Goal: Task Accomplishment & Management: Use online tool/utility

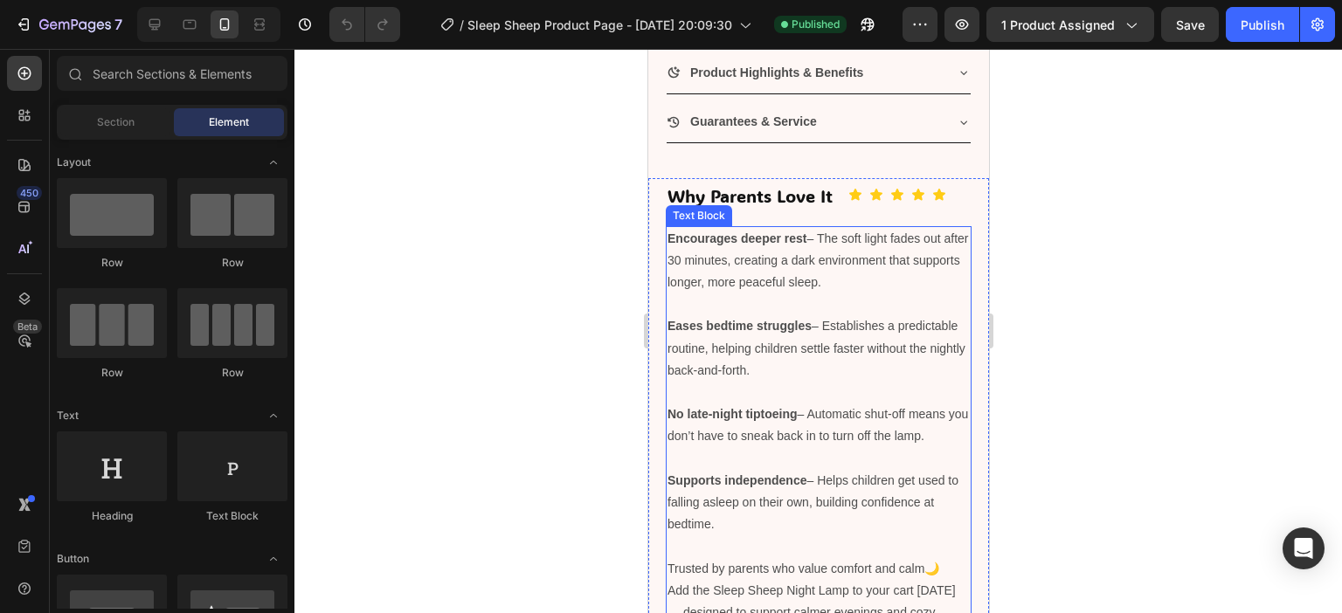
scroll to position [1485, 0]
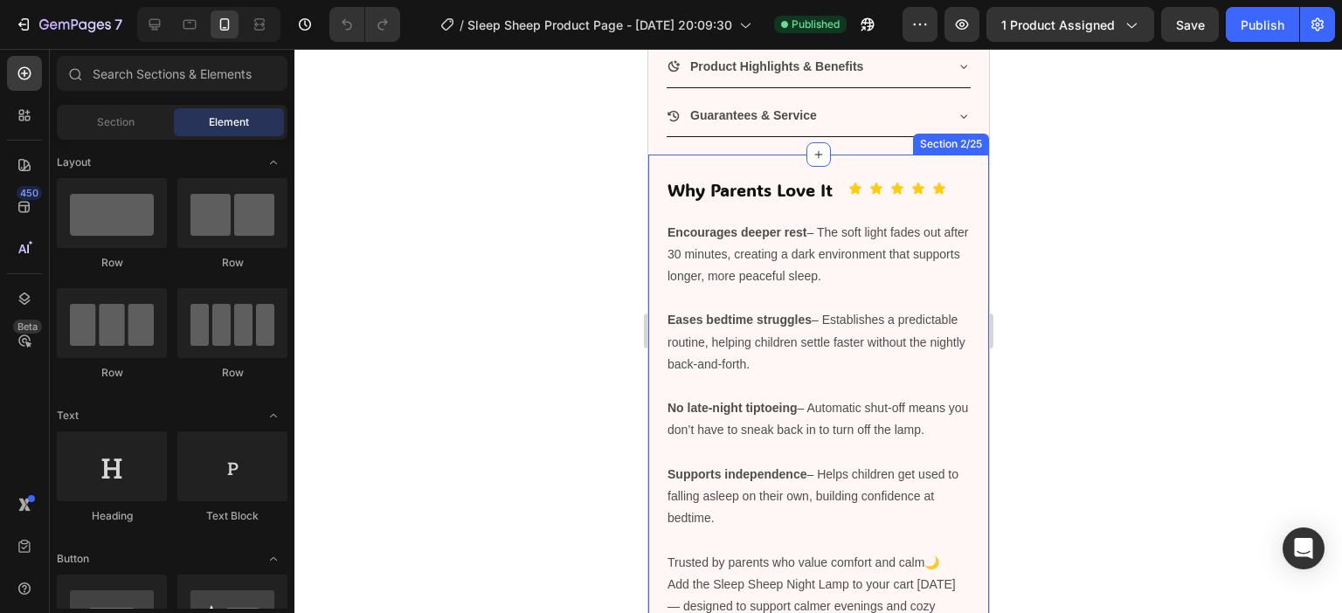
click at [770, 196] on div "Why Parents Love It Heading Icon Icon Icon Icon Icon Icon List Row Encourages d…" at bounding box center [817, 411] width 341 height 513
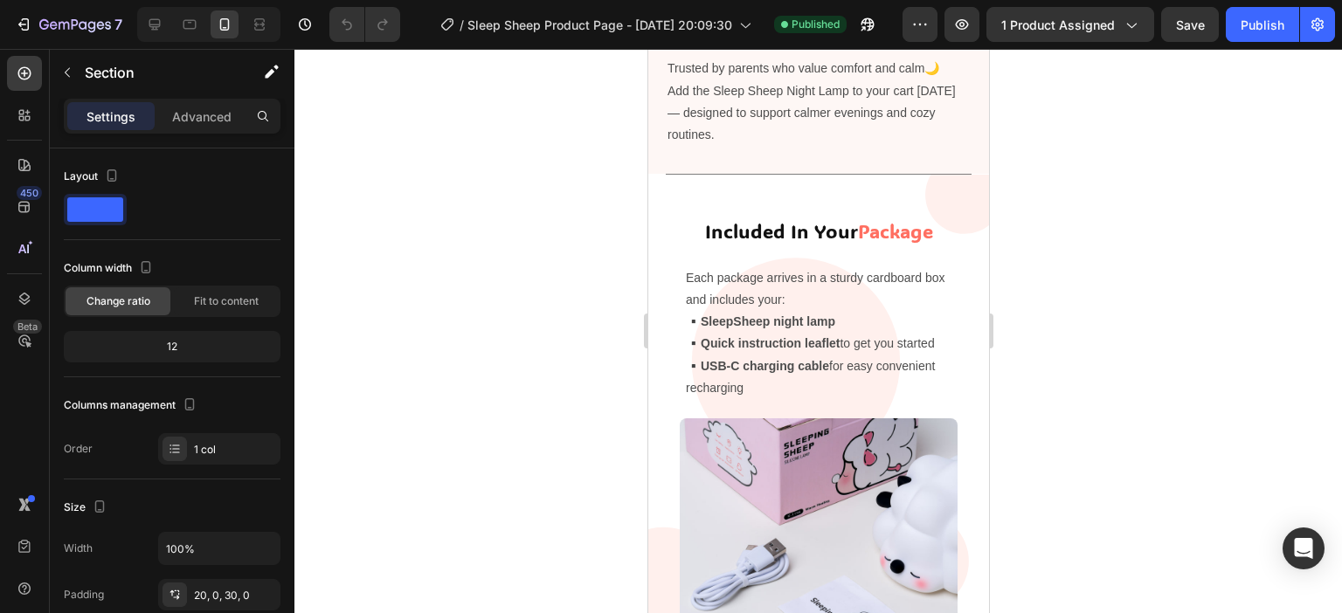
scroll to position [1834, 0]
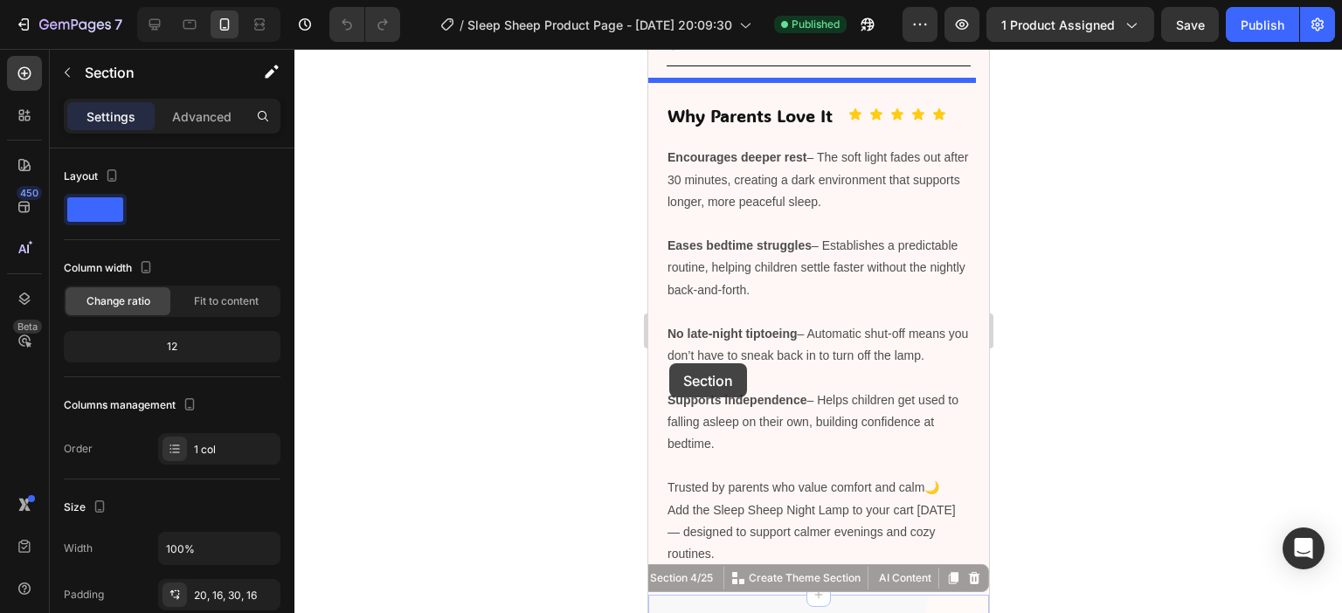
scroll to position [1310, 0]
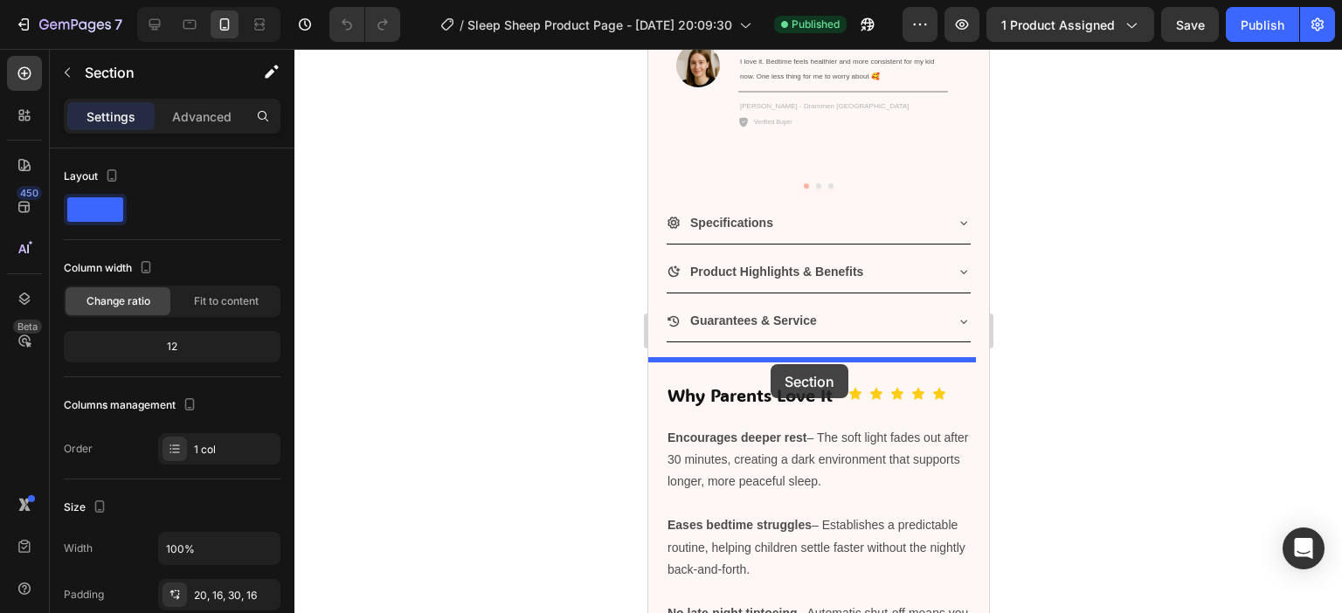
drag, startPoint x: 674, startPoint y: 374, endPoint x: 770, endPoint y: 364, distance: 95.7
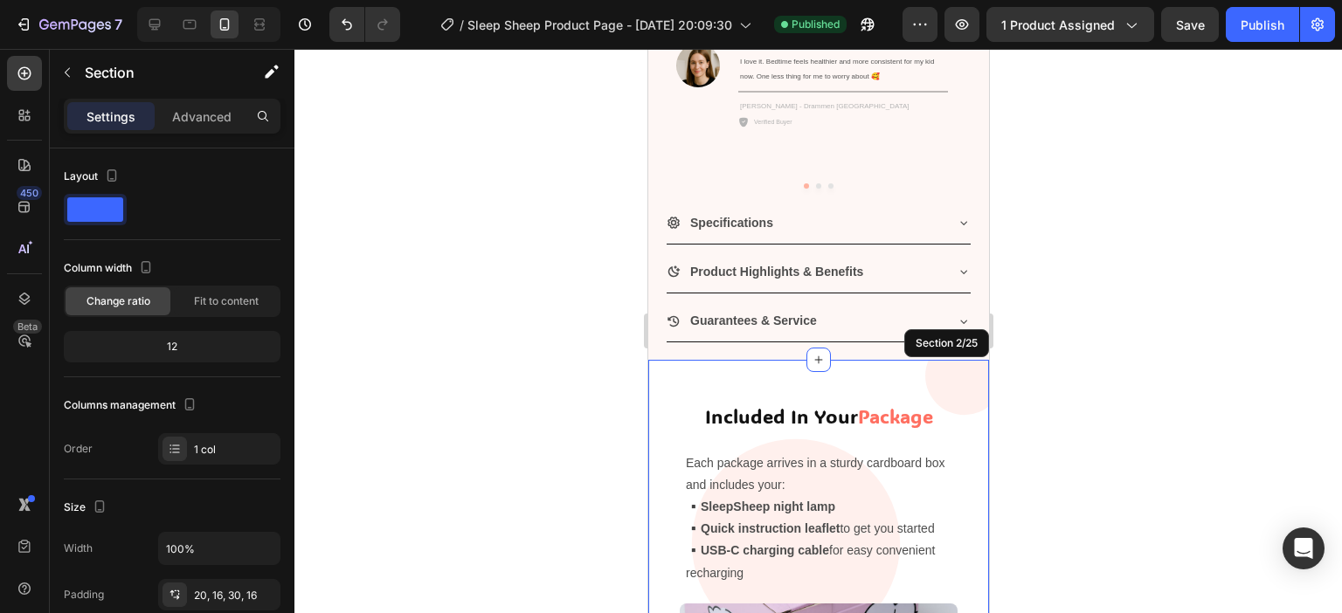
click at [1101, 380] on div at bounding box center [817, 331] width 1047 height 564
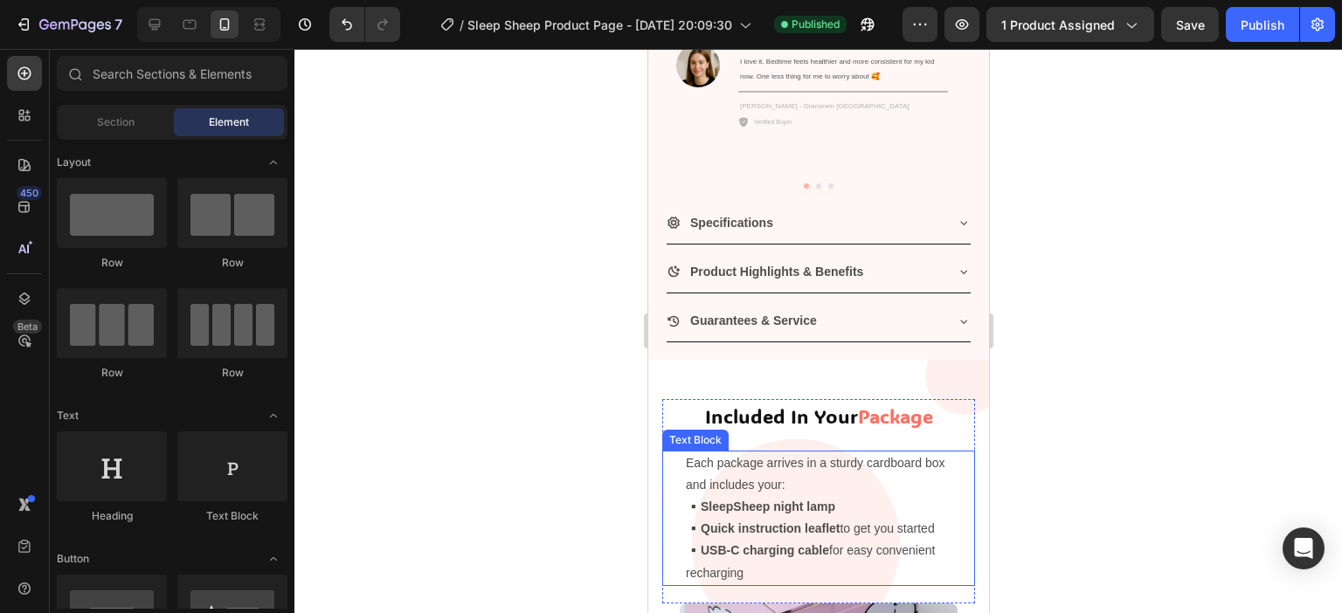
scroll to position [1485, 0]
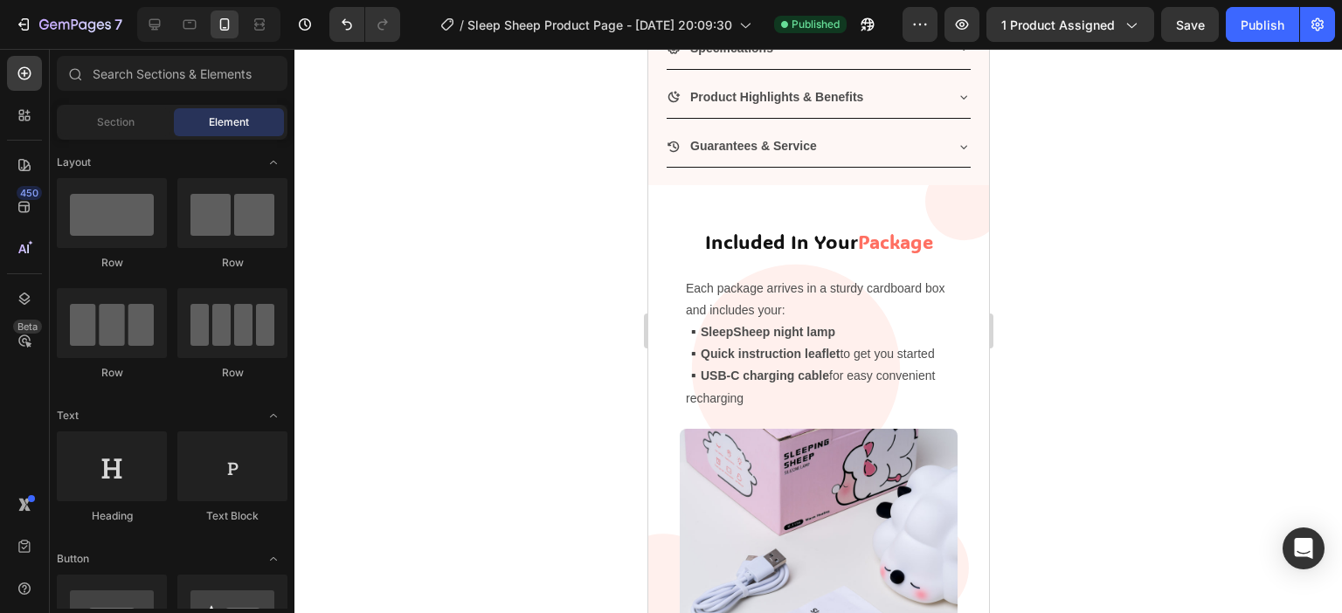
click at [1207, 299] on div at bounding box center [817, 331] width 1047 height 564
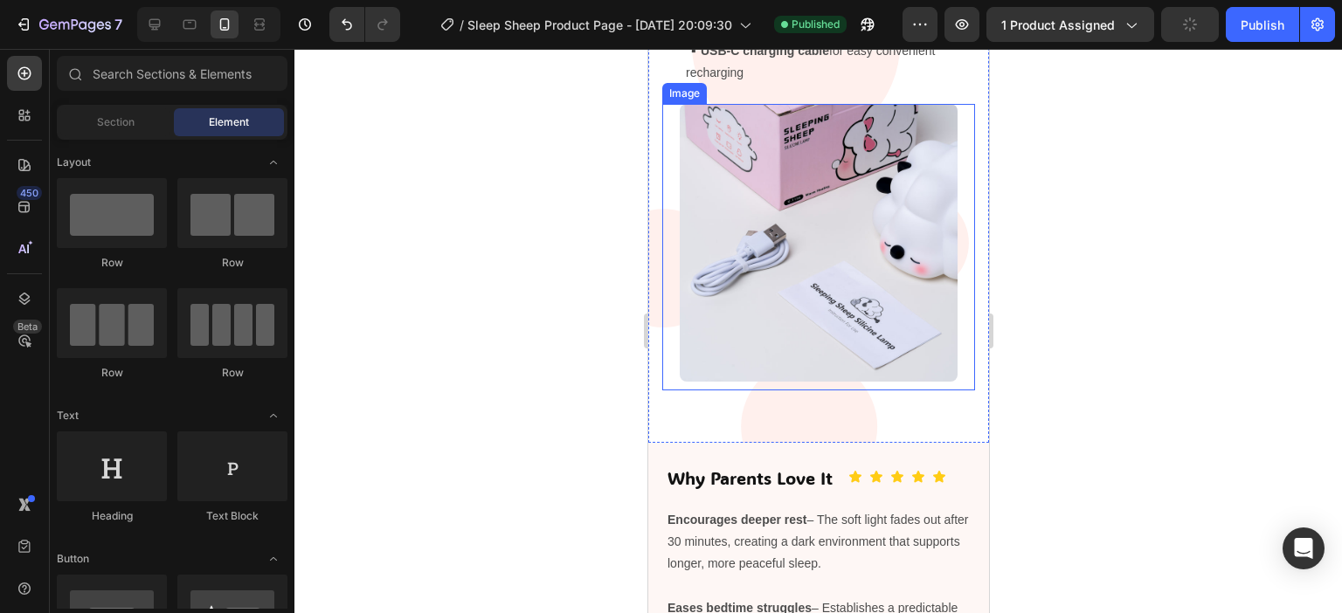
scroll to position [1922, 0]
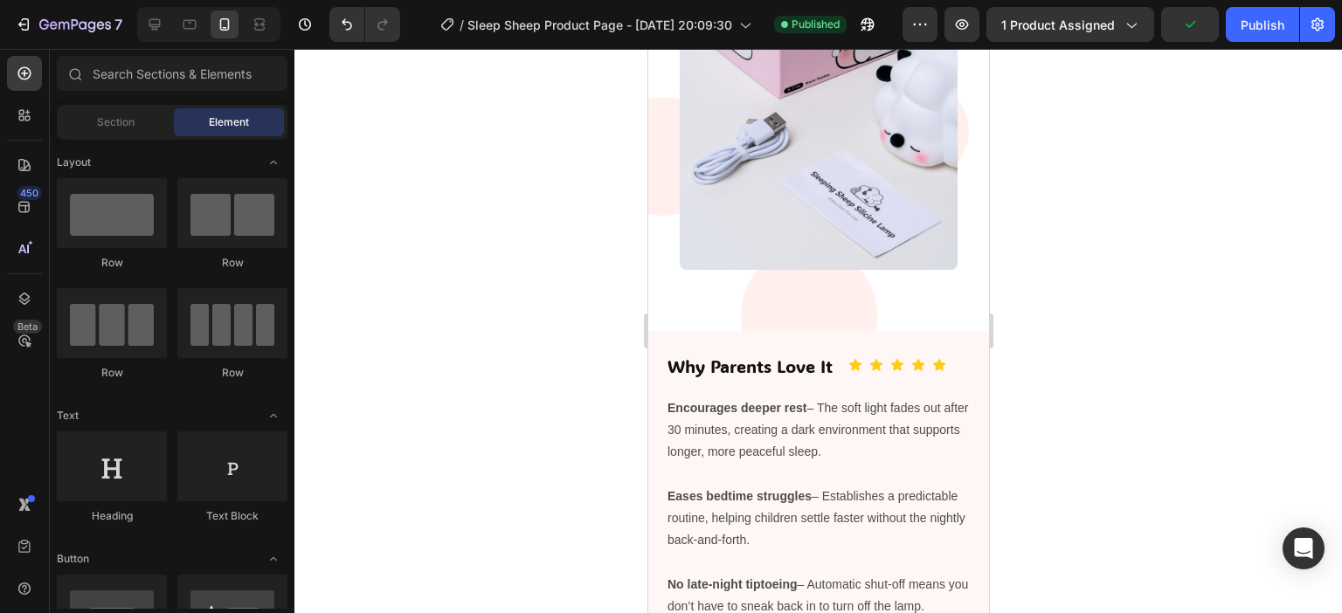
click at [1148, 315] on div at bounding box center [817, 331] width 1047 height 564
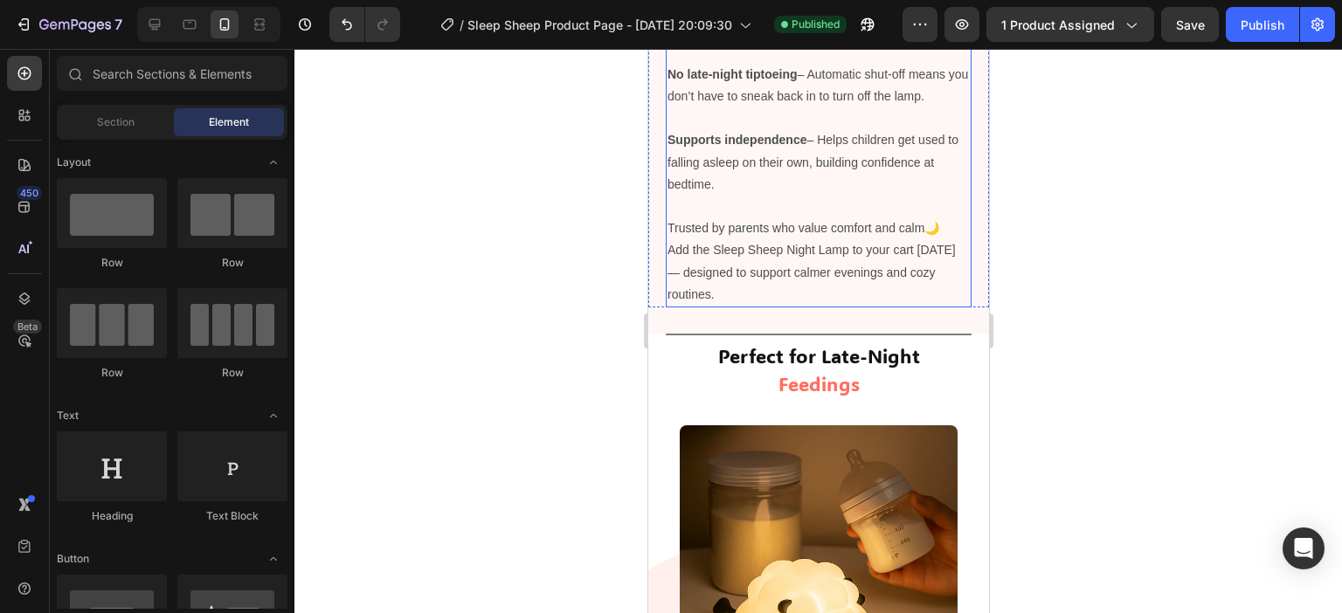
scroll to position [2446, 0]
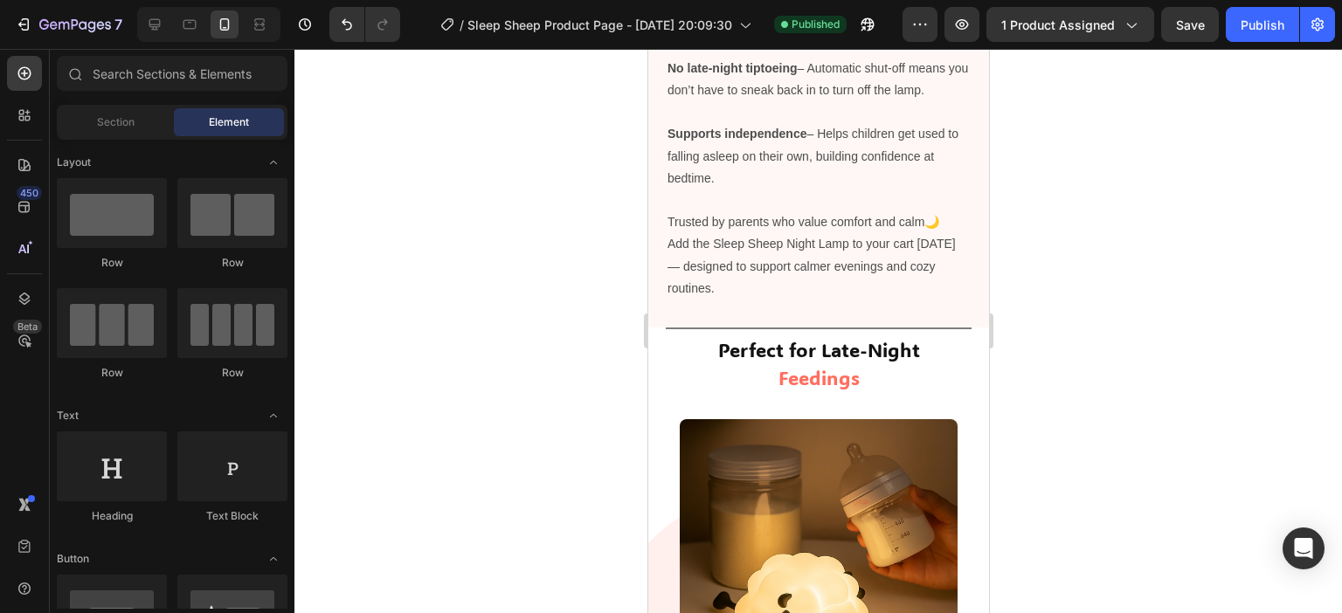
click at [1260, 340] on div at bounding box center [817, 331] width 1047 height 564
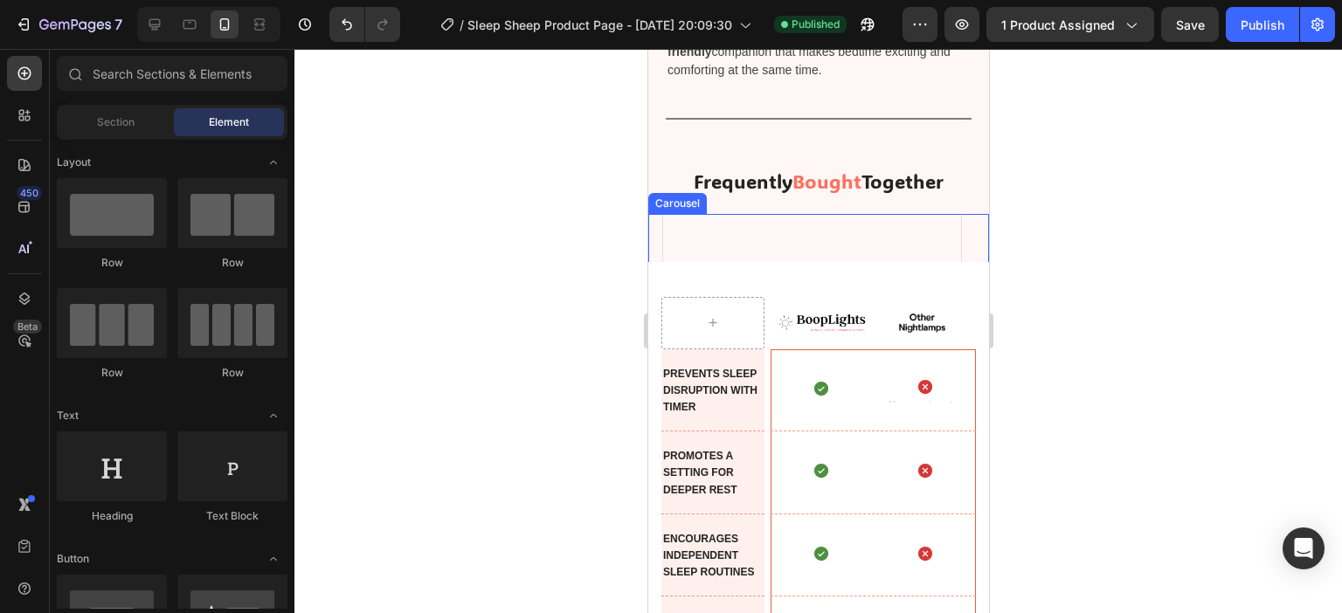
scroll to position [5503, 0]
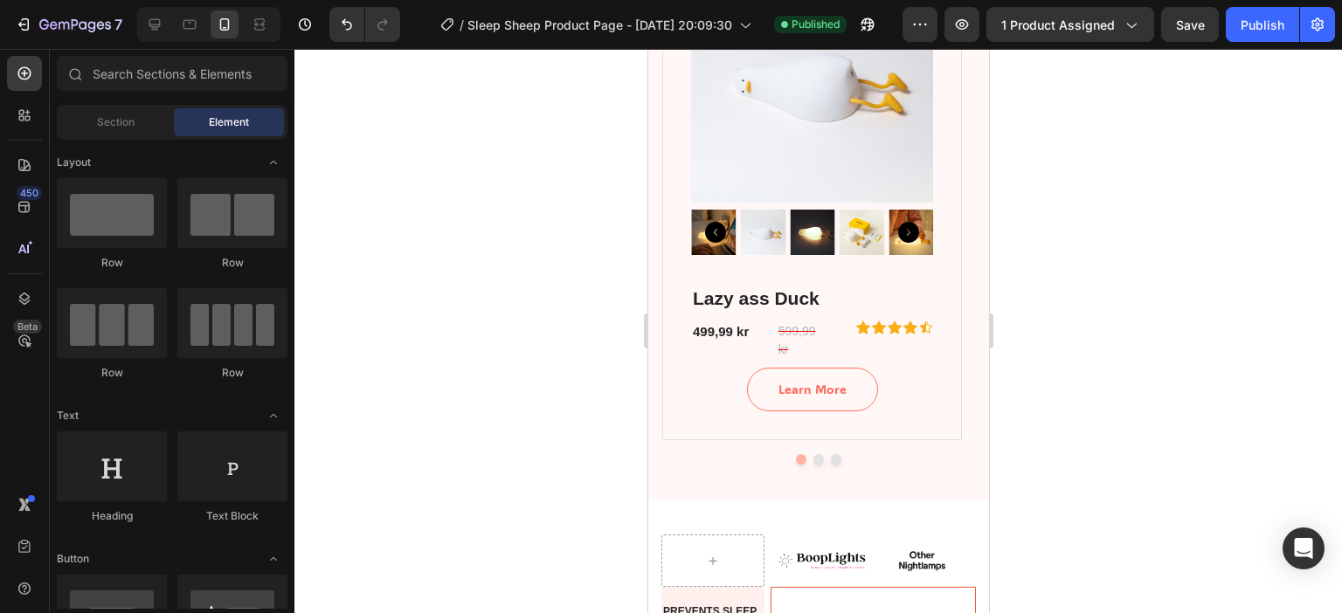
click at [1195, 238] on div at bounding box center [817, 331] width 1047 height 564
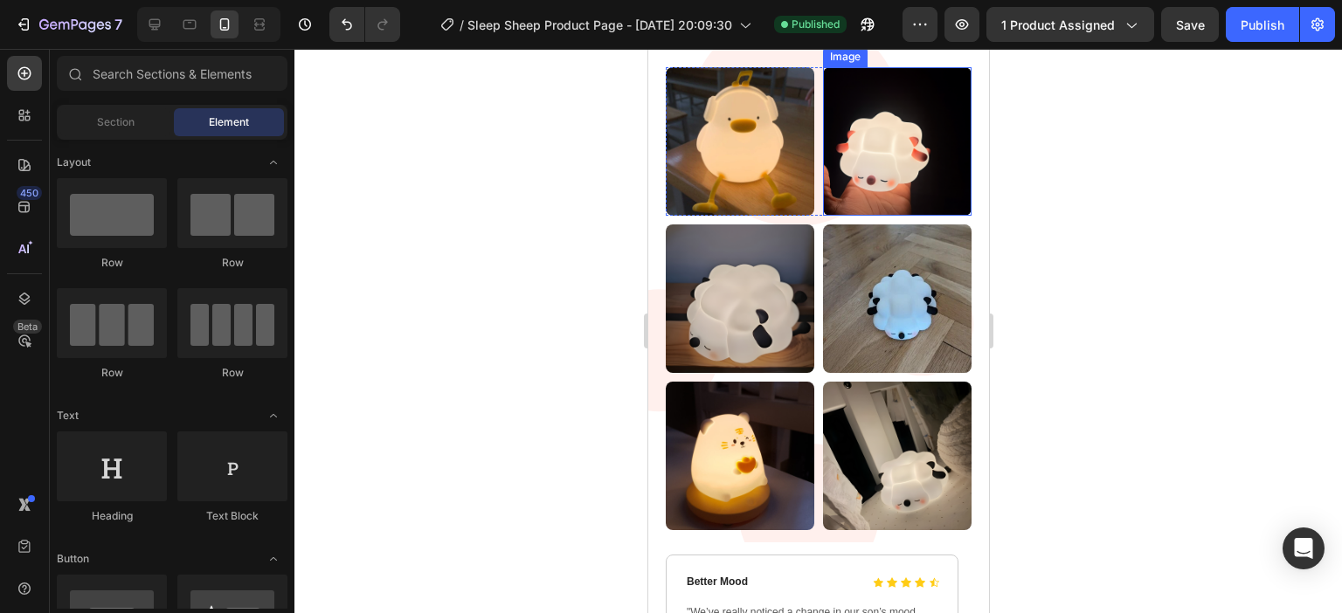
scroll to position [3846, 0]
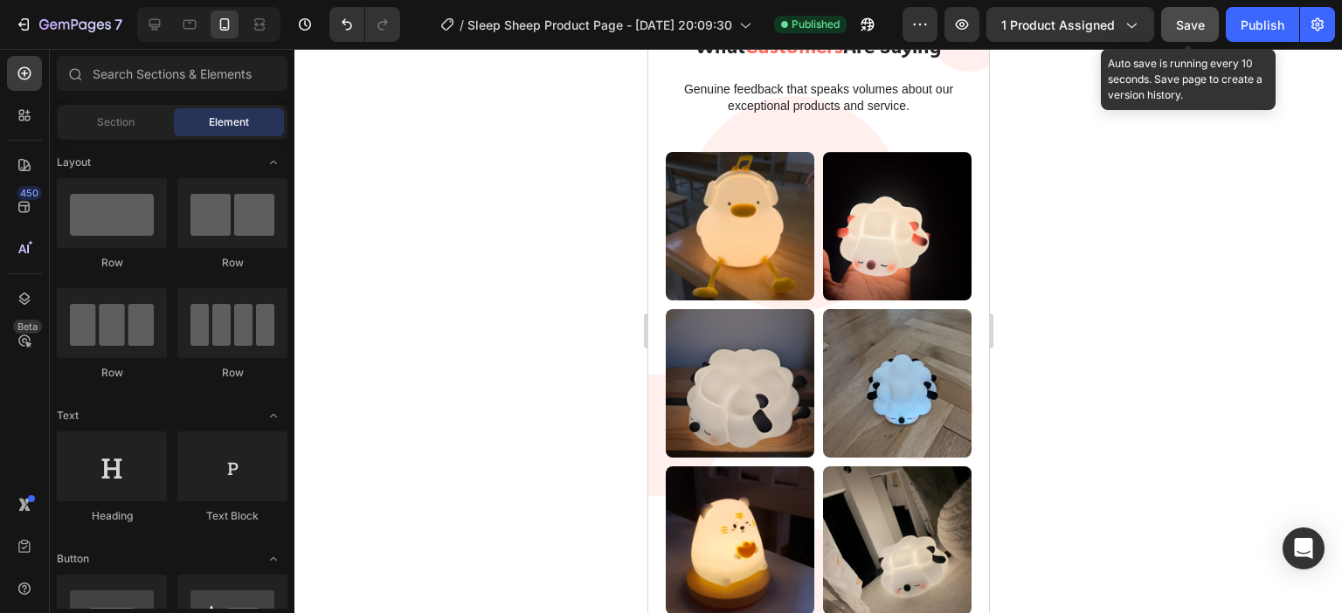
click at [1189, 31] on div "Save" at bounding box center [1190, 25] width 29 height 18
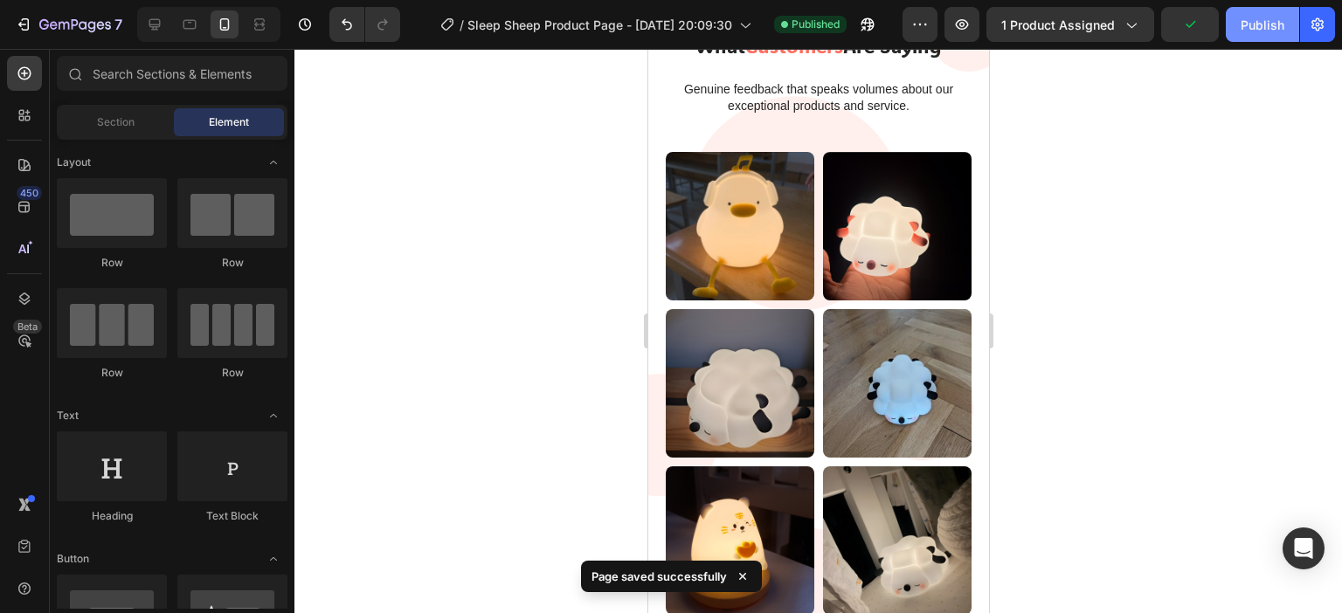
click at [1240, 29] on div "Publish" at bounding box center [1262, 25] width 44 height 18
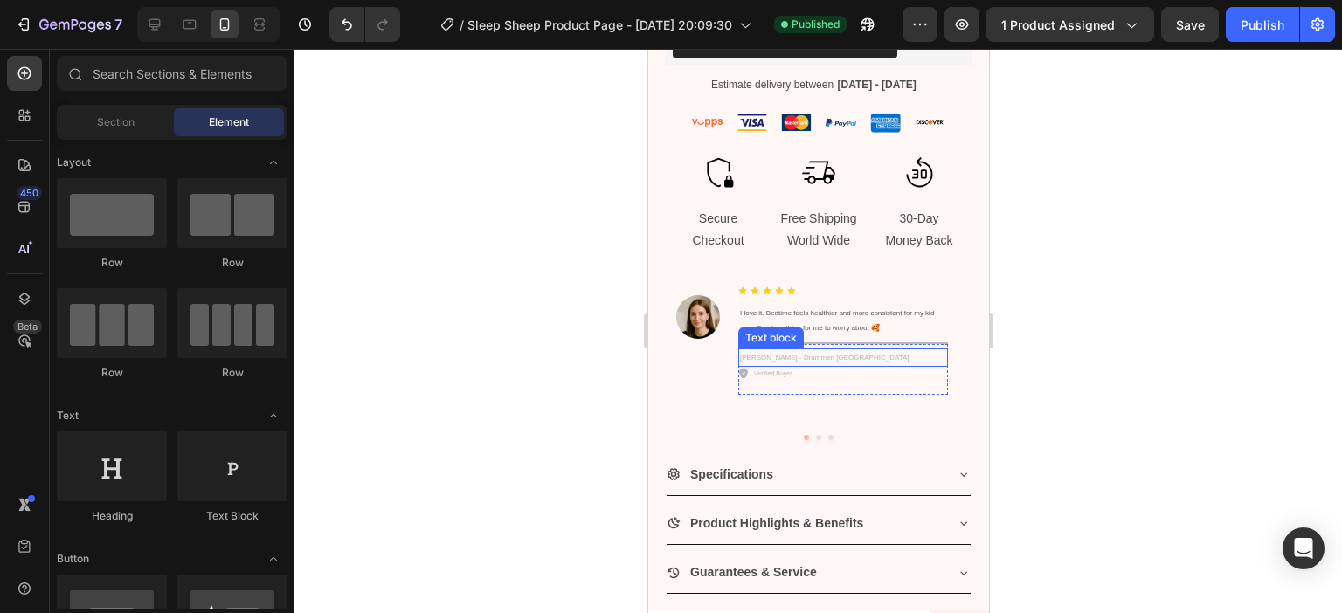
scroll to position [971, 0]
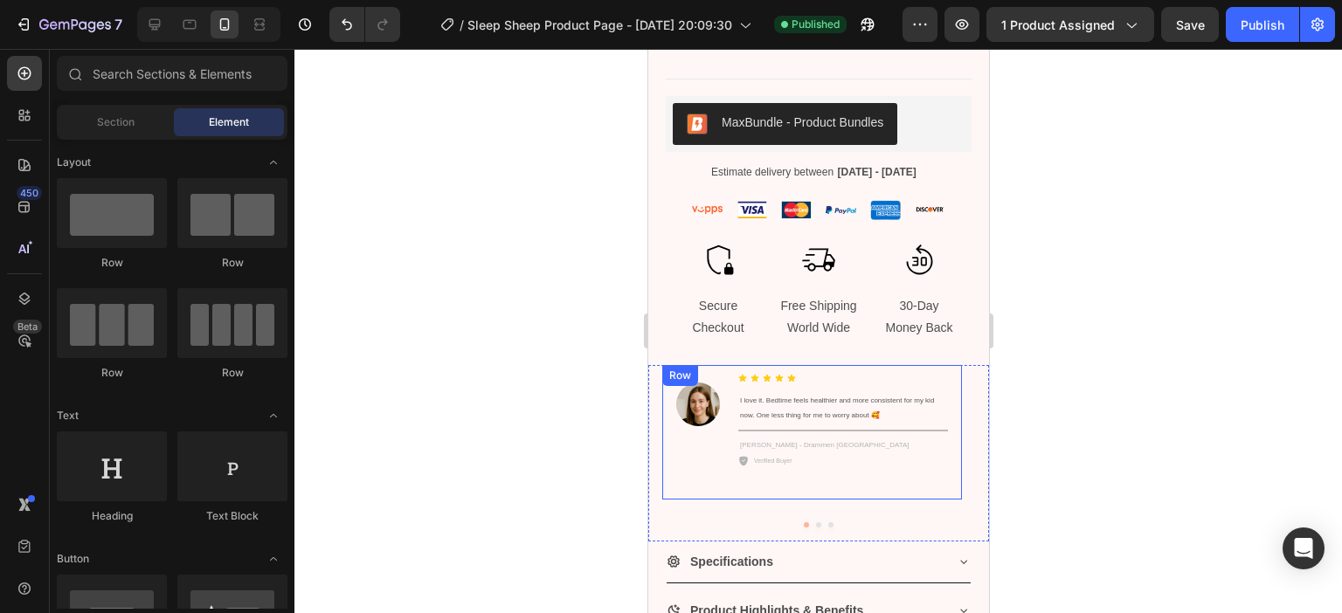
click at [665, 410] on div "Image I didn’t realize how much a small timer lamp could change things. My son …" at bounding box center [811, 432] width 300 height 135
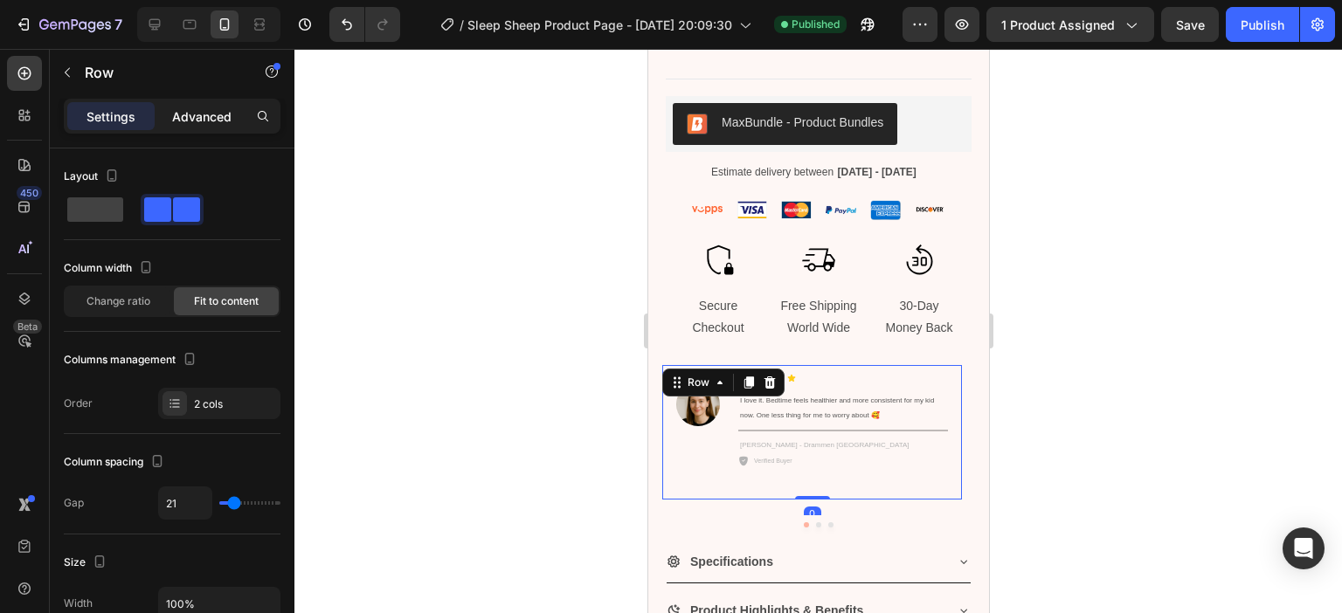
click at [205, 118] on p "Advanced" at bounding box center [201, 116] width 59 height 18
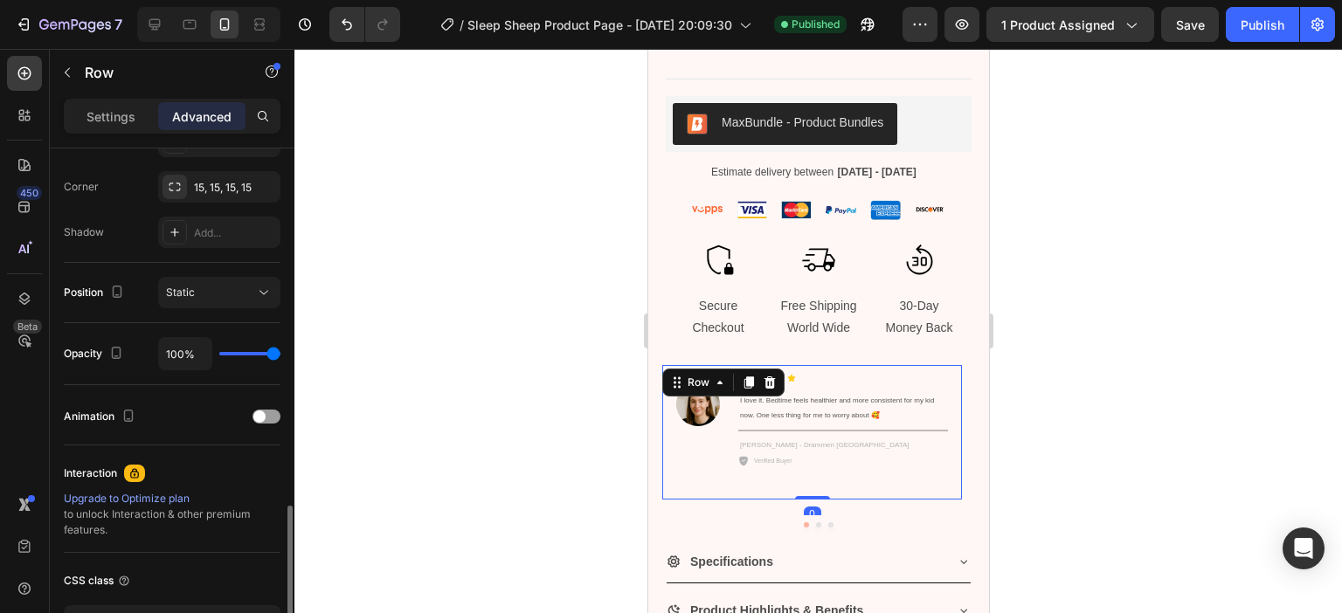
scroll to position [649, 0]
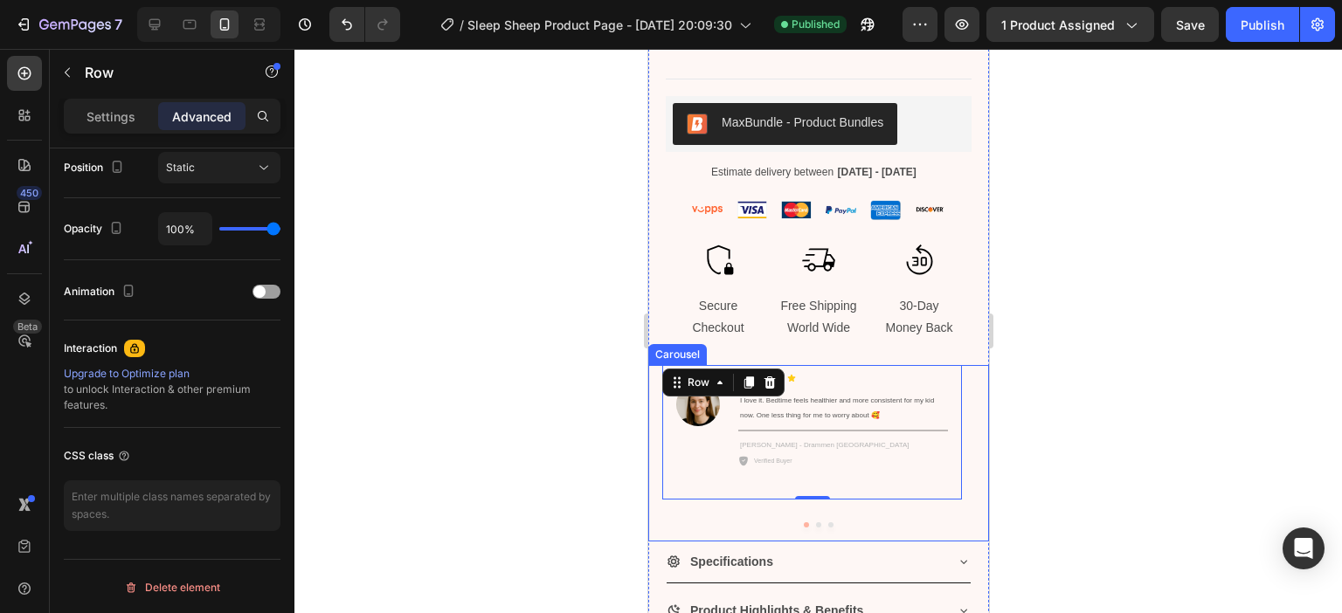
click at [657, 397] on div "Image I love it. Bedtime feels healthier and more consistent for my kid now. On…" at bounding box center [817, 453] width 341 height 176
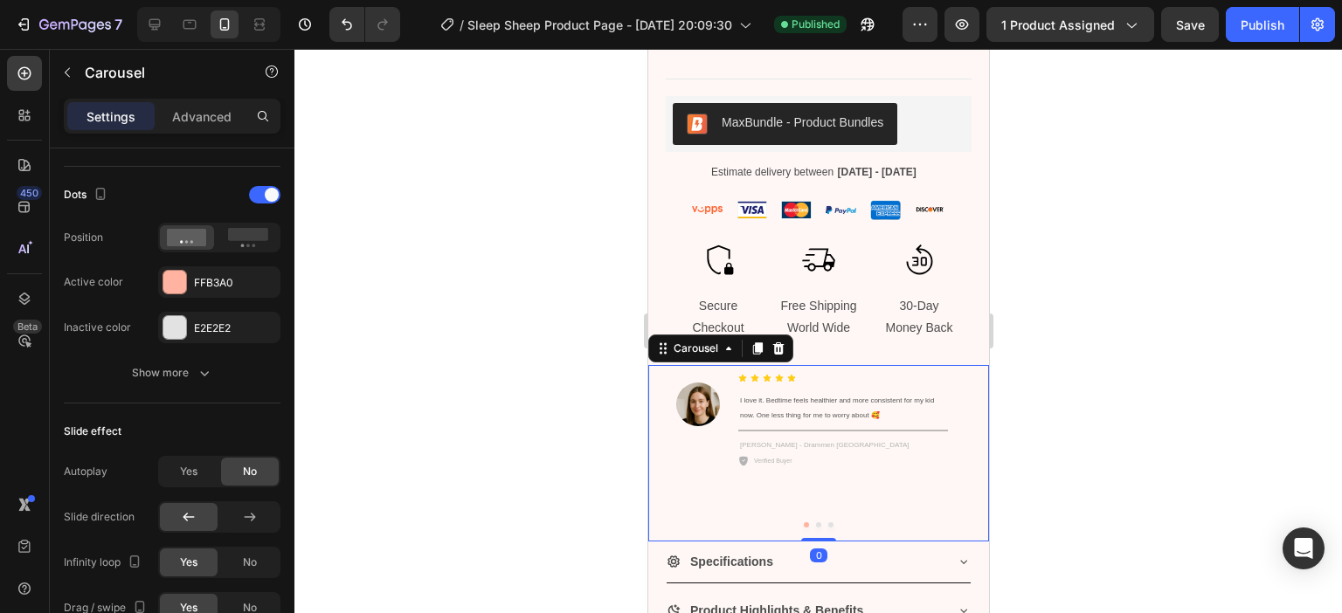
scroll to position [0, 0]
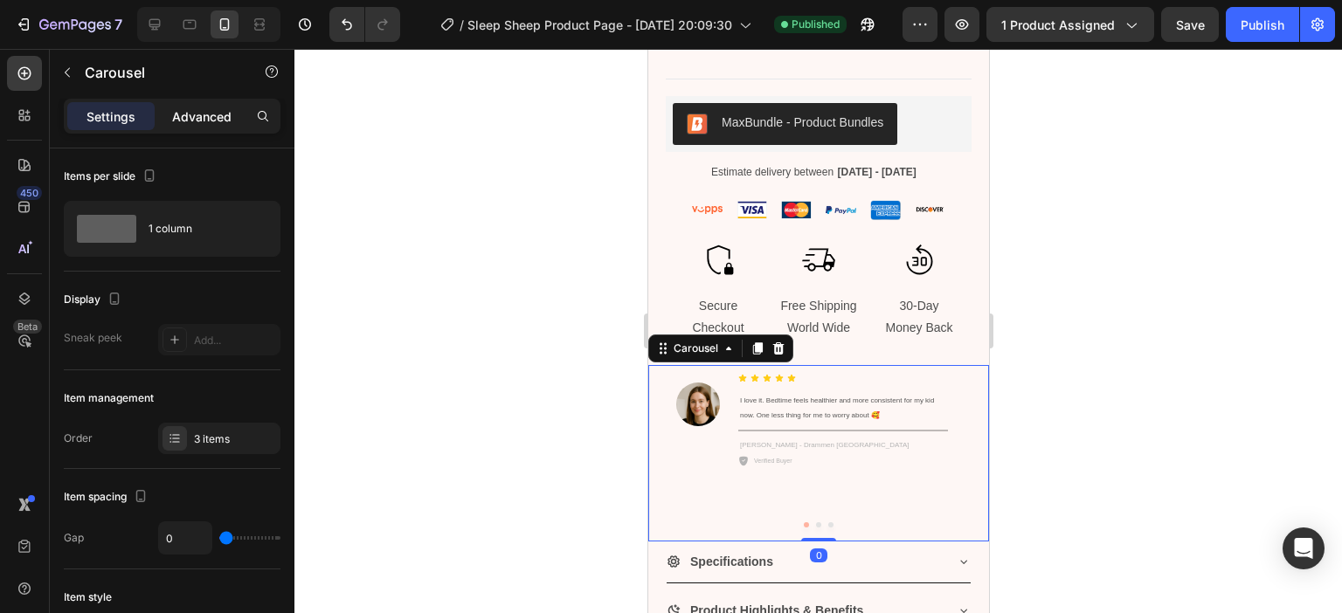
click at [203, 124] on p "Advanced" at bounding box center [201, 116] width 59 height 18
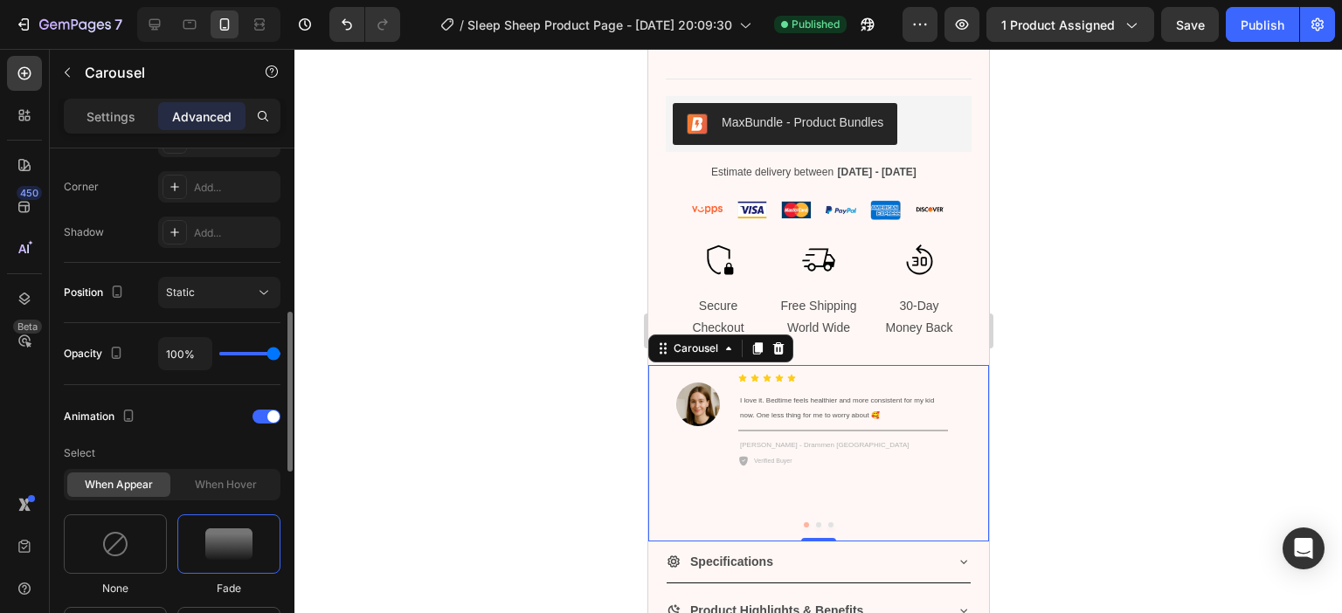
scroll to position [611, 0]
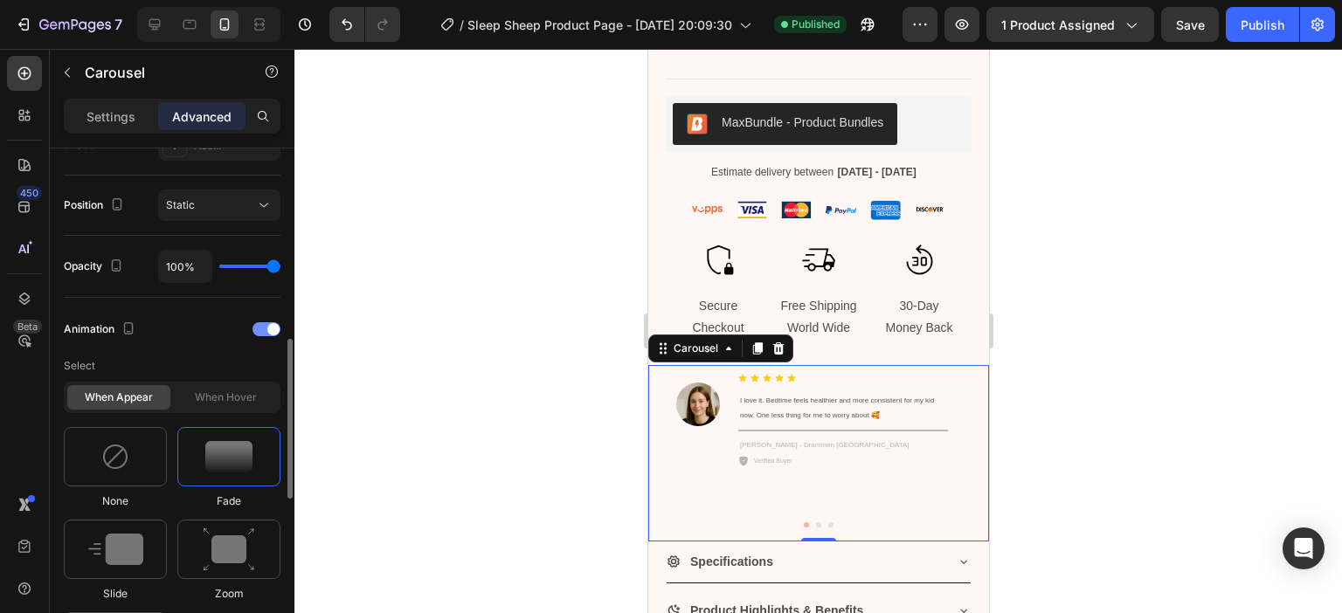
click at [255, 326] on div at bounding box center [266, 329] width 28 height 14
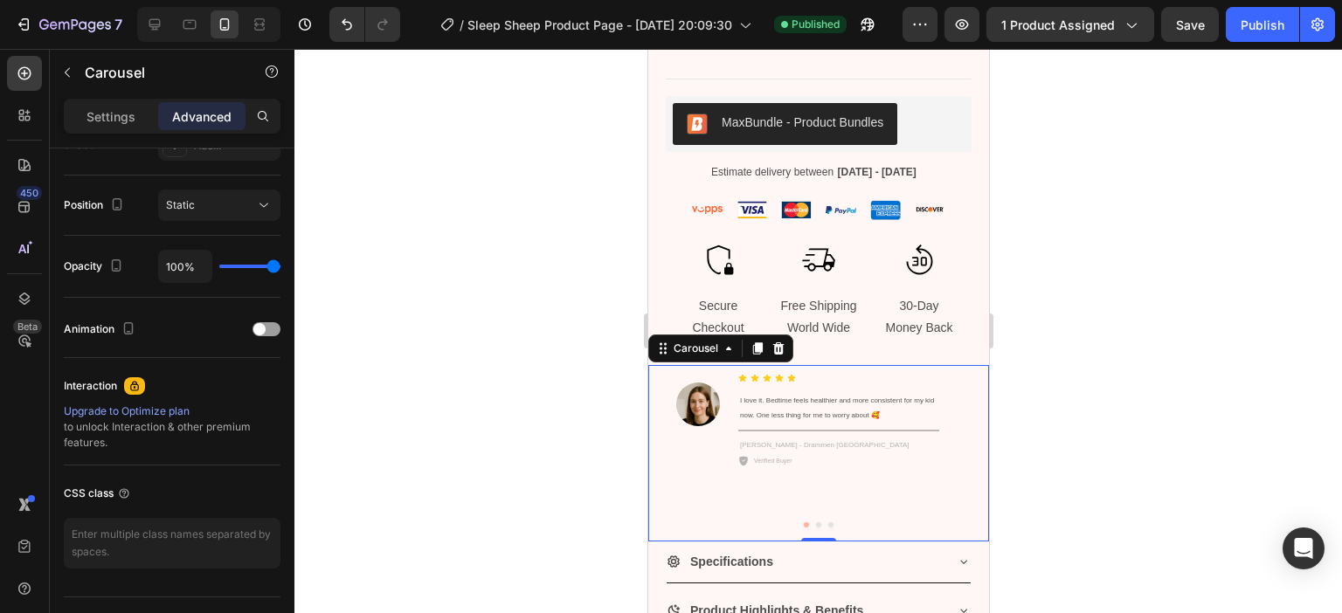
click at [564, 323] on div at bounding box center [817, 331] width 1047 height 564
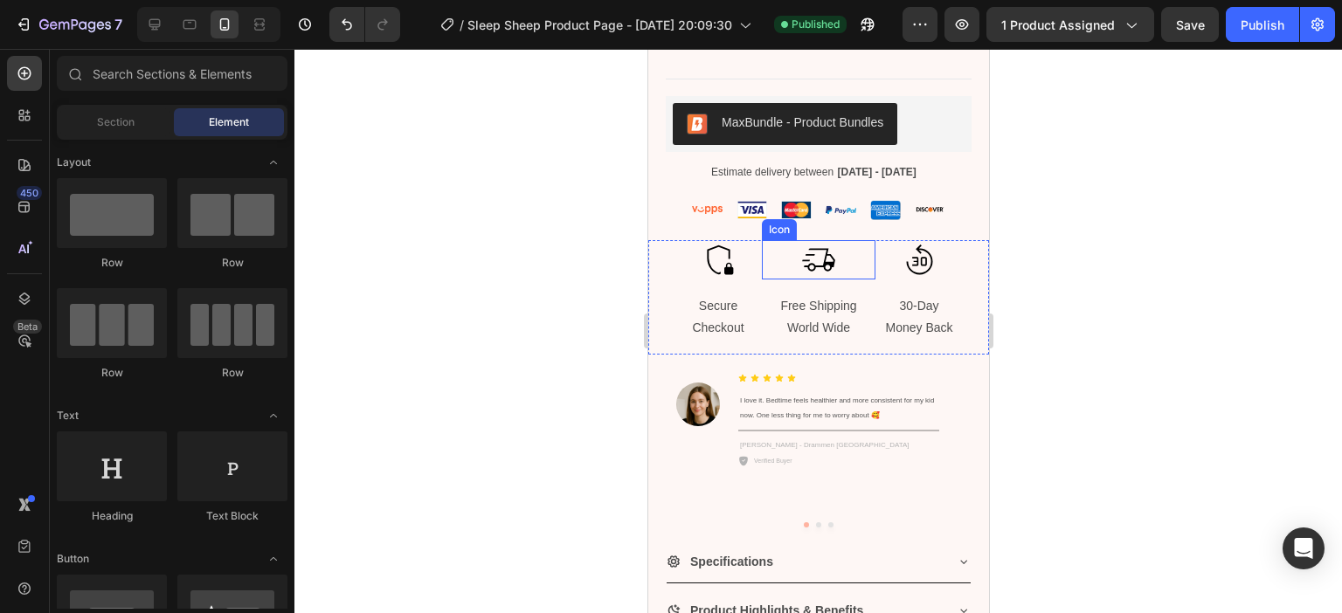
click at [814, 263] on icon at bounding box center [817, 259] width 39 height 39
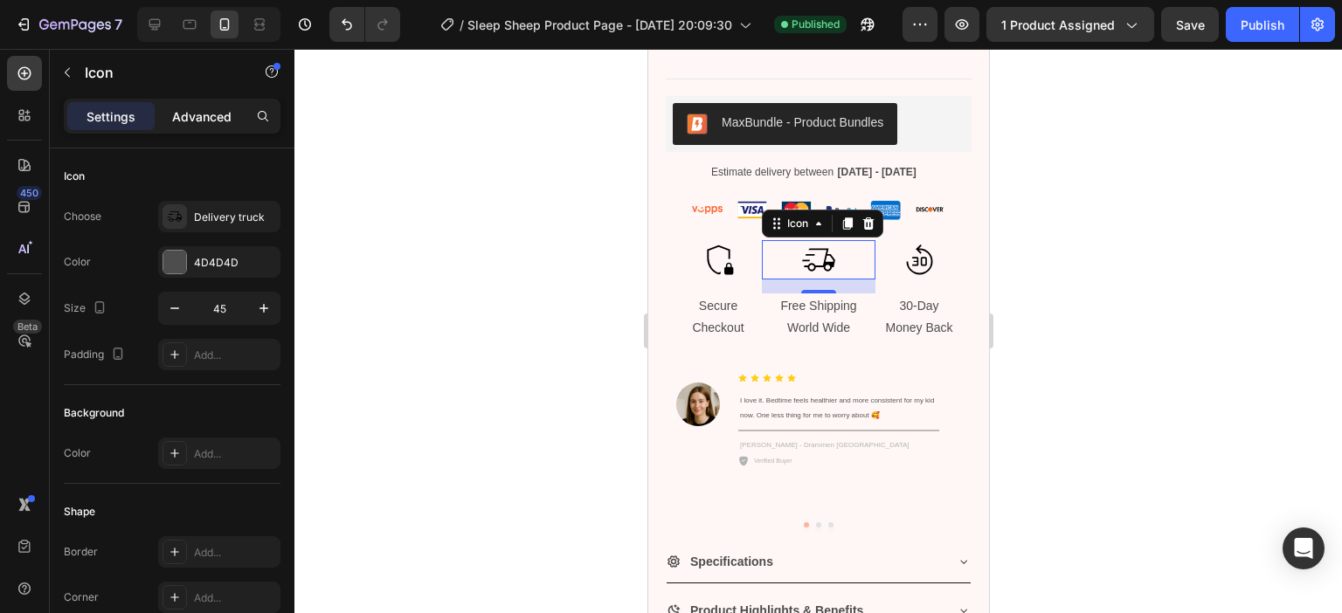
click at [190, 106] on div "Advanced" at bounding box center [201, 116] width 87 height 28
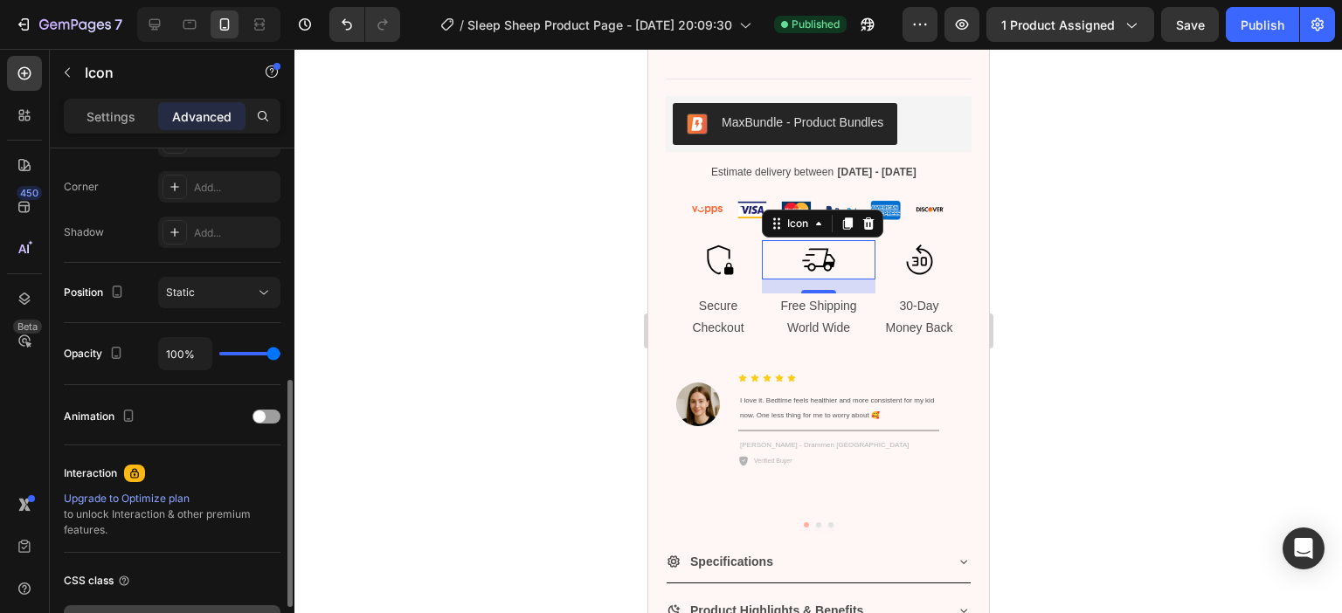
scroll to position [649, 0]
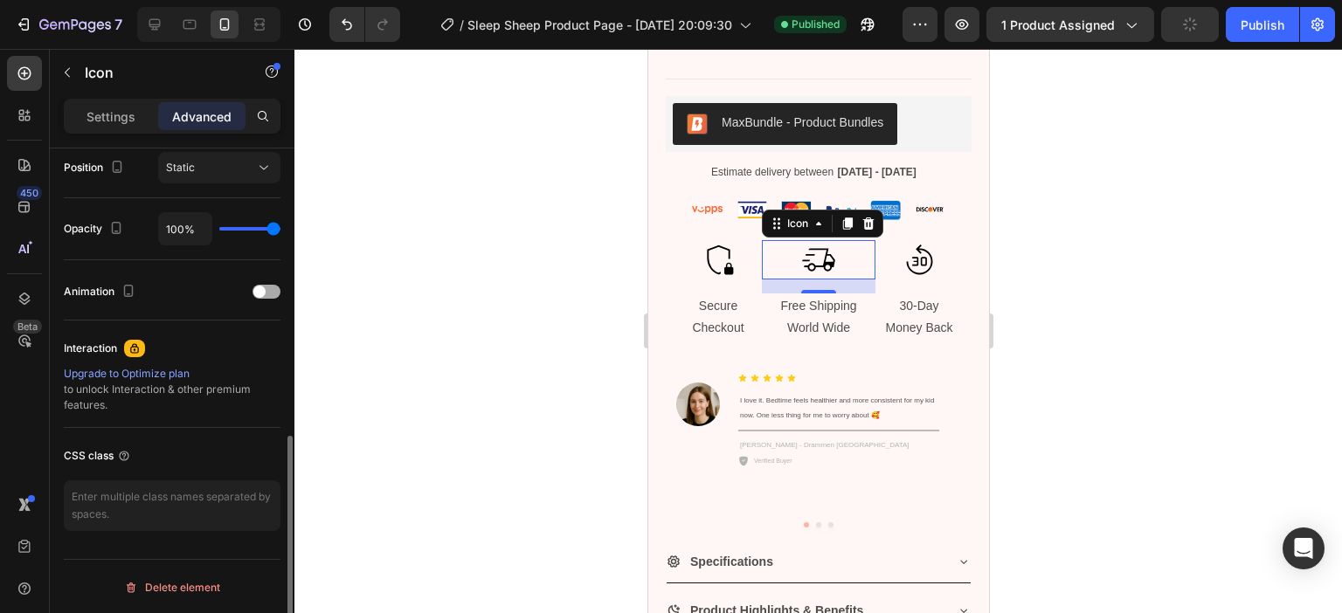
click at [273, 290] on div at bounding box center [266, 292] width 28 height 14
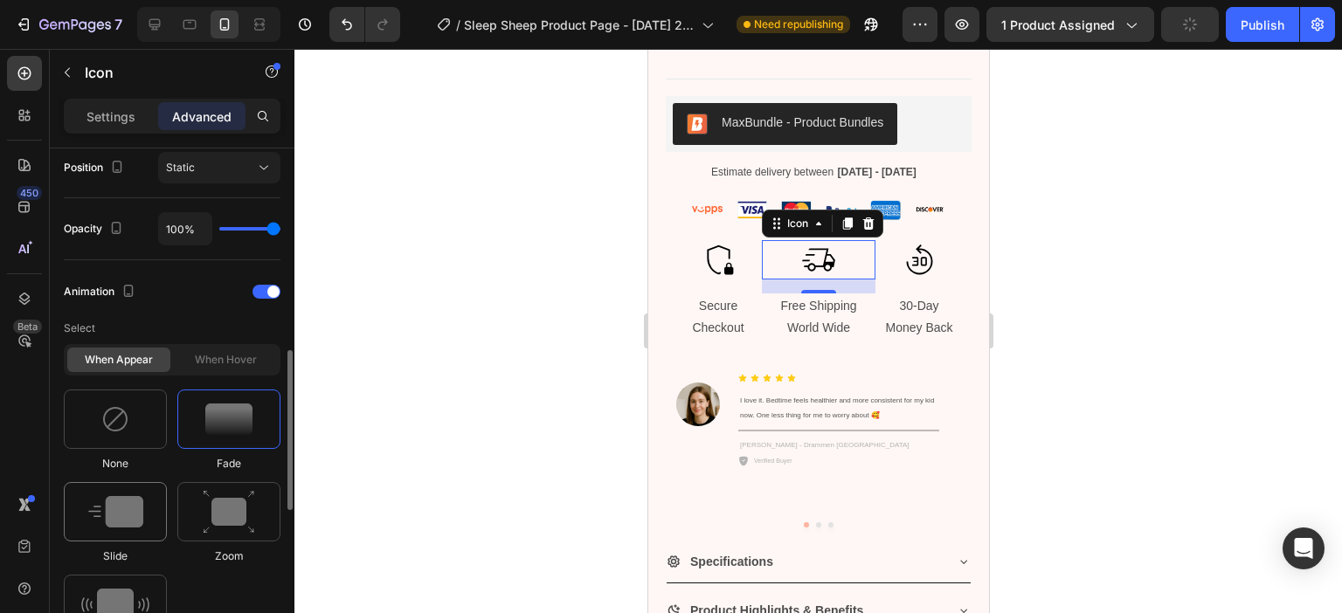
click at [136, 511] on img at bounding box center [115, 511] width 55 height 31
click at [725, 253] on icon at bounding box center [719, 260] width 26 height 30
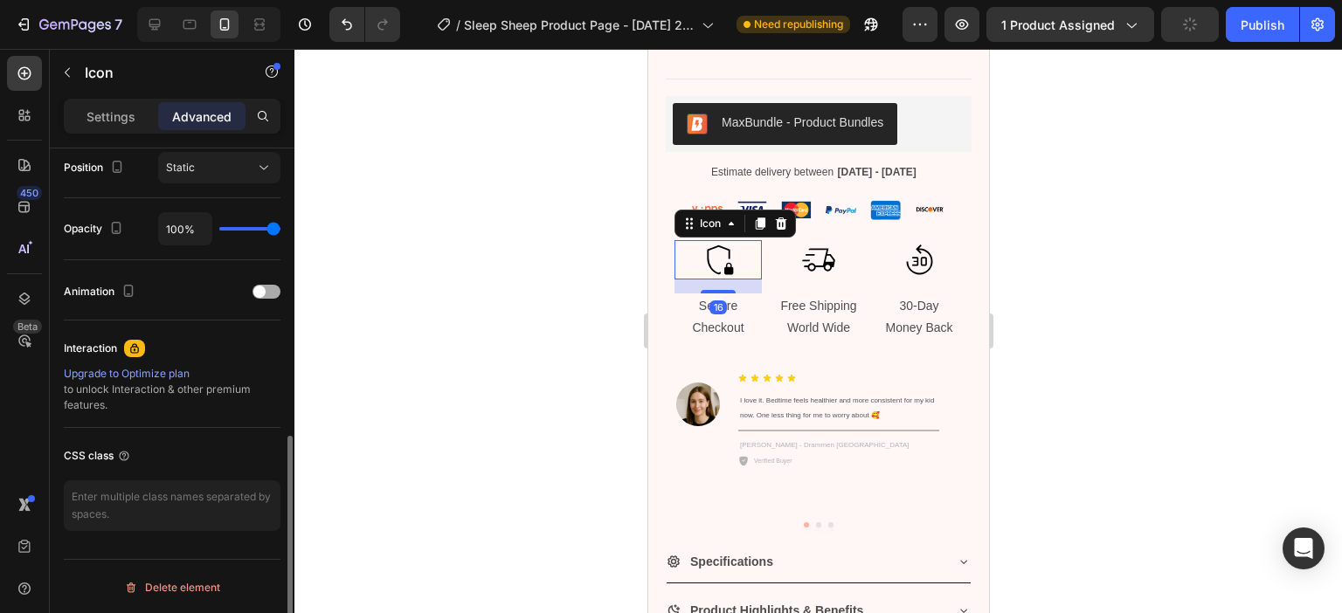
click at [260, 288] on span at bounding box center [259, 292] width 12 height 12
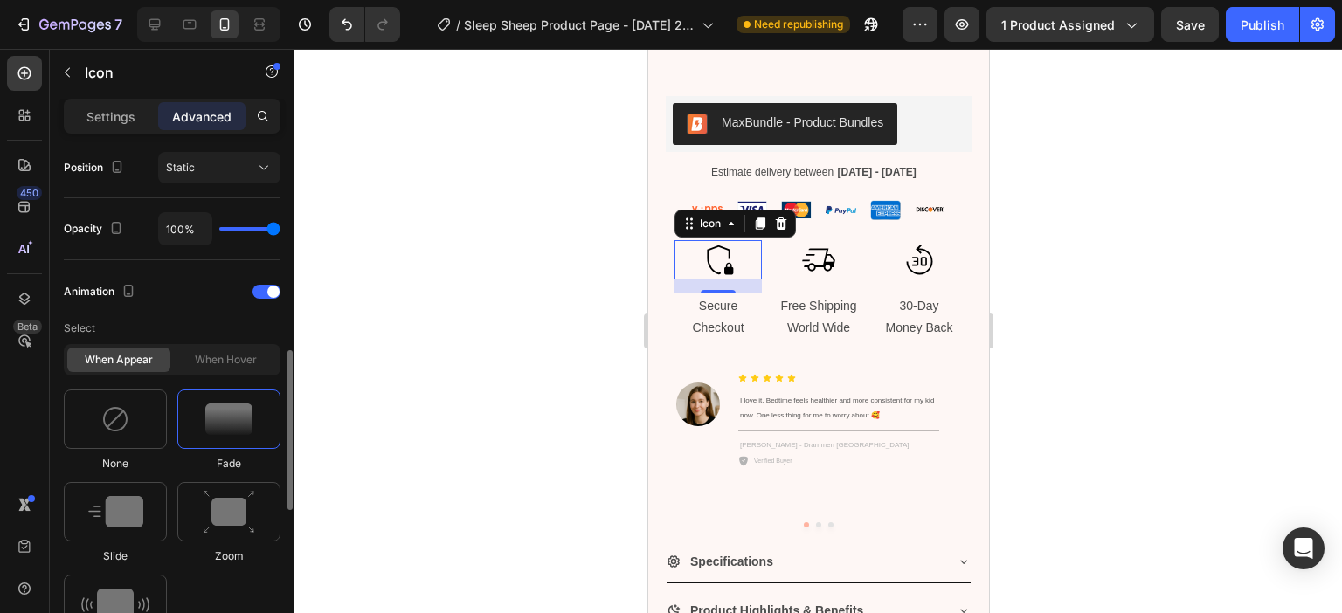
click at [226, 421] on img at bounding box center [228, 419] width 47 height 31
click at [912, 264] on icon at bounding box center [918, 259] width 39 height 39
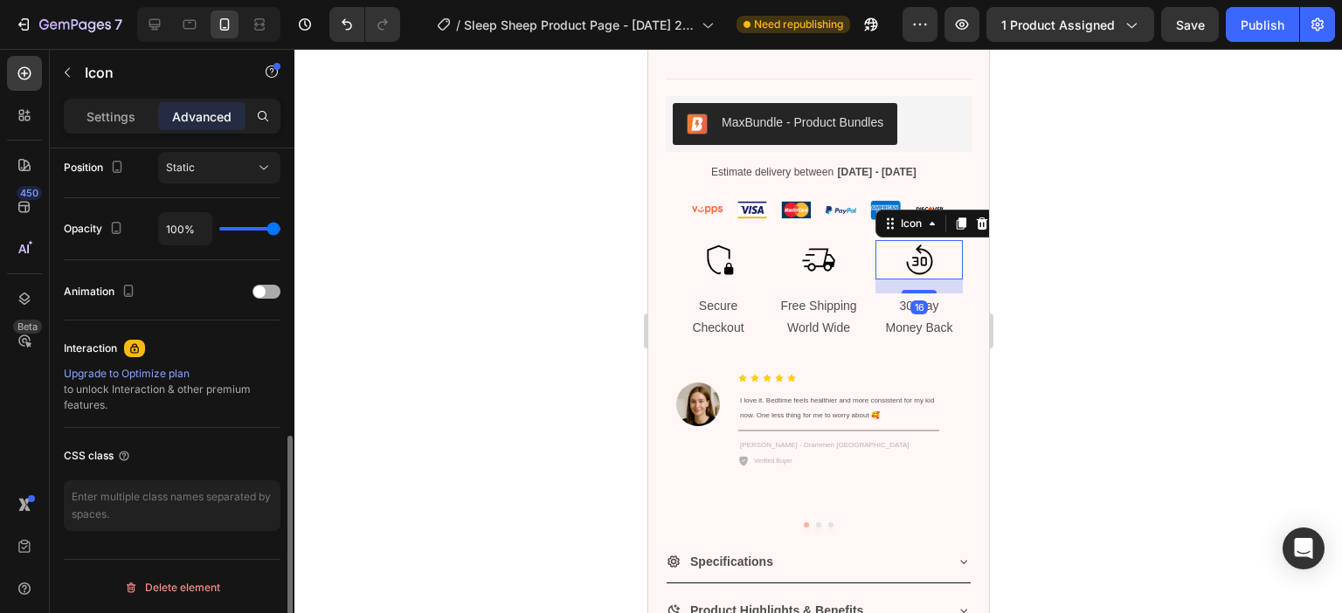
click at [264, 285] on div at bounding box center [266, 292] width 28 height 14
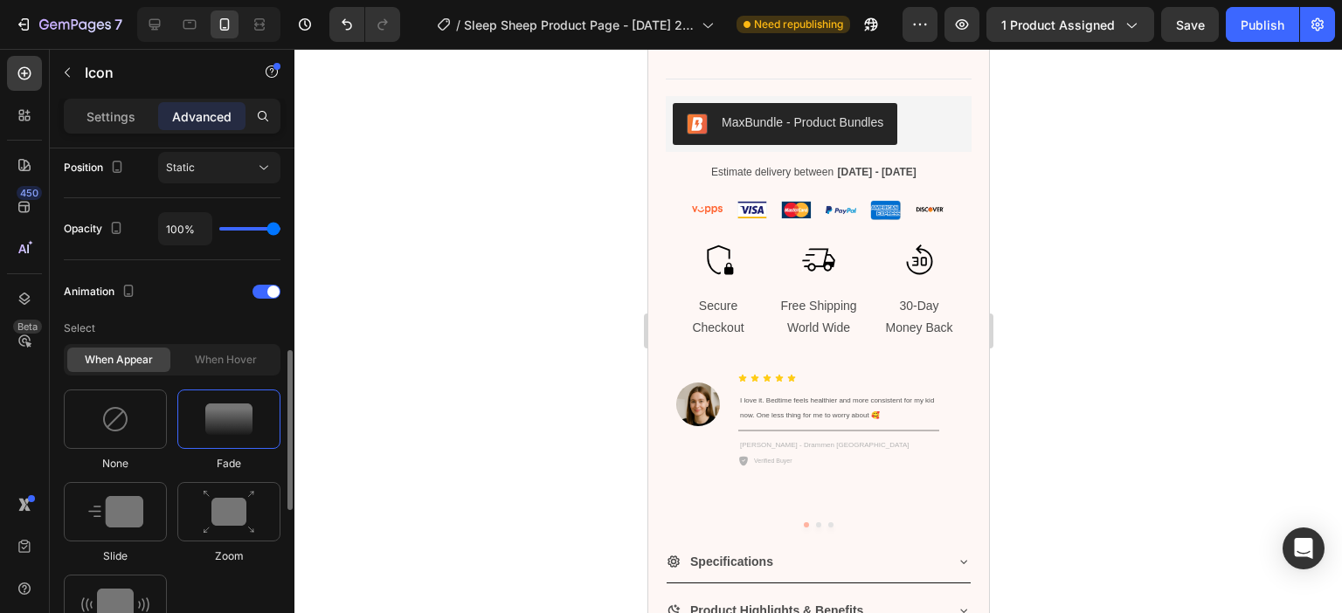
click at [219, 427] on img at bounding box center [228, 419] width 47 height 31
click at [443, 286] on div at bounding box center [817, 331] width 1047 height 564
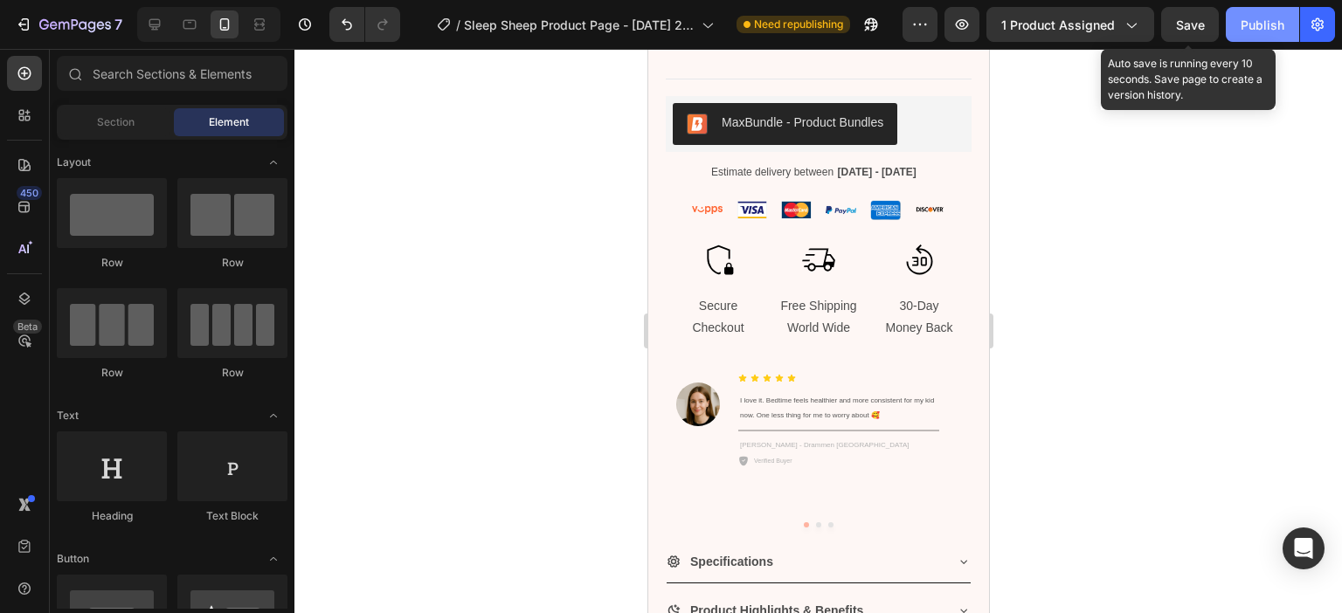
click at [1194, 24] on span "Save" at bounding box center [1190, 24] width 29 height 15
click at [1258, 25] on div "Publish" at bounding box center [1262, 25] width 44 height 18
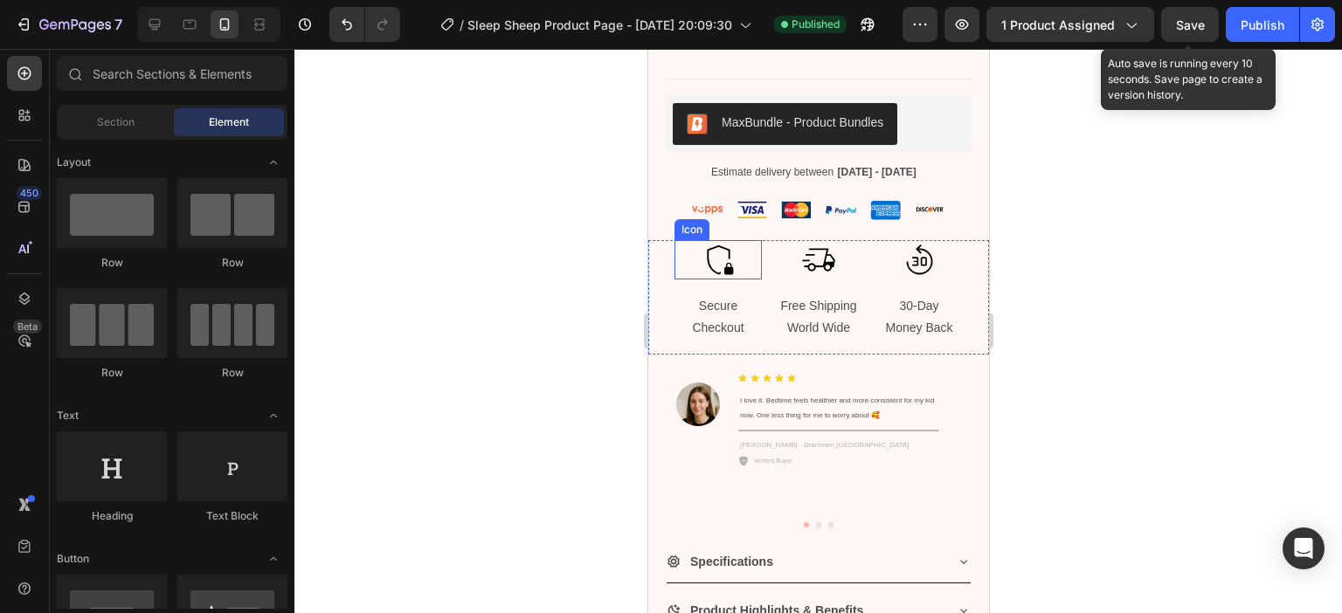
click at [708, 258] on icon at bounding box center [717, 259] width 39 height 39
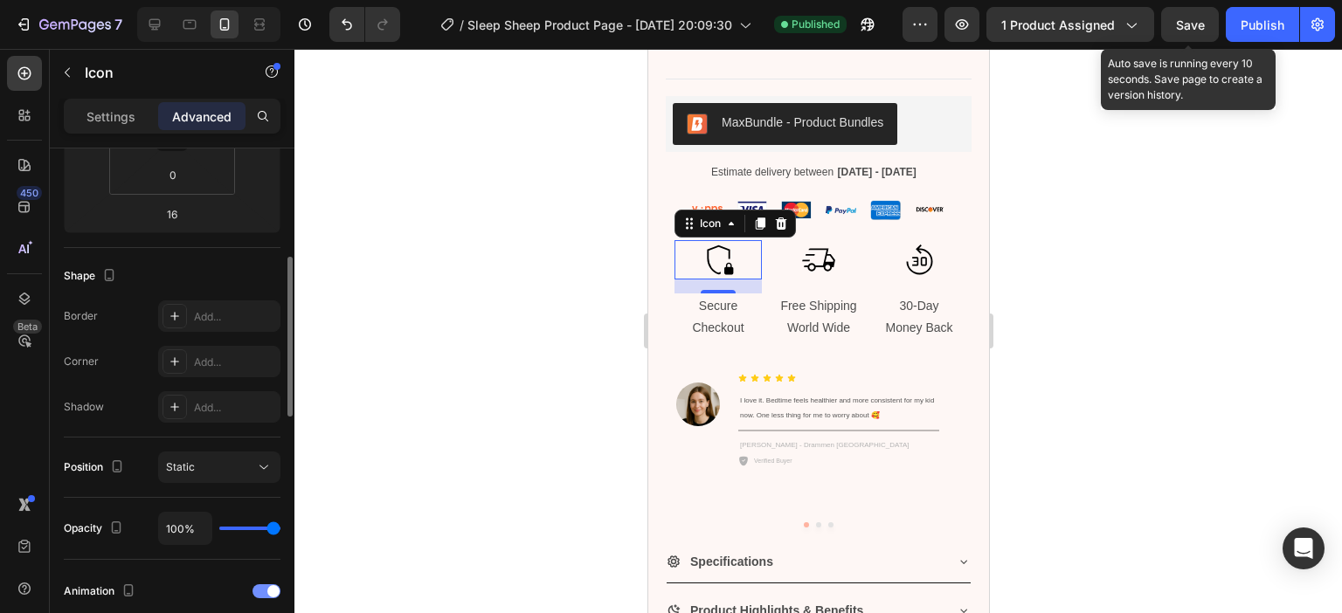
scroll to position [524, 0]
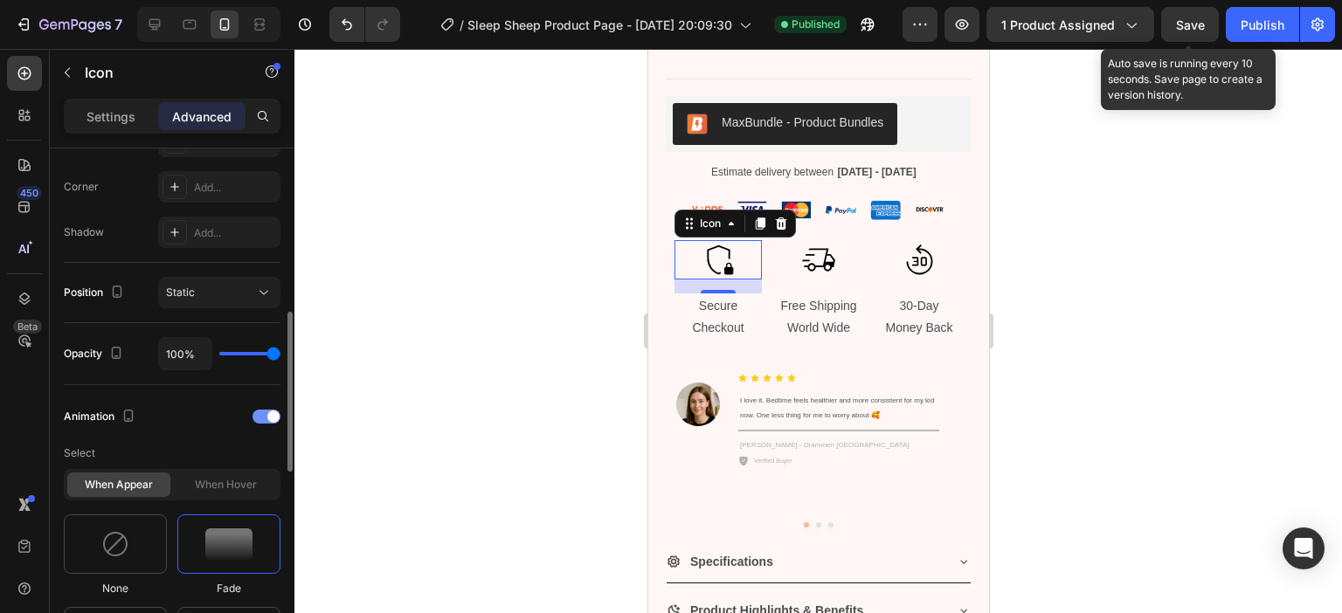
click at [273, 423] on div "Animation" at bounding box center [172, 417] width 217 height 28
drag, startPoint x: 268, startPoint y: 408, endPoint x: 253, endPoint y: 211, distance: 198.0
click at [268, 410] on div at bounding box center [266, 417] width 28 height 14
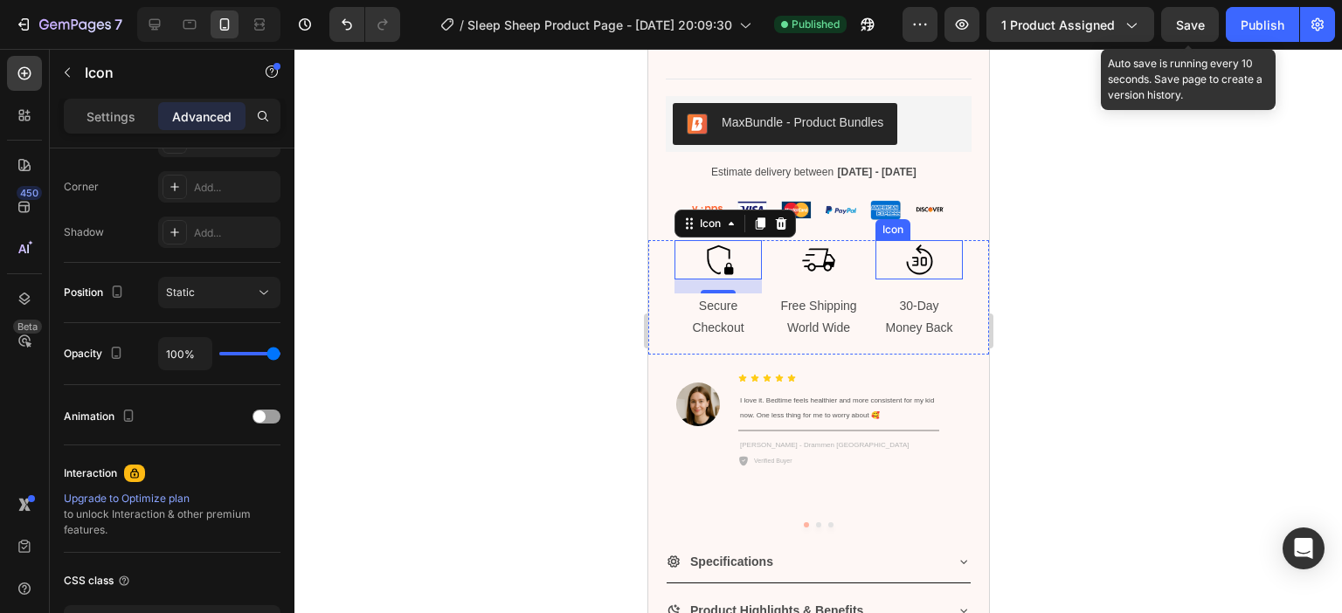
click at [902, 261] on icon at bounding box center [918, 259] width 39 height 39
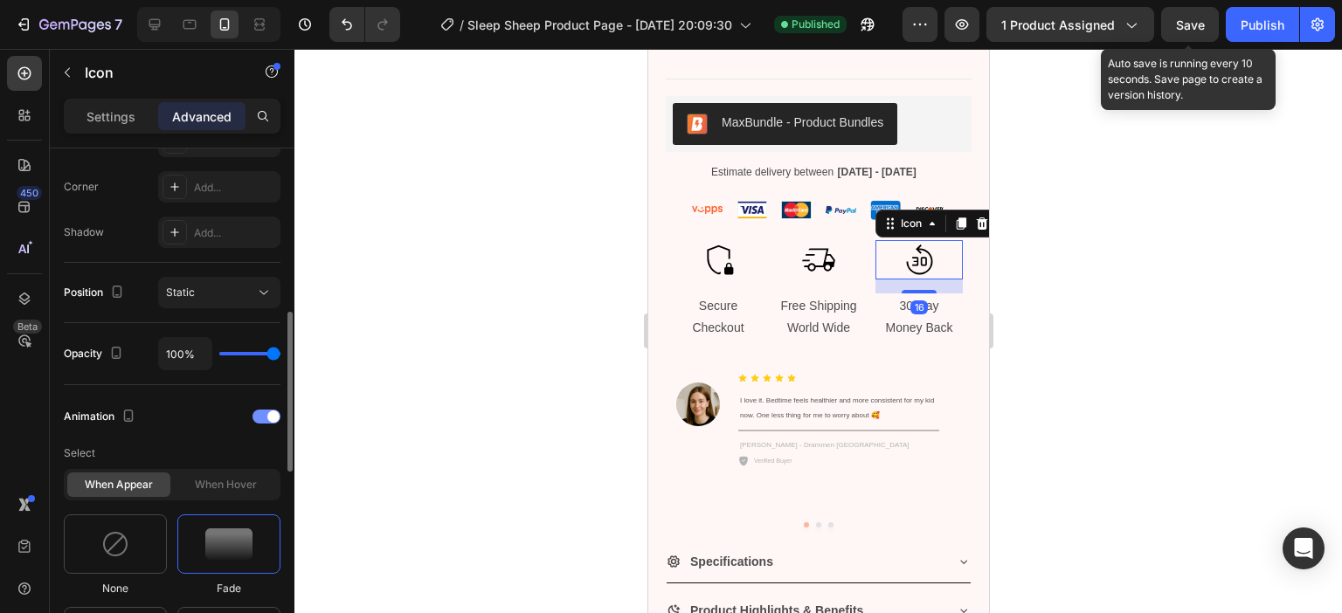
click at [266, 411] on div at bounding box center [266, 417] width 28 height 14
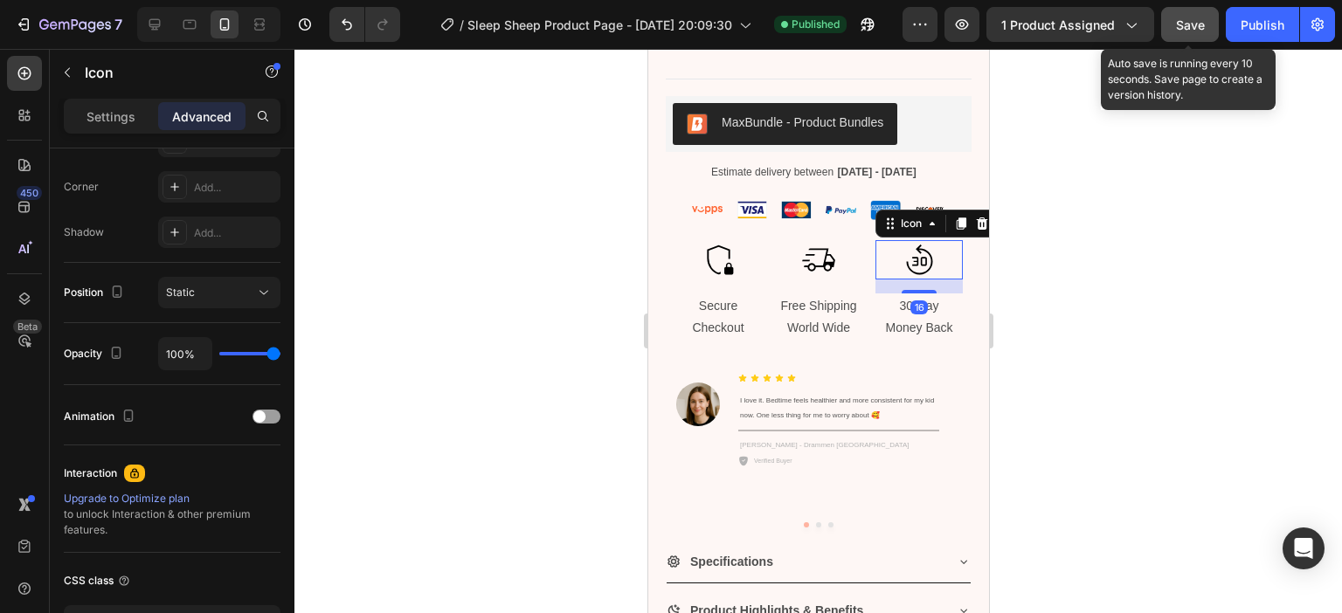
click at [1177, 24] on span "Save" at bounding box center [1190, 24] width 29 height 15
click at [1265, 25] on div "Publish" at bounding box center [1262, 25] width 44 height 18
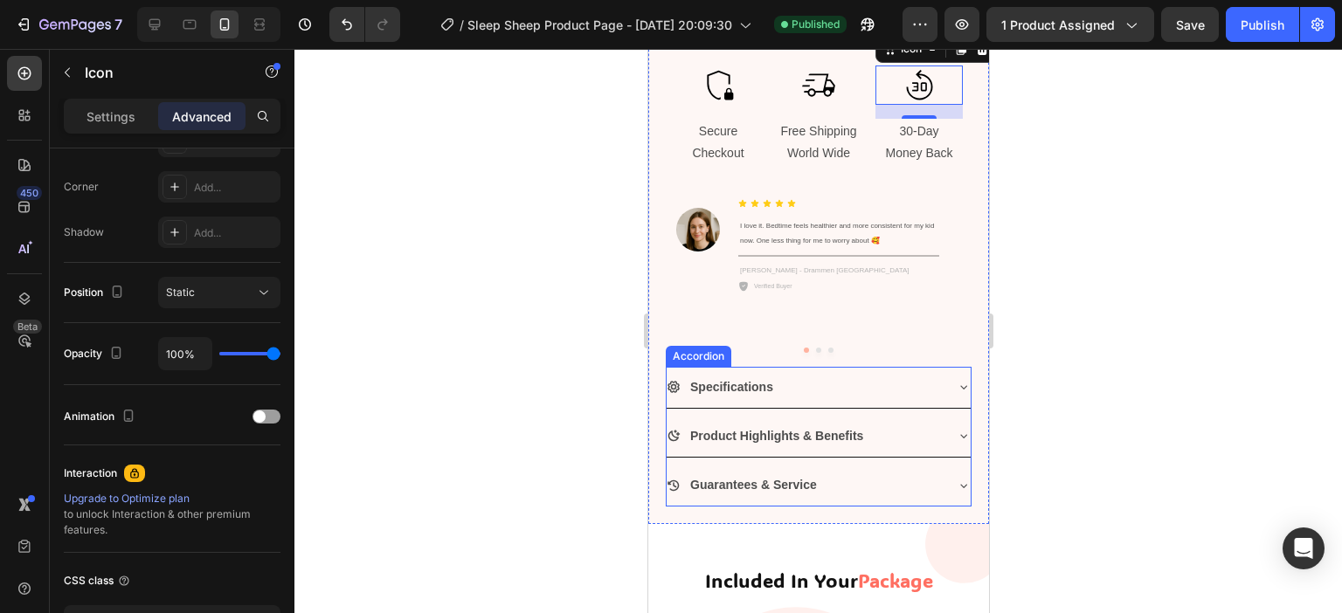
scroll to position [1233, 0]
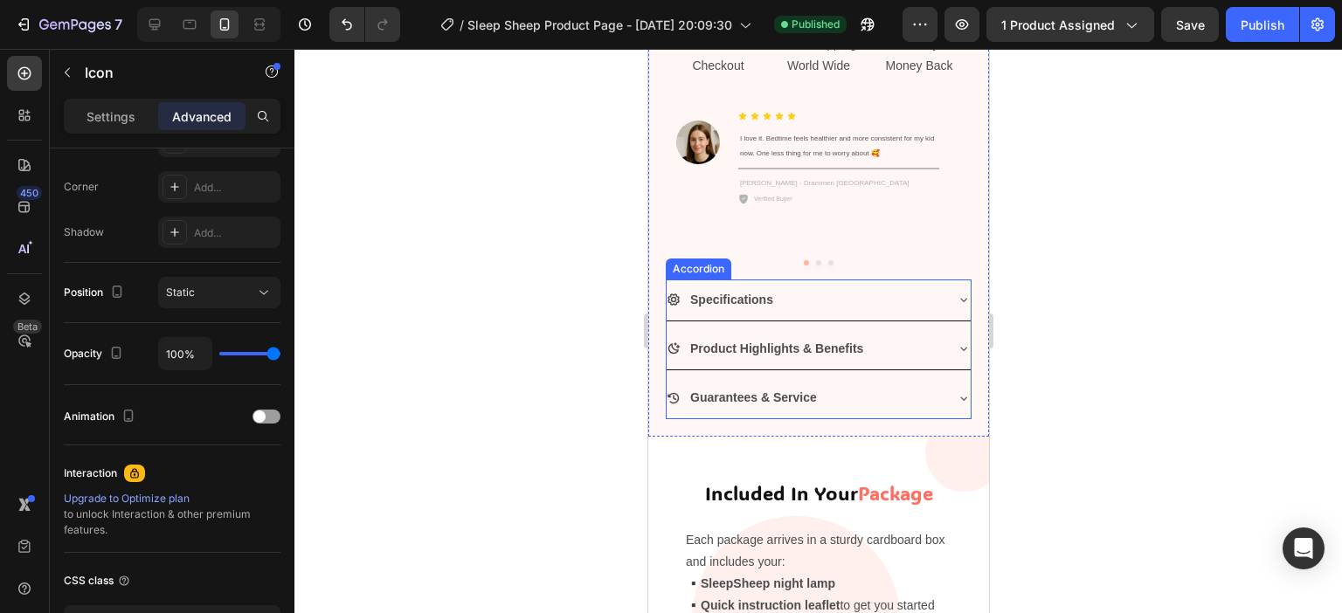
click at [934, 296] on div "Specifications" at bounding box center [818, 300] width 304 height 41
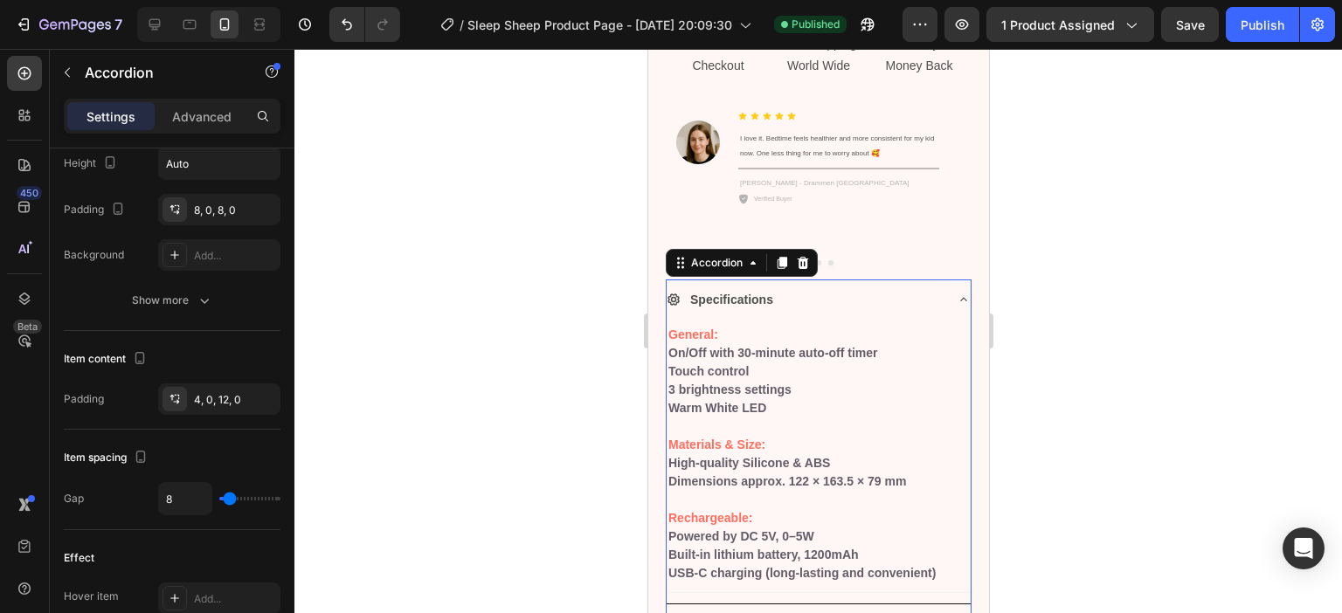
scroll to position [0, 0]
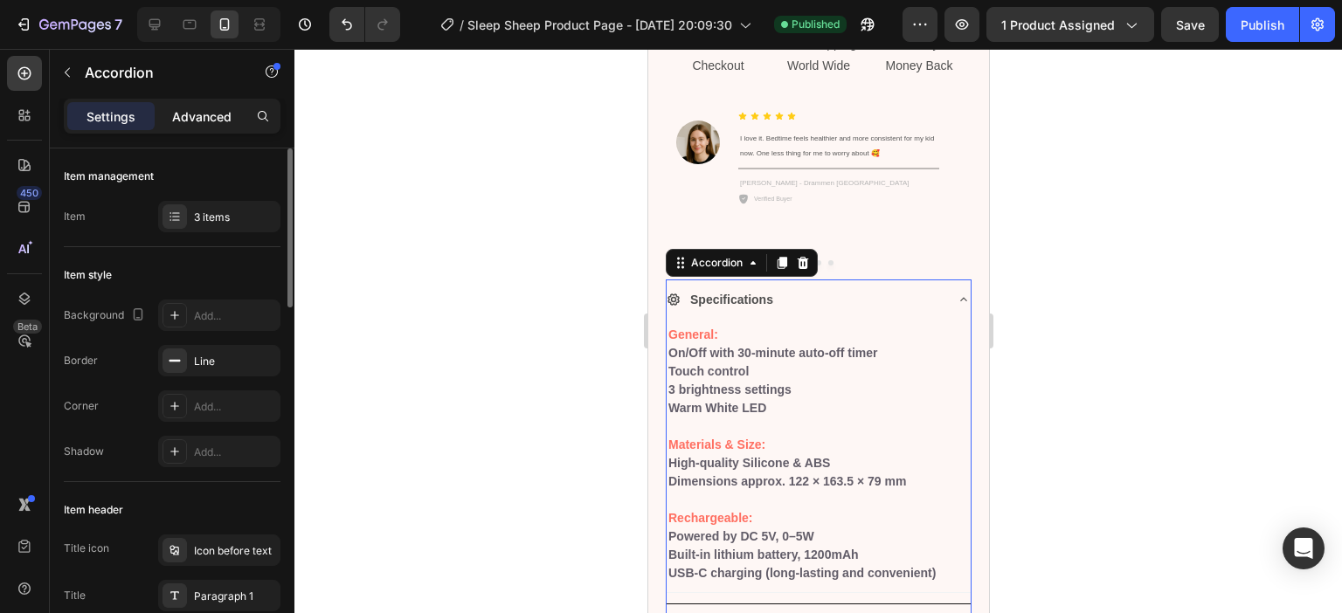
click at [188, 128] on div "Advanced" at bounding box center [201, 116] width 87 height 28
type input "100%"
type input "100"
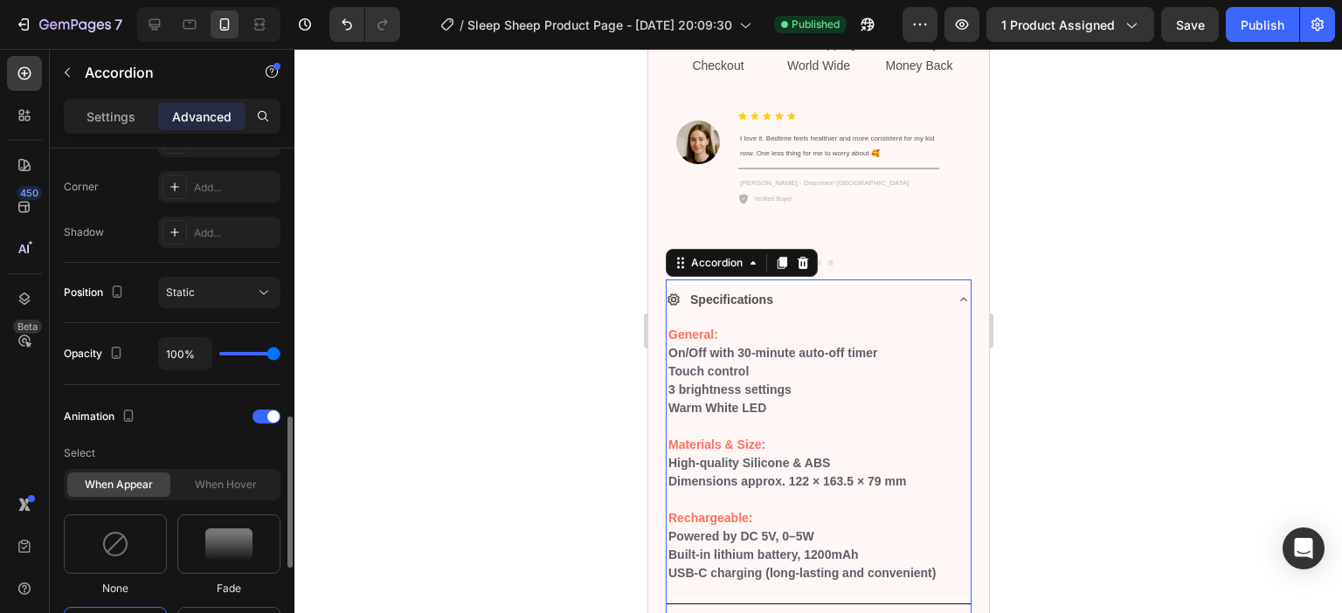
scroll to position [786, 0]
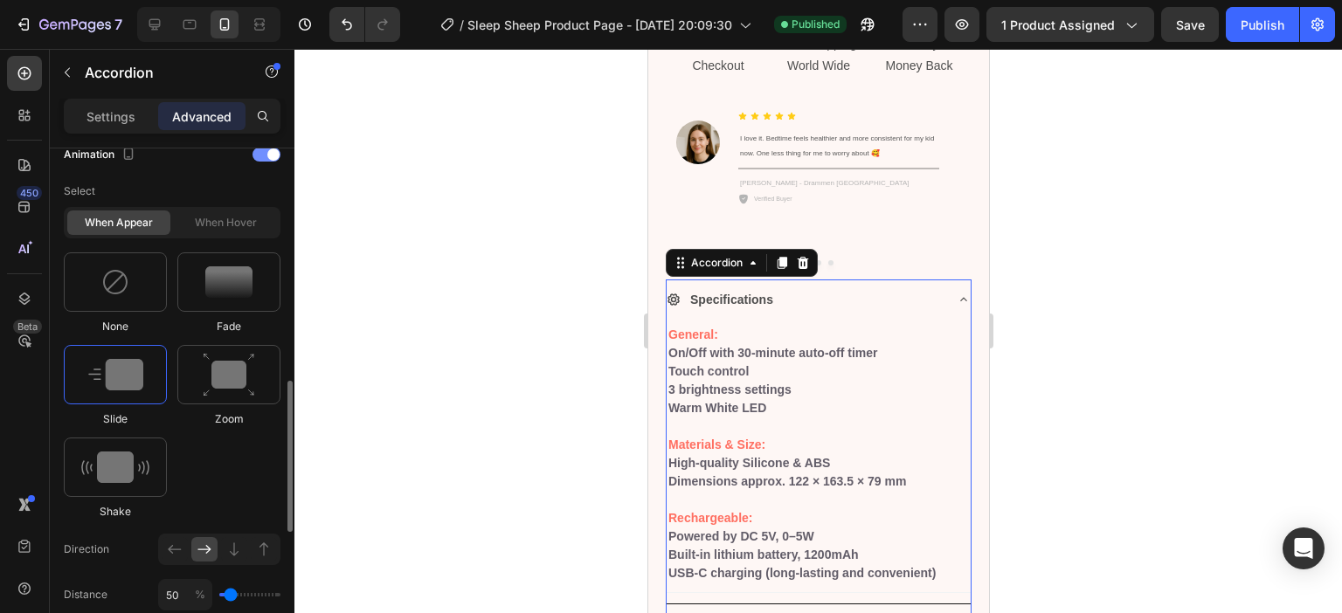
click at [270, 155] on span at bounding box center [273, 154] width 12 height 12
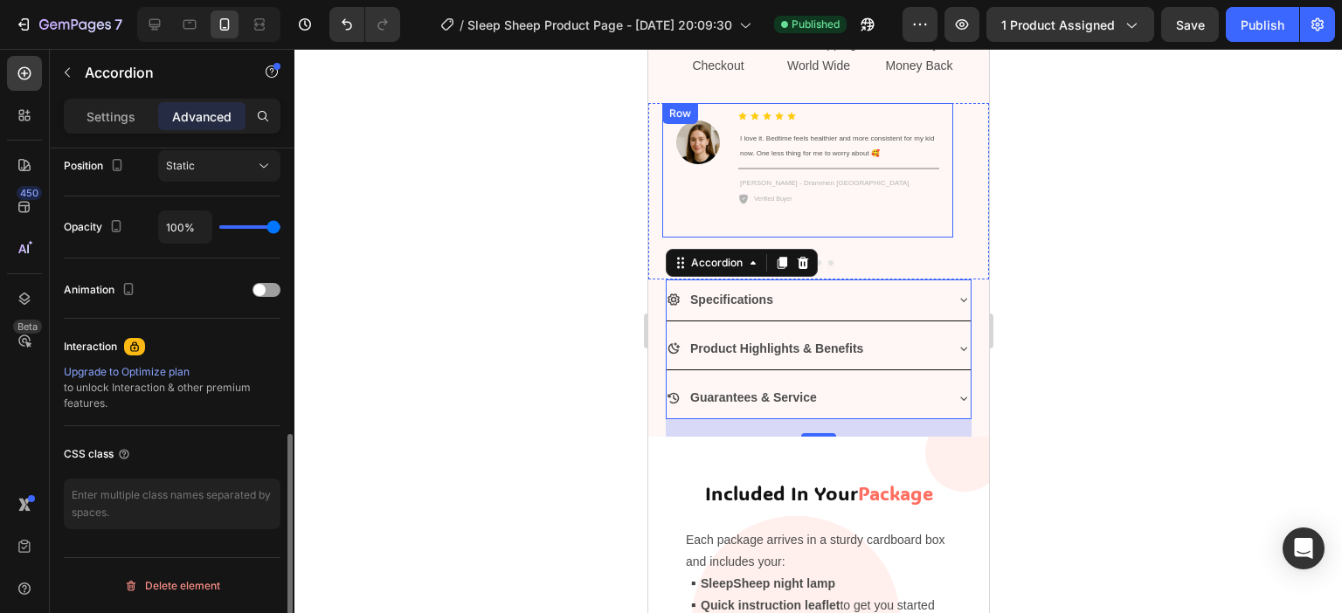
scroll to position [649, 0]
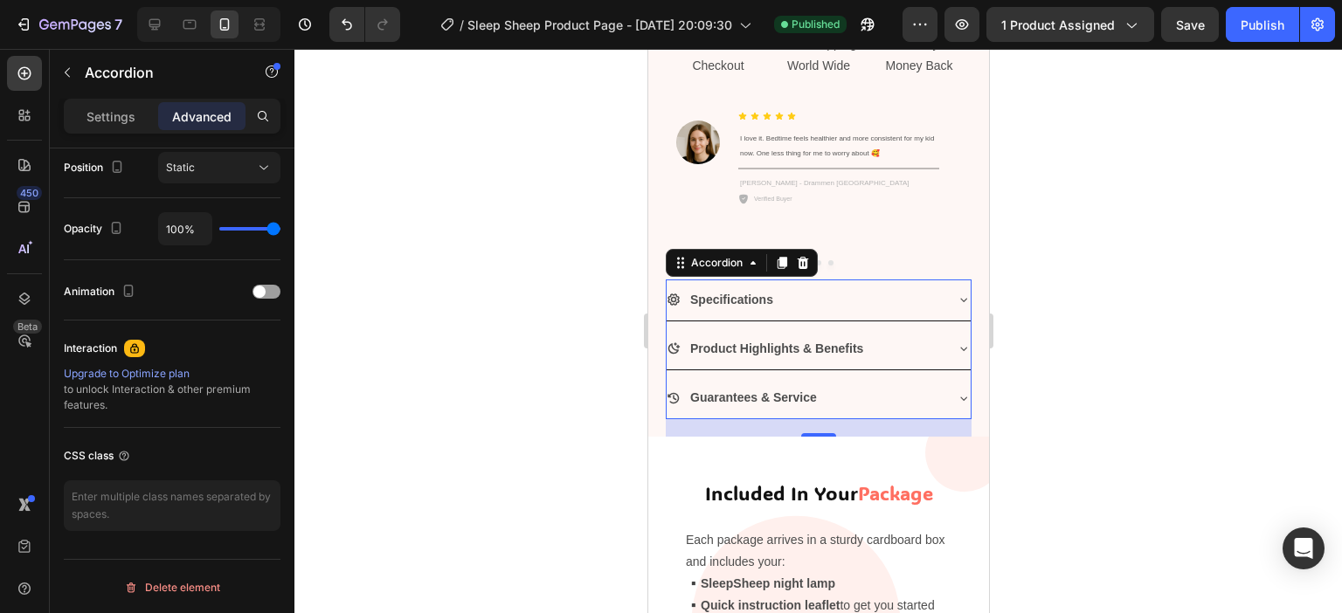
click at [1152, 259] on div at bounding box center [817, 331] width 1047 height 564
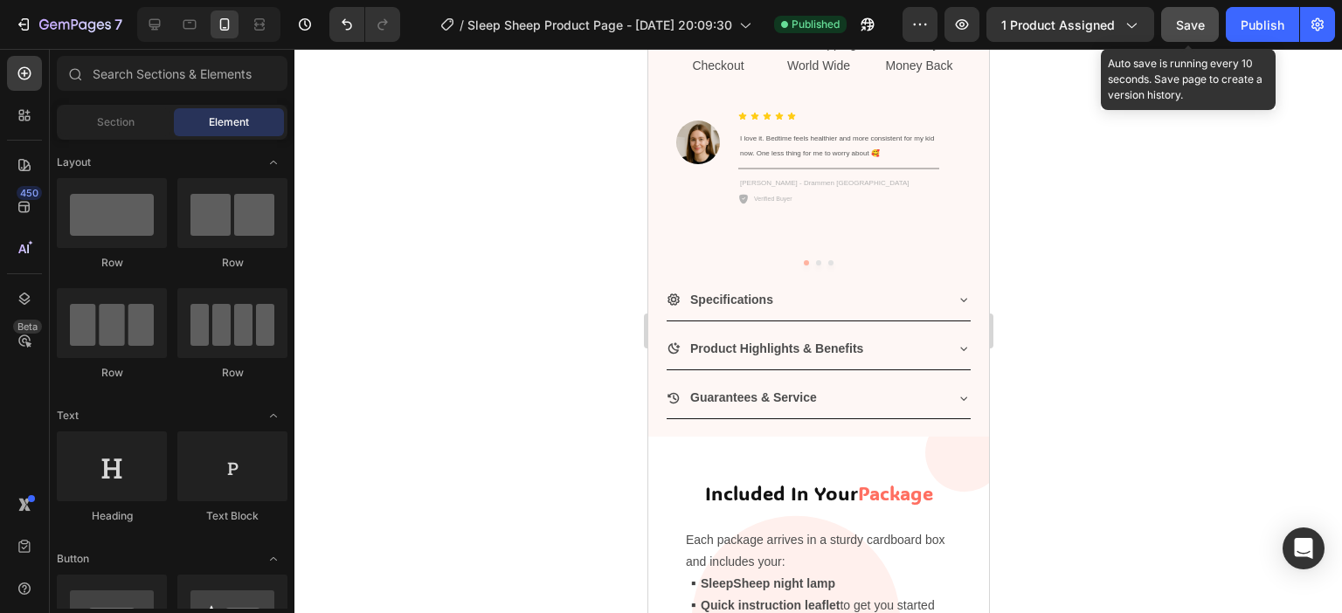
click at [1194, 22] on span "Save" at bounding box center [1190, 24] width 29 height 15
click at [1274, 18] on div "Publish" at bounding box center [1262, 25] width 44 height 18
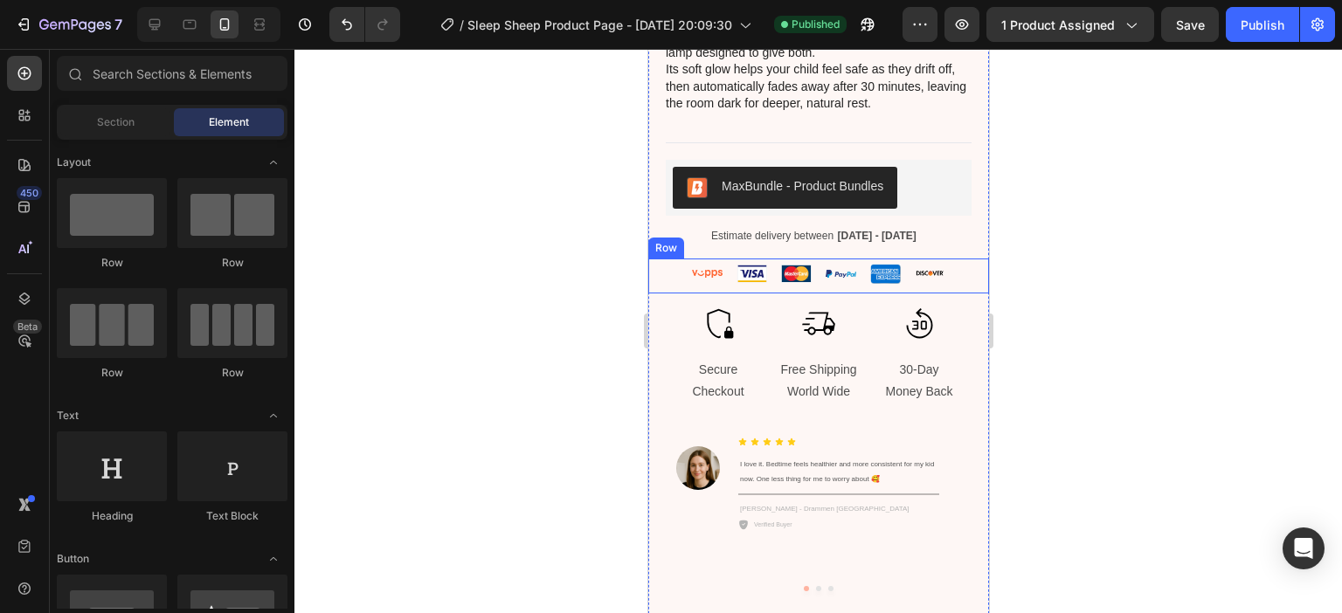
scroll to position [884, 0]
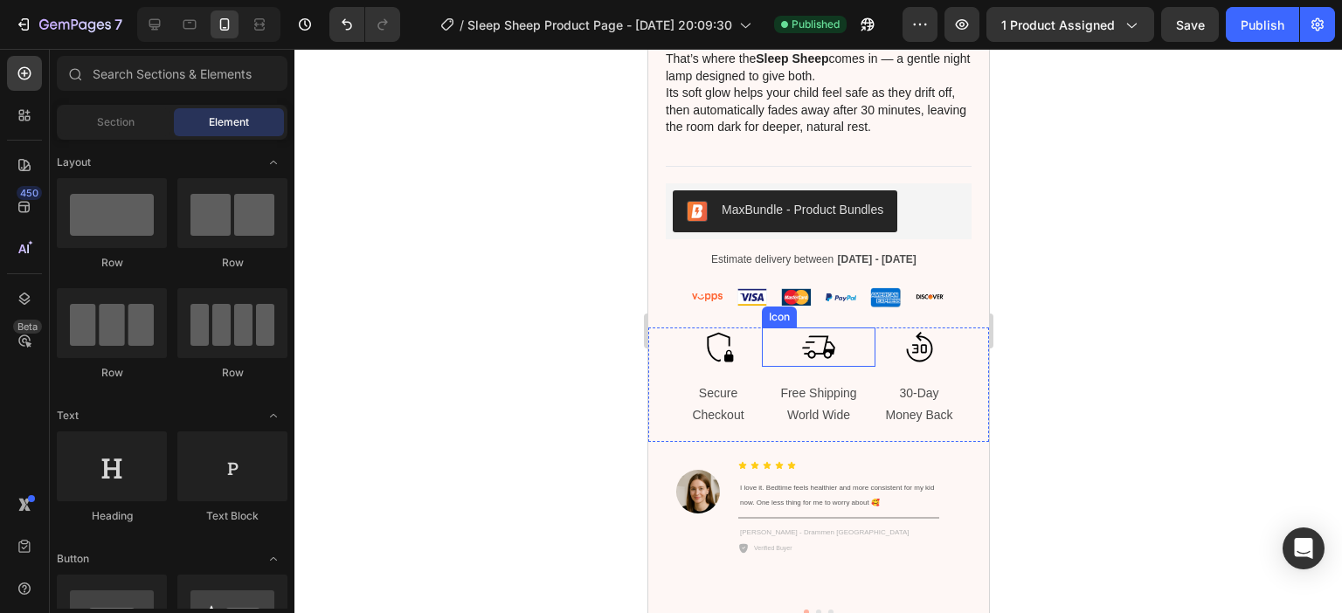
click at [801, 345] on icon at bounding box center [817, 346] width 33 height 23
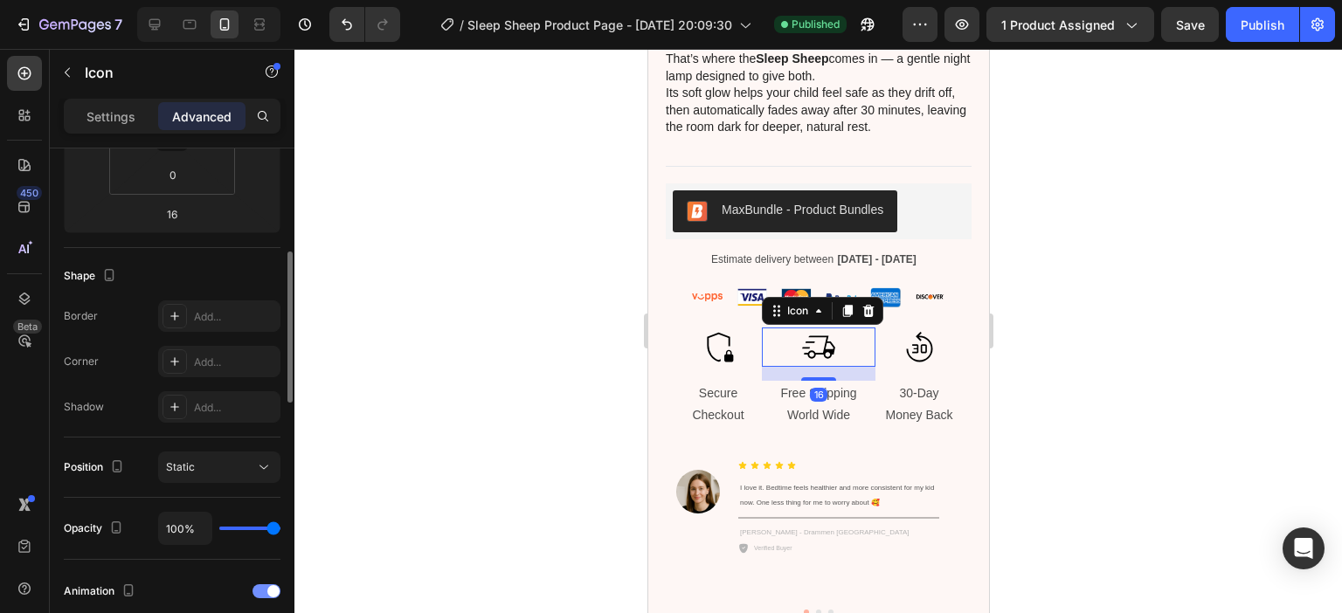
scroll to position [524, 0]
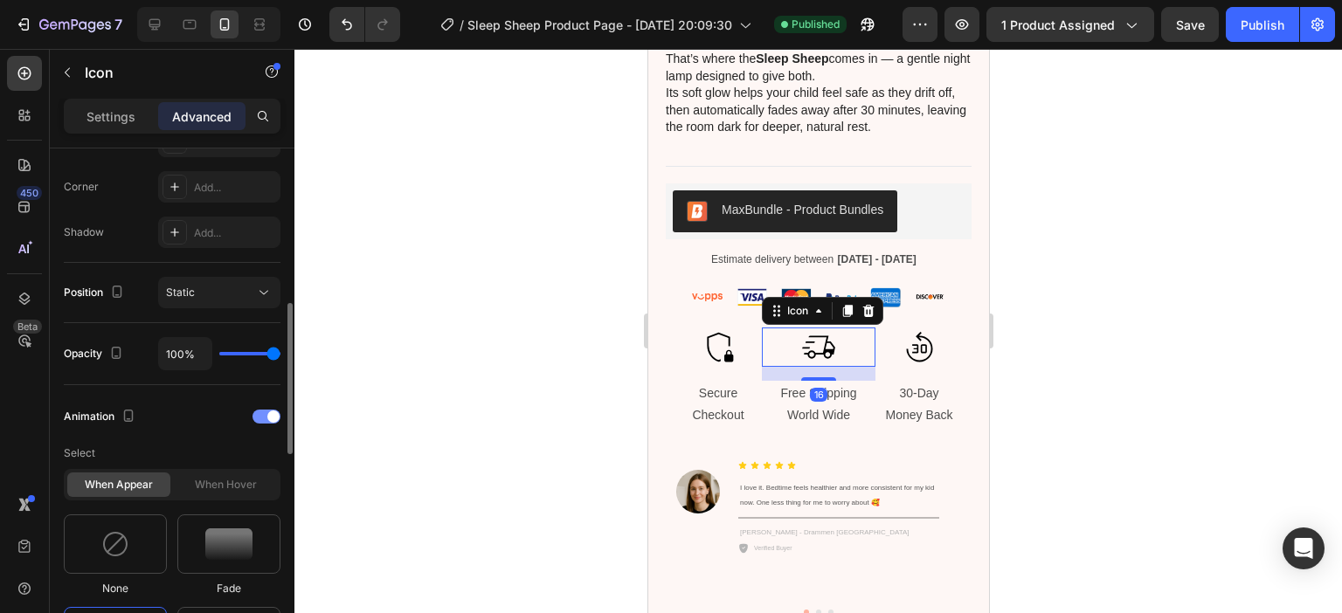
click at [255, 422] on div "Animation" at bounding box center [172, 417] width 217 height 28
drag, startPoint x: 261, startPoint y: 417, endPoint x: 317, endPoint y: 249, distance: 176.8
click at [261, 417] on div at bounding box center [266, 417] width 28 height 14
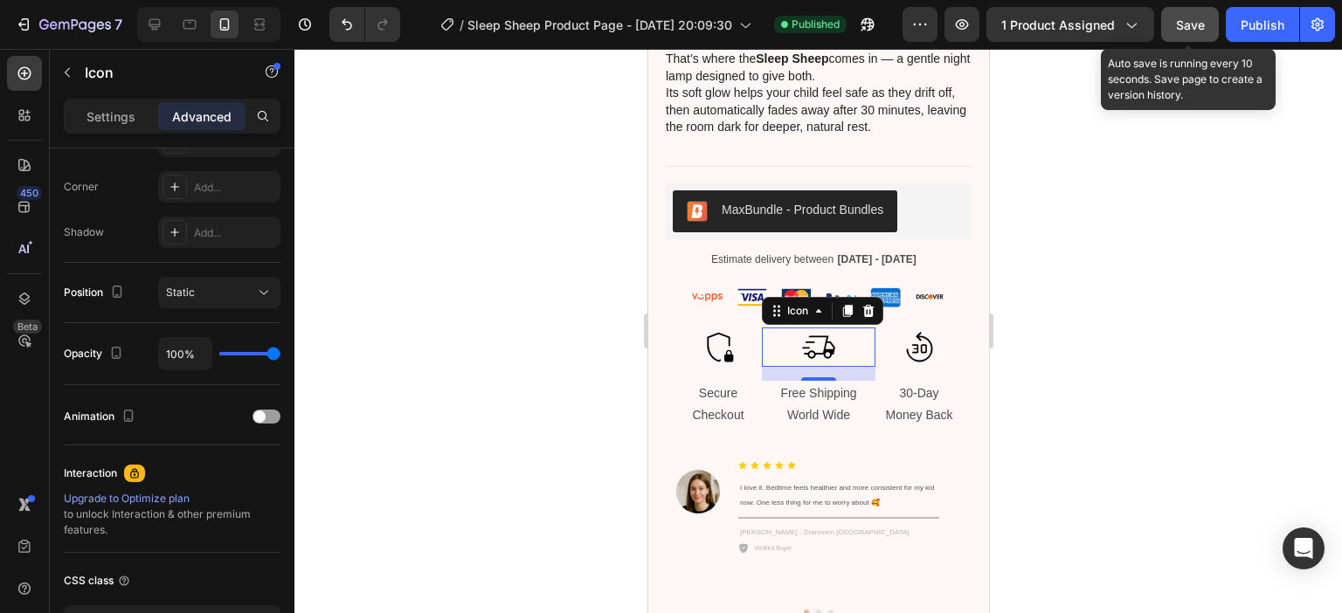
click at [1181, 30] on span "Save" at bounding box center [1190, 24] width 29 height 15
click at [1277, 26] on div "Publish" at bounding box center [1262, 25] width 44 height 18
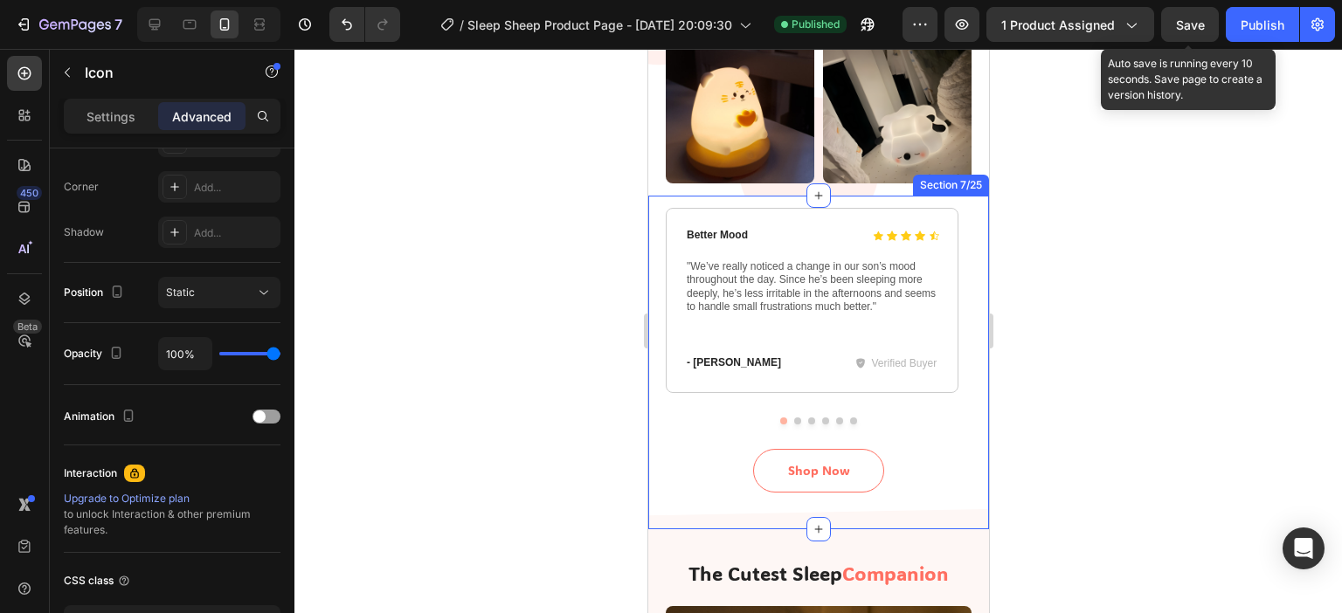
scroll to position [4552, 0]
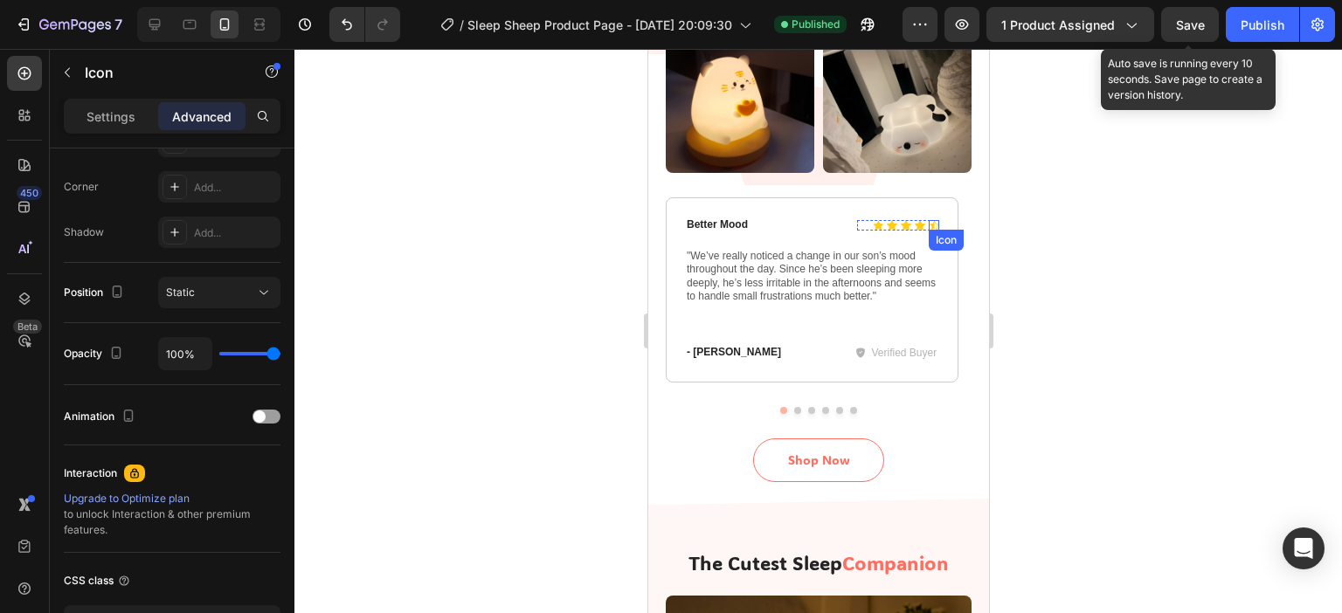
click at [933, 221] on icon at bounding box center [933, 225] width 10 height 9
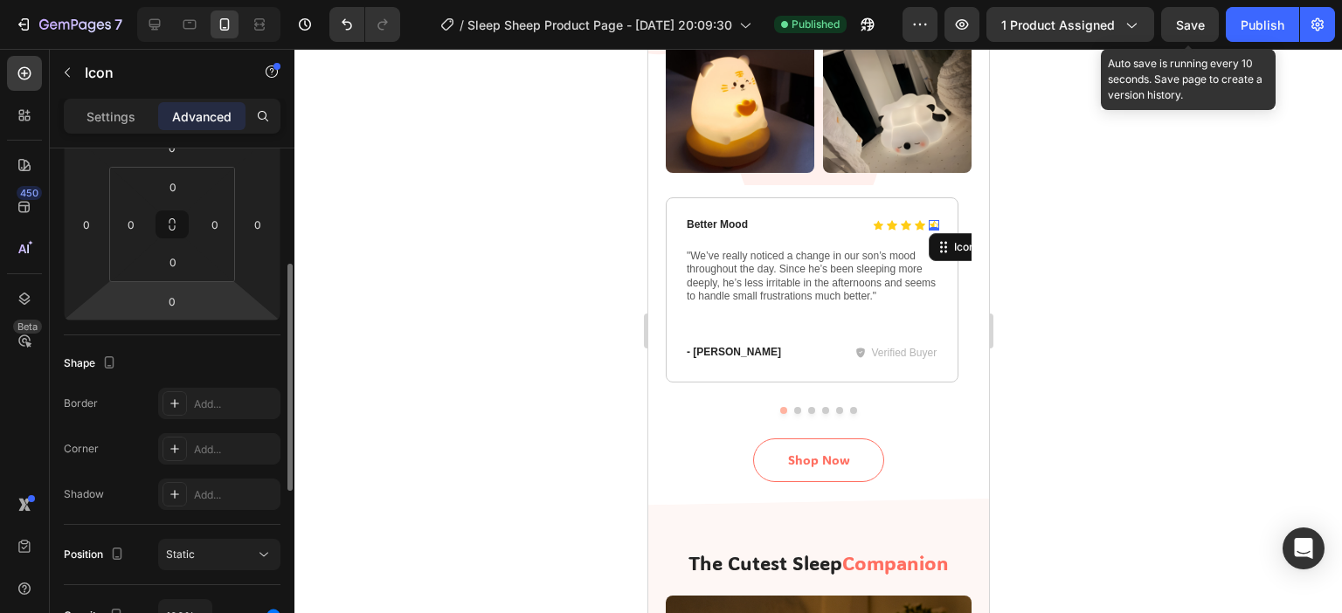
scroll to position [0, 0]
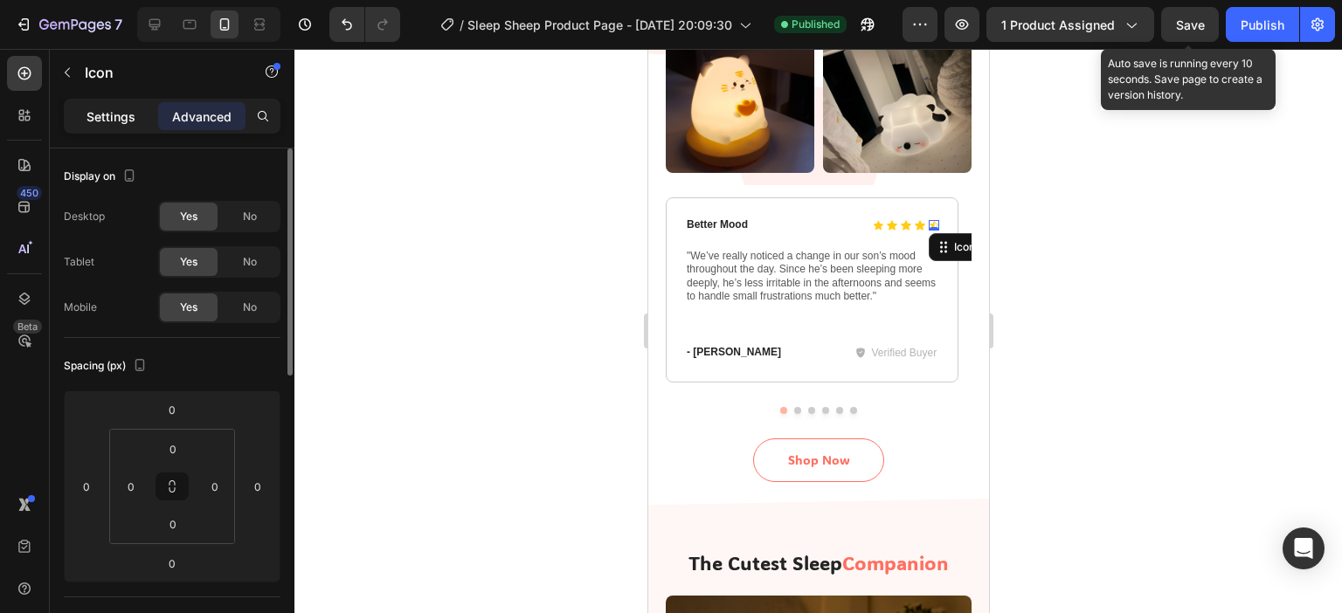
click at [112, 113] on p "Settings" at bounding box center [110, 116] width 49 height 18
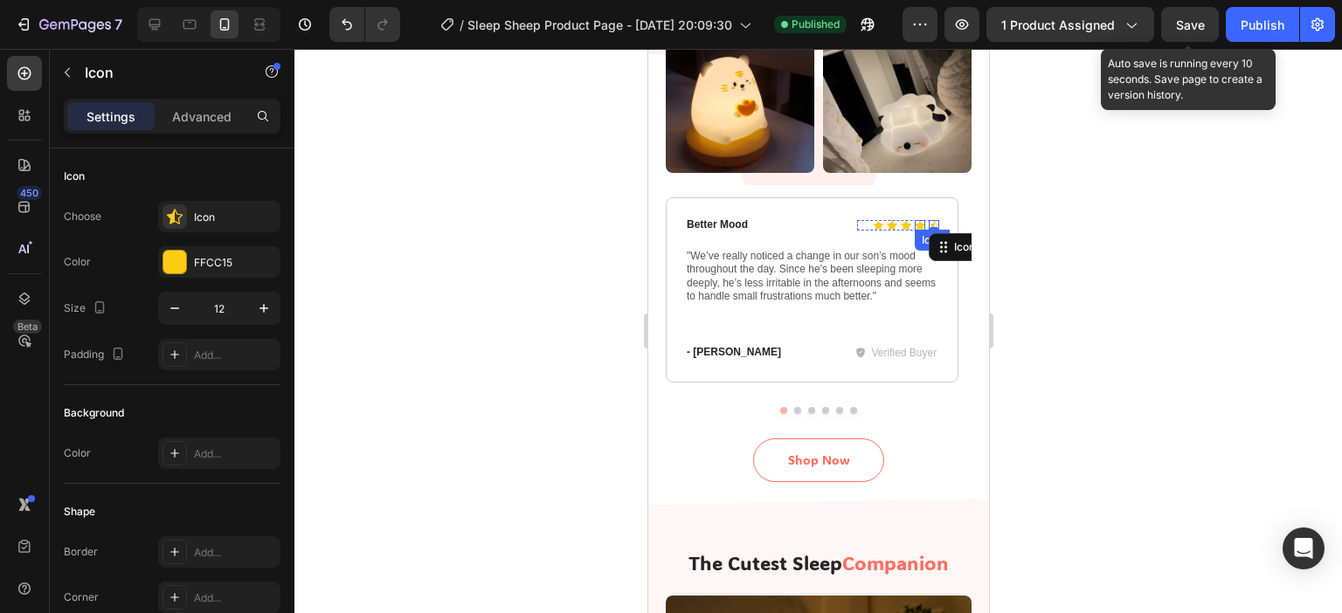
click at [920, 220] on icon at bounding box center [919, 225] width 10 height 10
click at [931, 220] on div "Icon" at bounding box center [933, 225] width 10 height 10
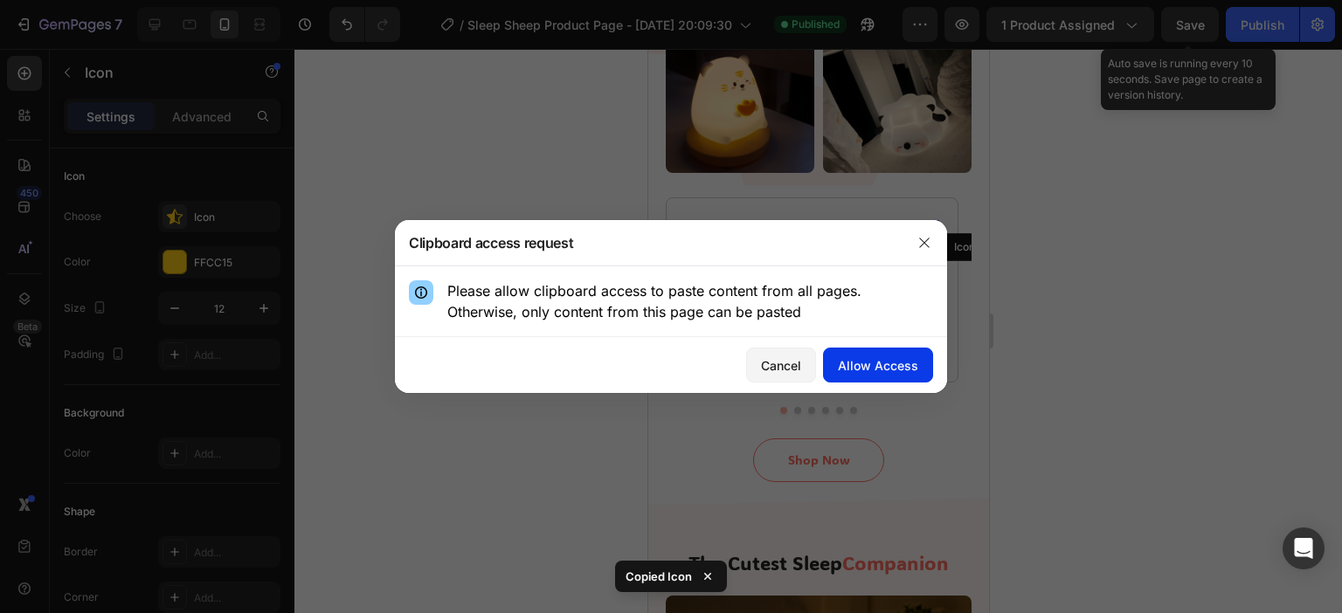
click at [875, 370] on div "Allow Access" at bounding box center [878, 365] width 80 height 18
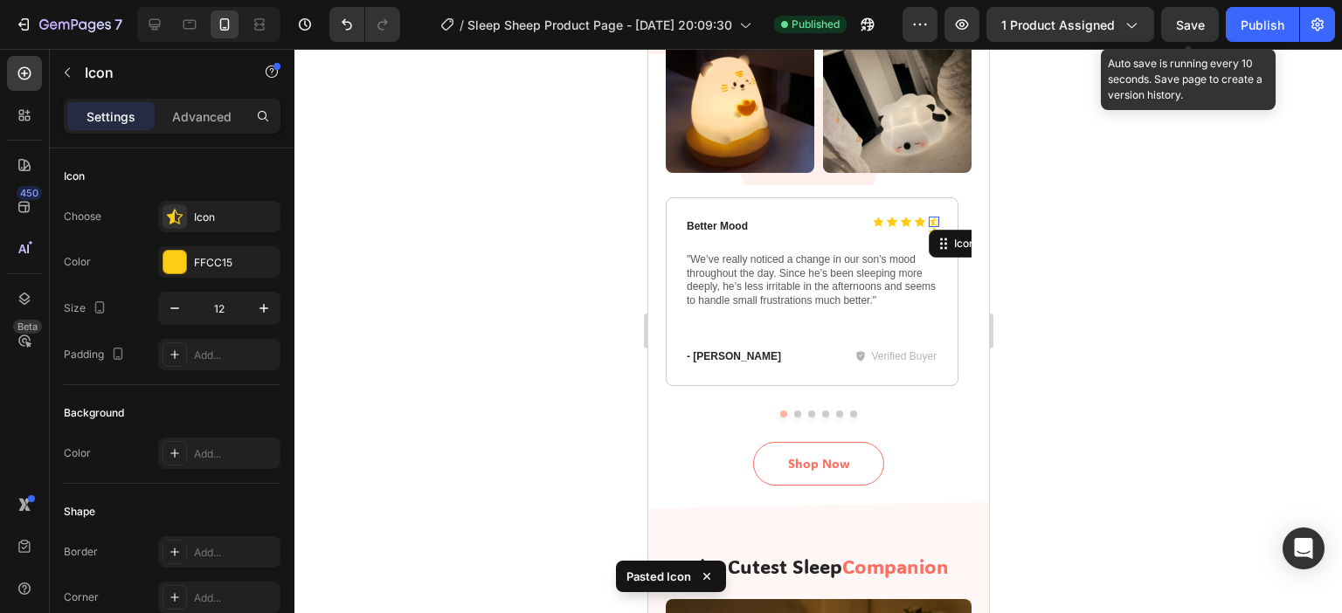
click at [930, 217] on div "Icon 0" at bounding box center [933, 222] width 10 height 10
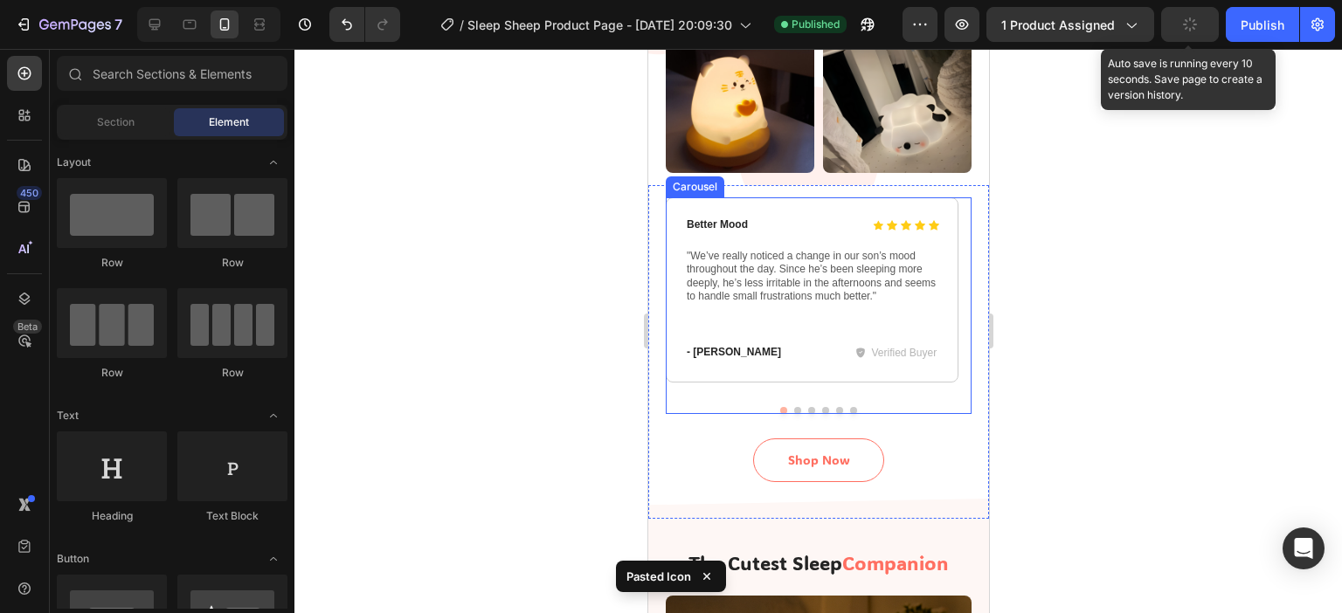
click at [793, 407] on button "Dot" at bounding box center [796, 410] width 7 height 7
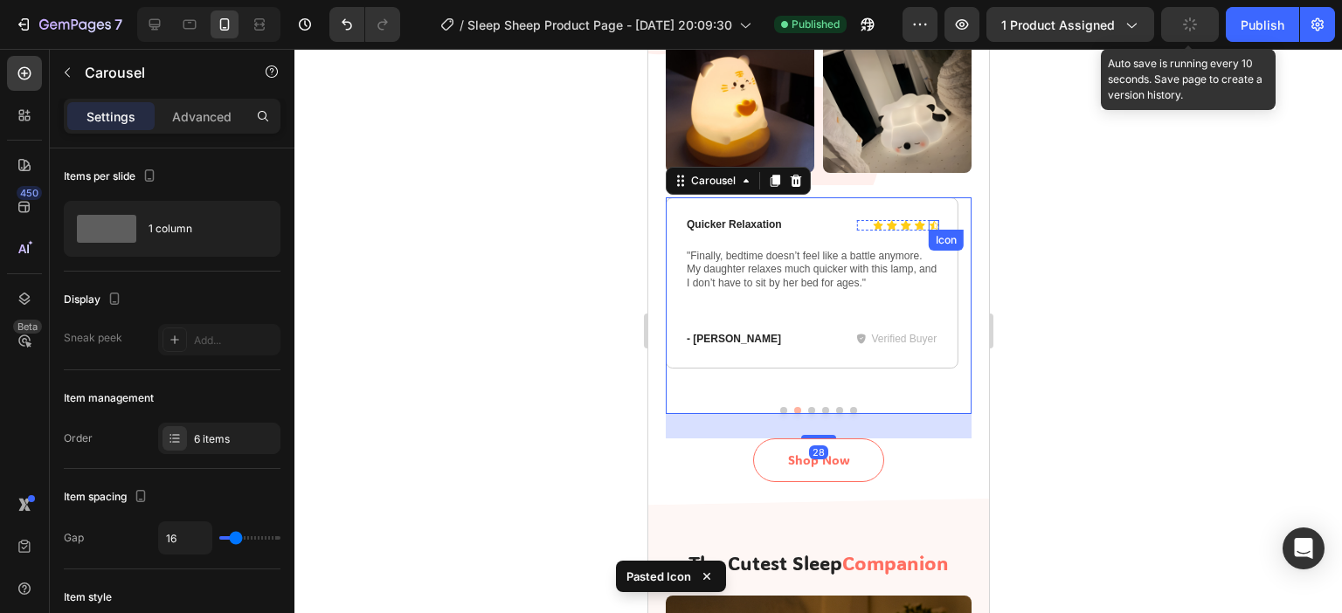
click at [930, 221] on icon at bounding box center [933, 225] width 10 height 9
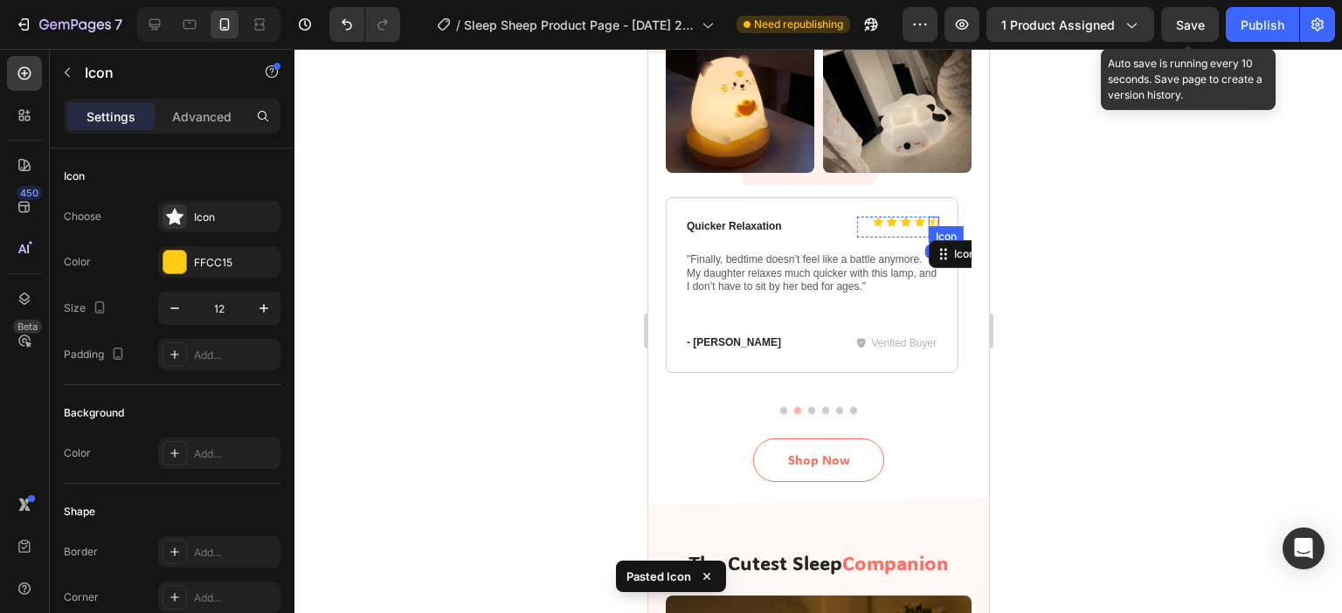
click at [932, 217] on div "Icon" at bounding box center [933, 222] width 10 height 10
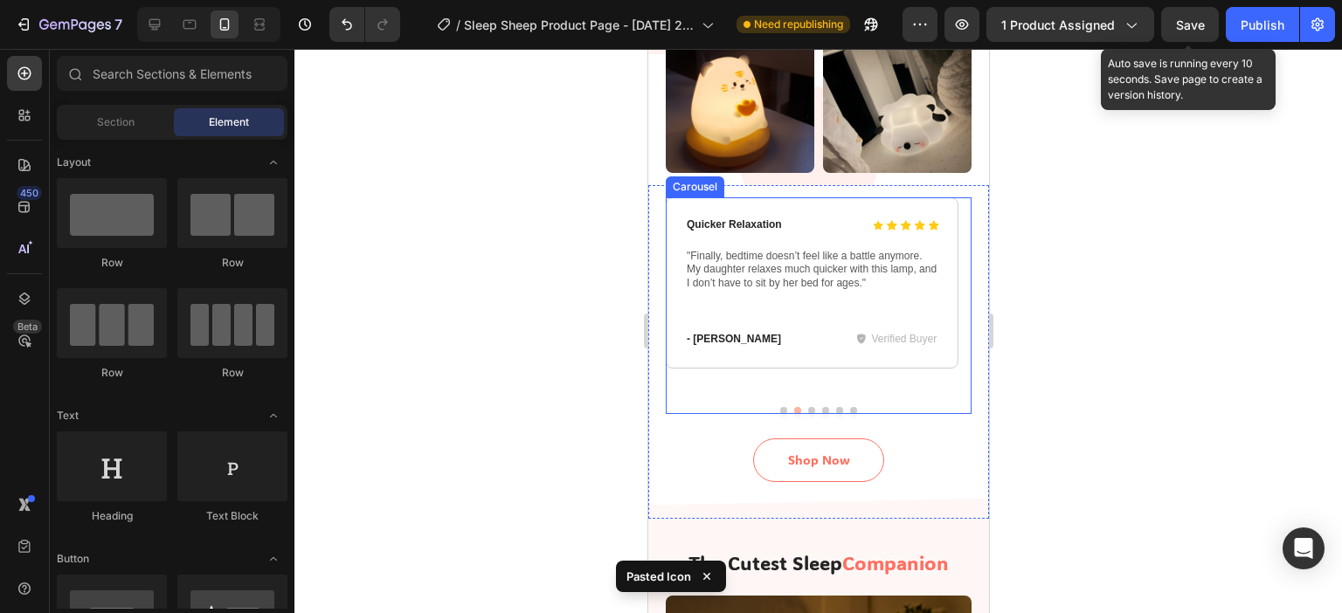
click at [807, 407] on button "Dot" at bounding box center [810, 410] width 7 height 7
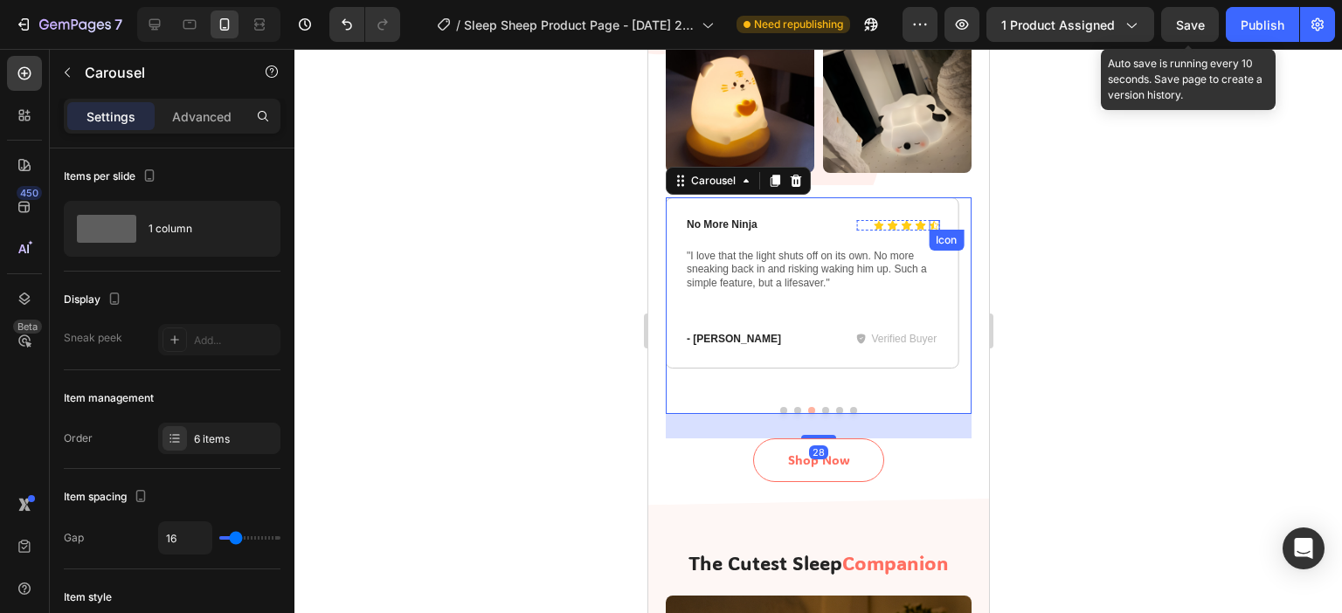
click at [933, 221] on icon at bounding box center [933, 225] width 10 height 9
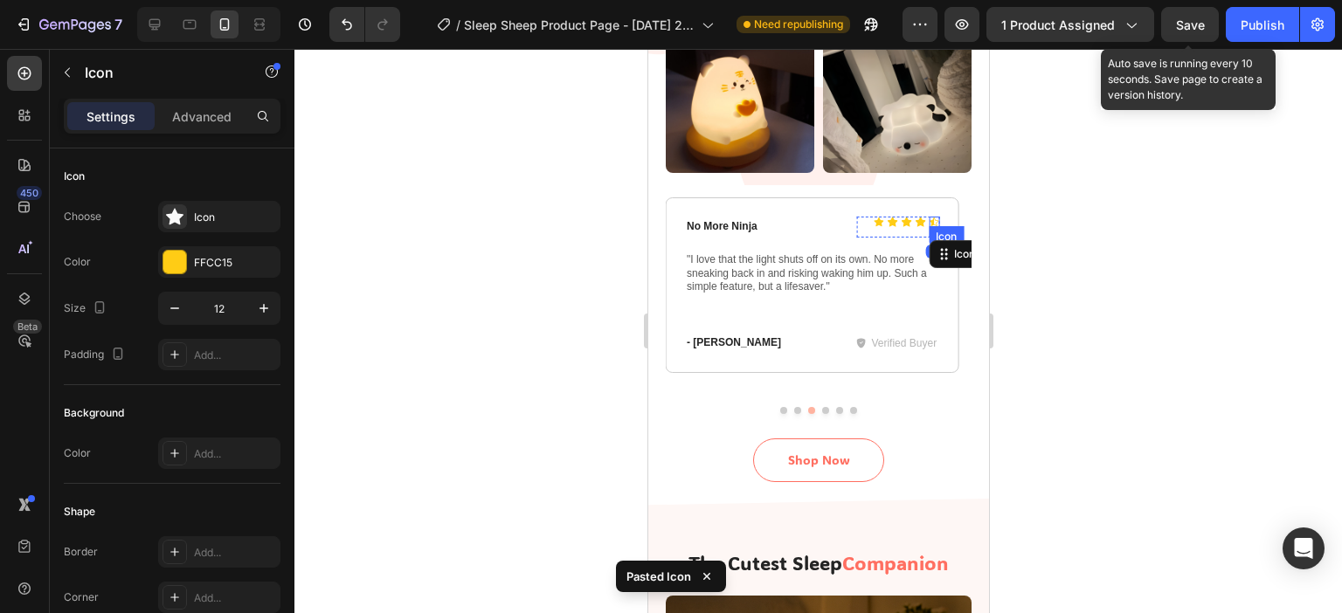
click at [930, 217] on icon at bounding box center [933, 222] width 10 height 10
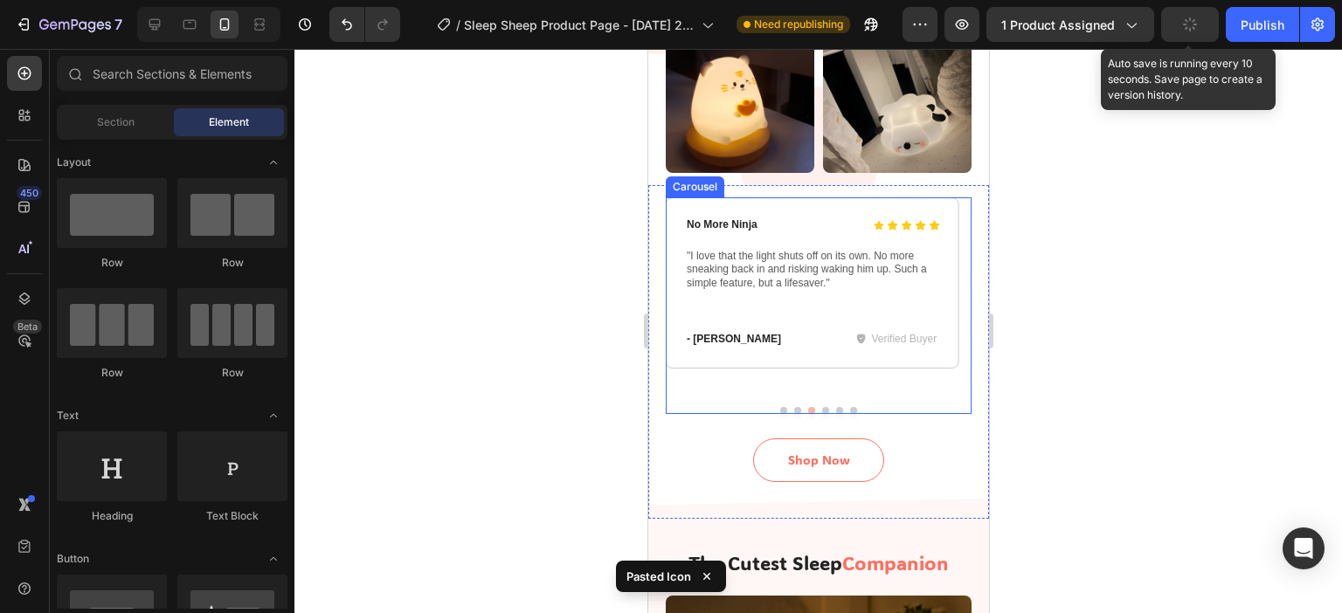
click at [821, 407] on button "Dot" at bounding box center [824, 410] width 7 height 7
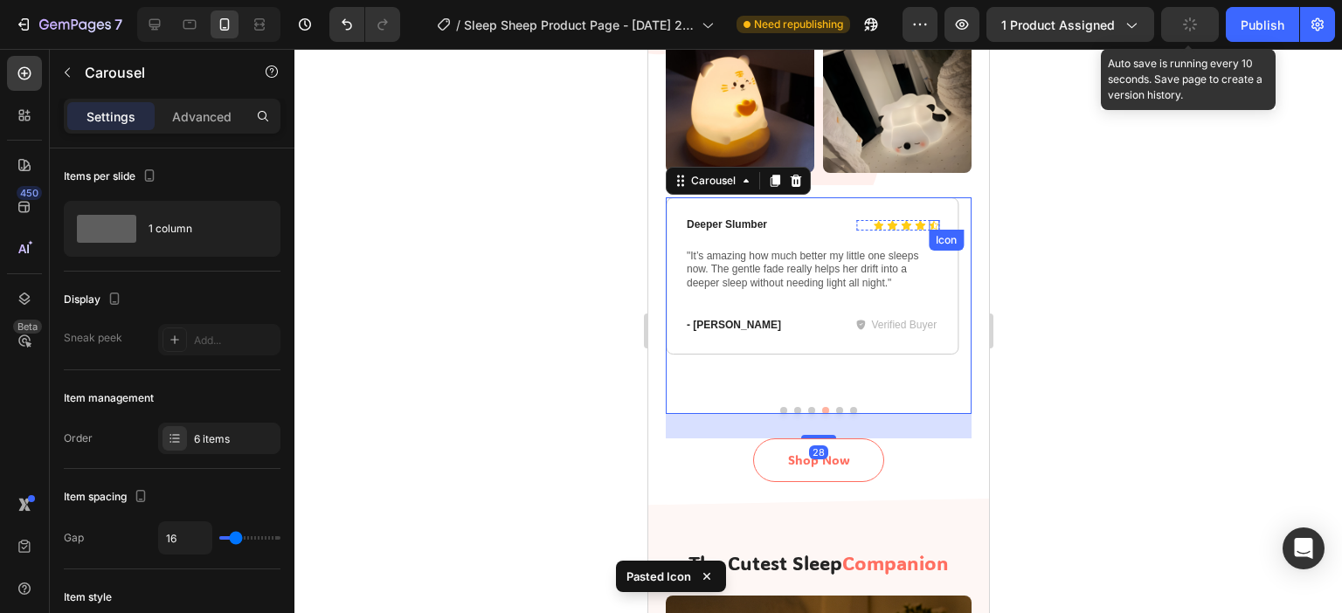
click at [934, 220] on icon at bounding box center [933, 225] width 10 height 10
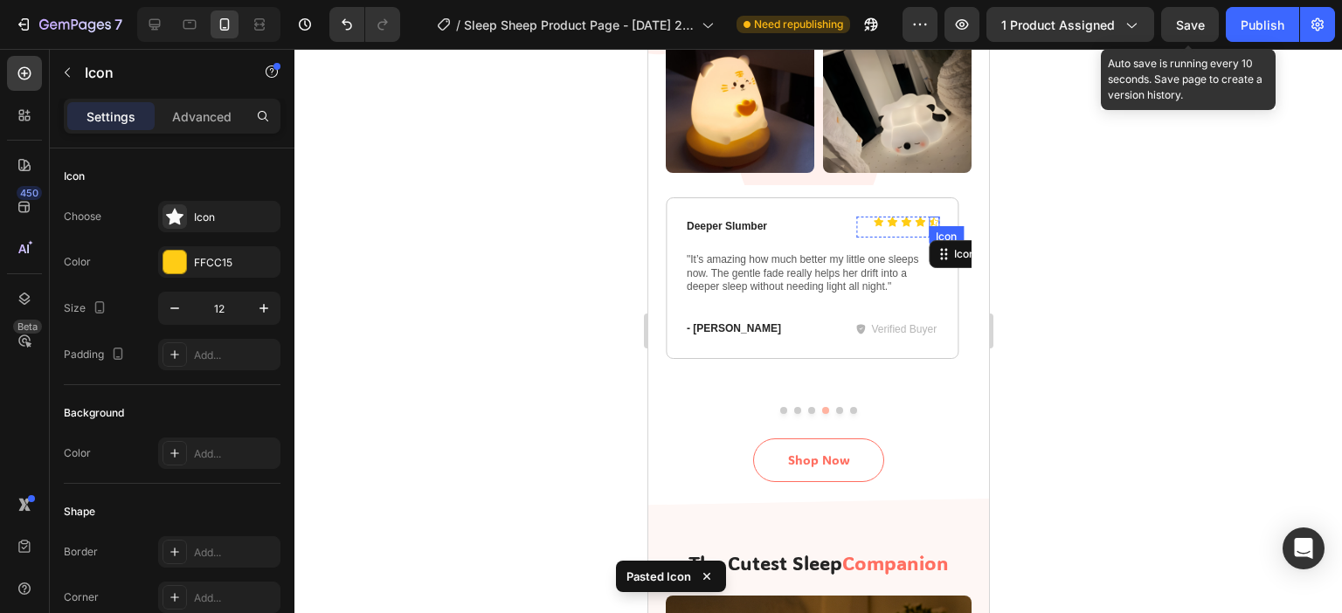
click at [934, 217] on div "Icon" at bounding box center [933, 222] width 10 height 10
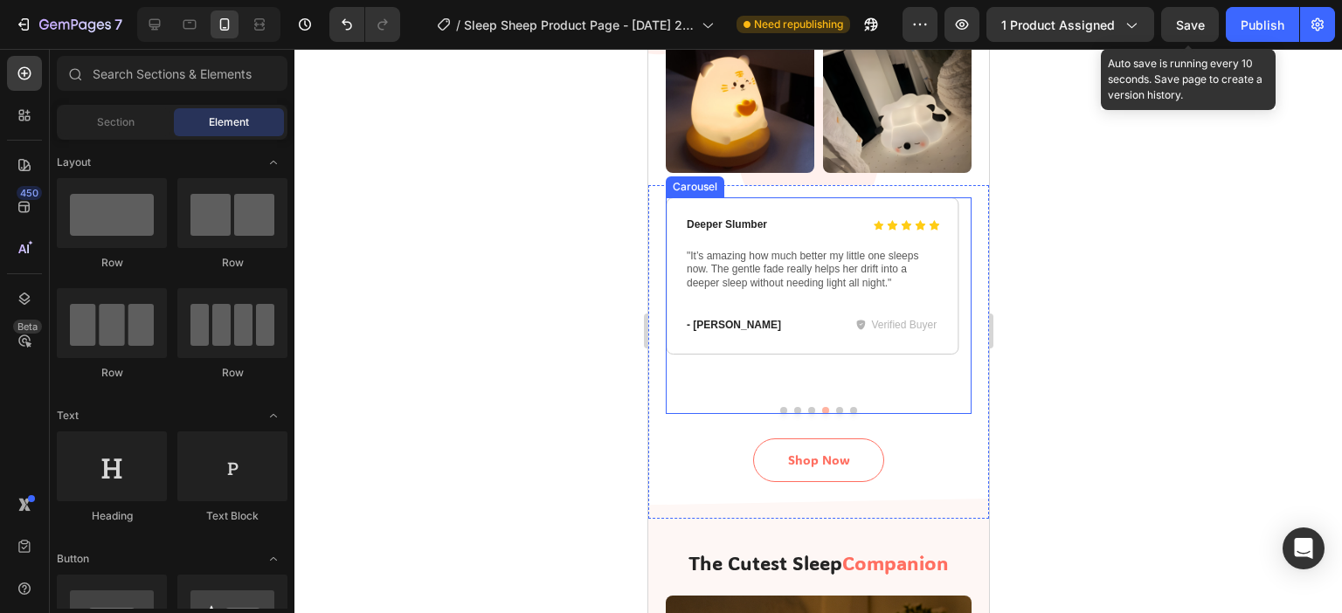
click at [835, 407] on button "Dot" at bounding box center [838, 410] width 7 height 7
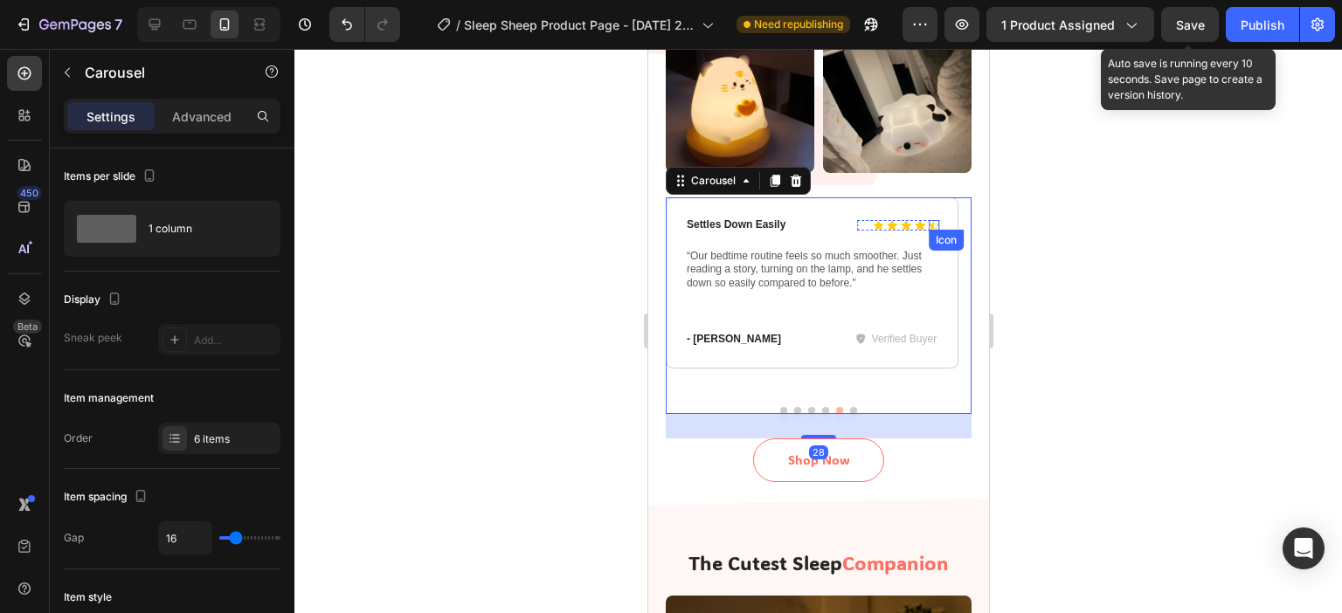
click at [934, 220] on div "Icon" at bounding box center [933, 225] width 10 height 10
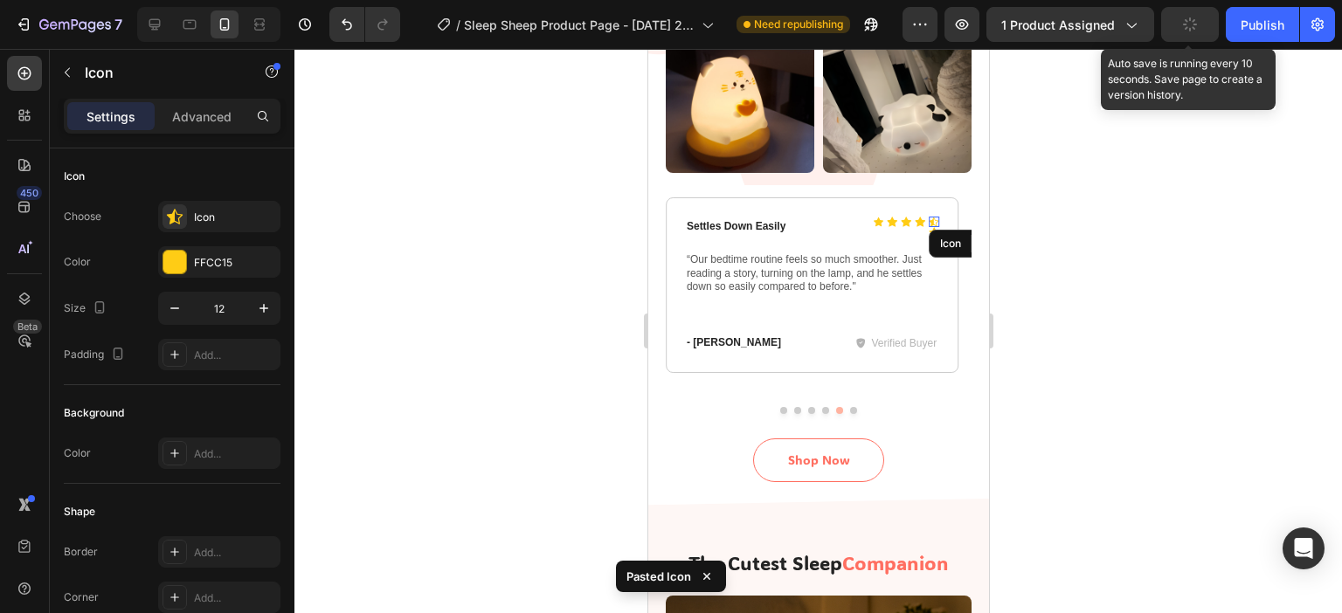
click at [931, 217] on icon at bounding box center [933, 222] width 10 height 10
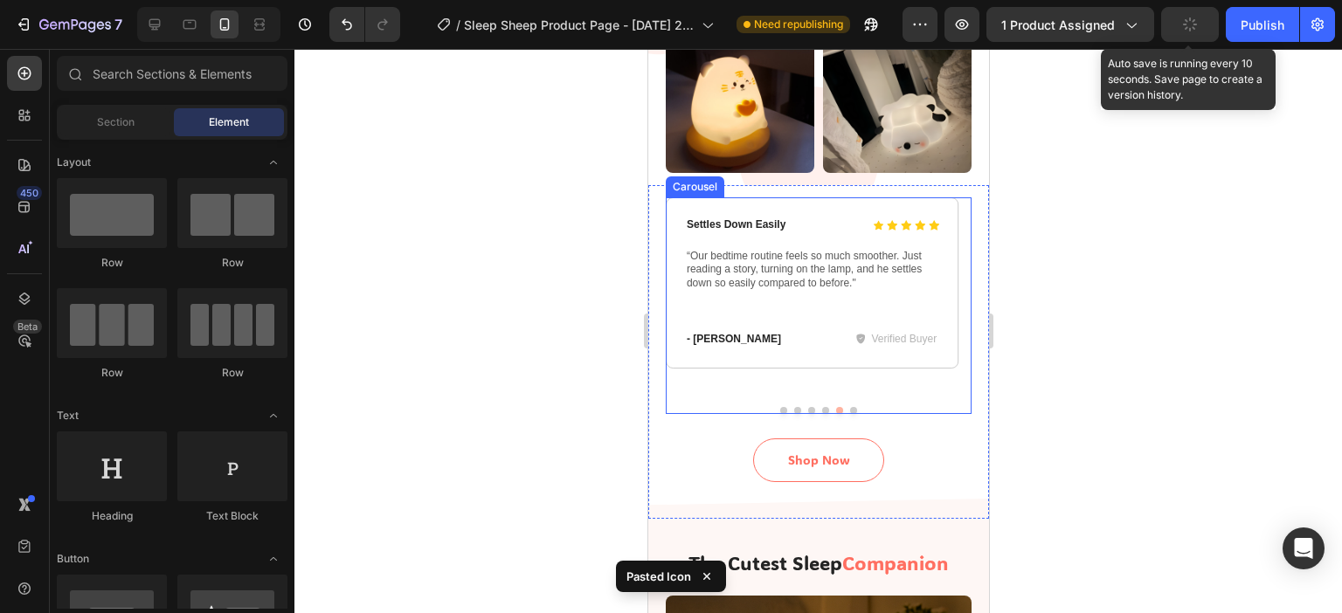
click at [849, 407] on button "Dot" at bounding box center [852, 410] width 7 height 7
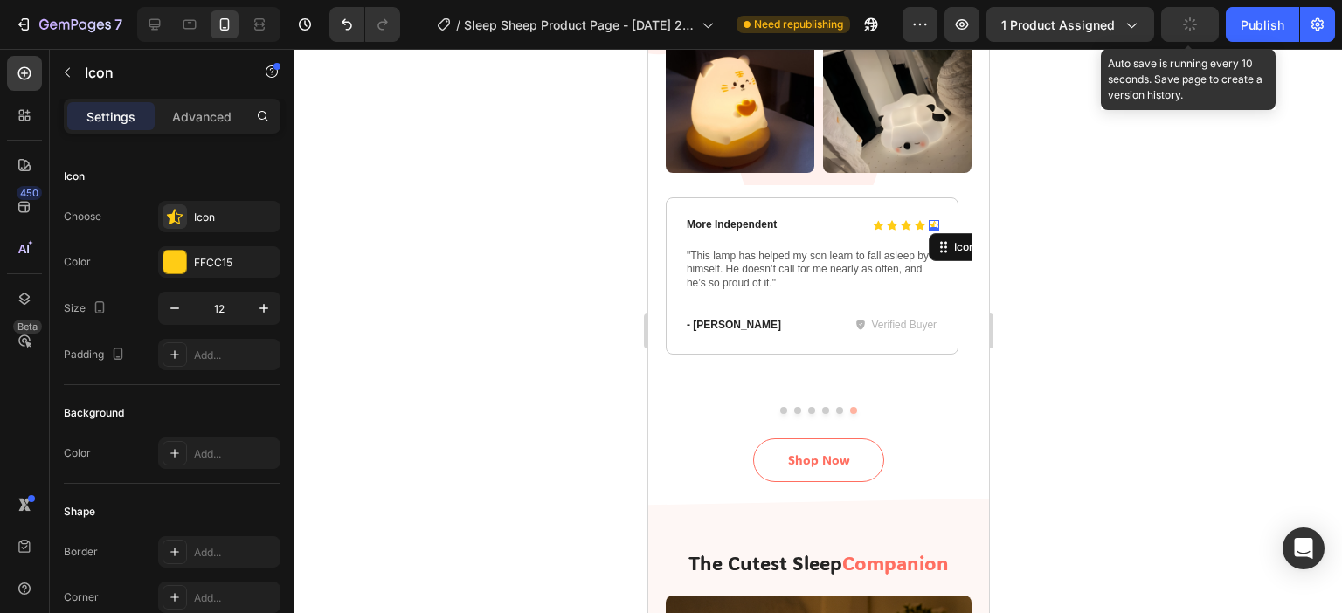
click at [931, 220] on div "Icon 0" at bounding box center [933, 225] width 10 height 10
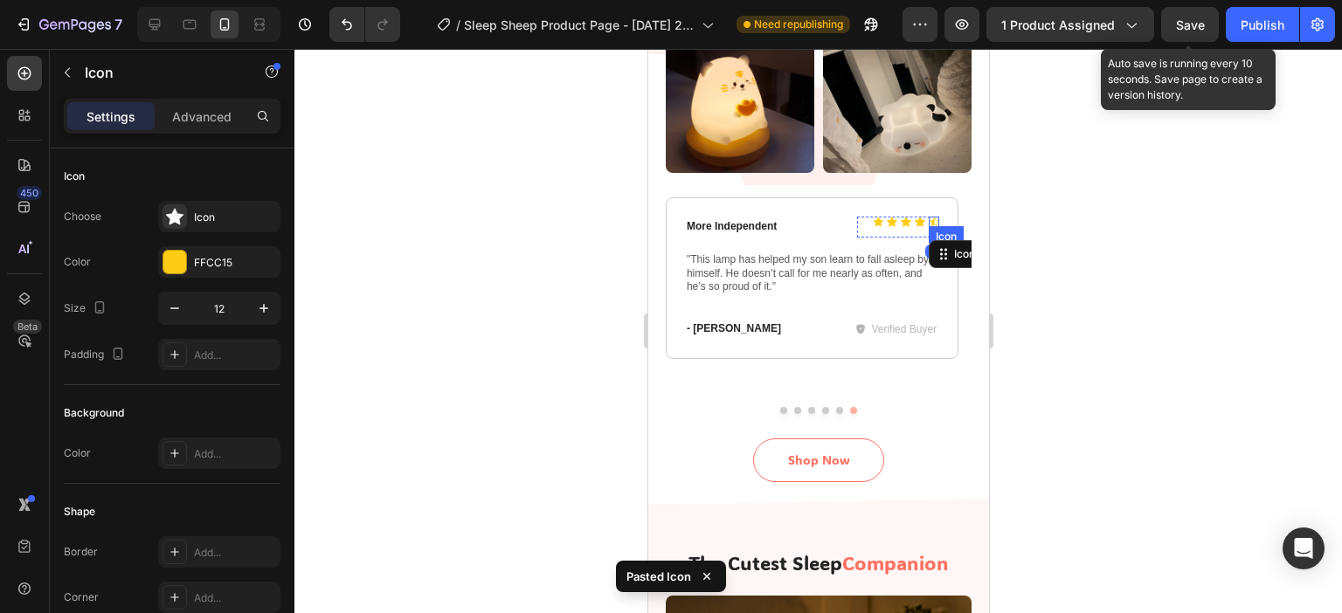
click at [935, 217] on icon at bounding box center [933, 222] width 10 height 10
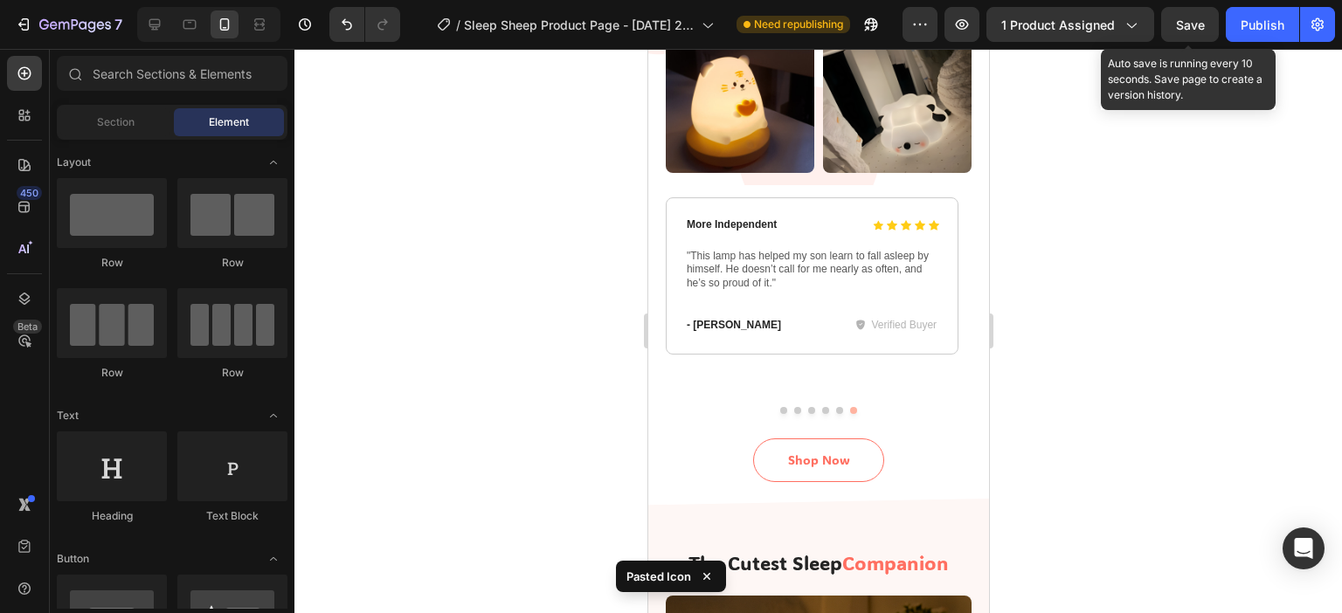
click at [1146, 264] on div at bounding box center [817, 331] width 1047 height 564
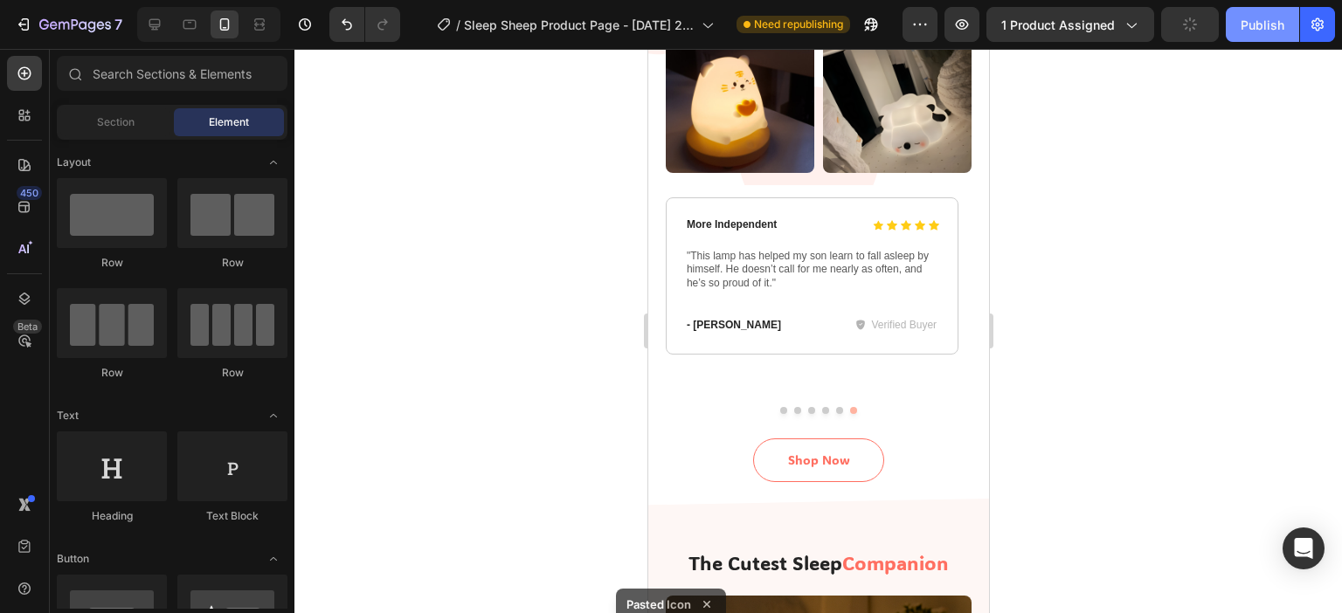
click at [1253, 27] on div "Publish" at bounding box center [1262, 25] width 44 height 18
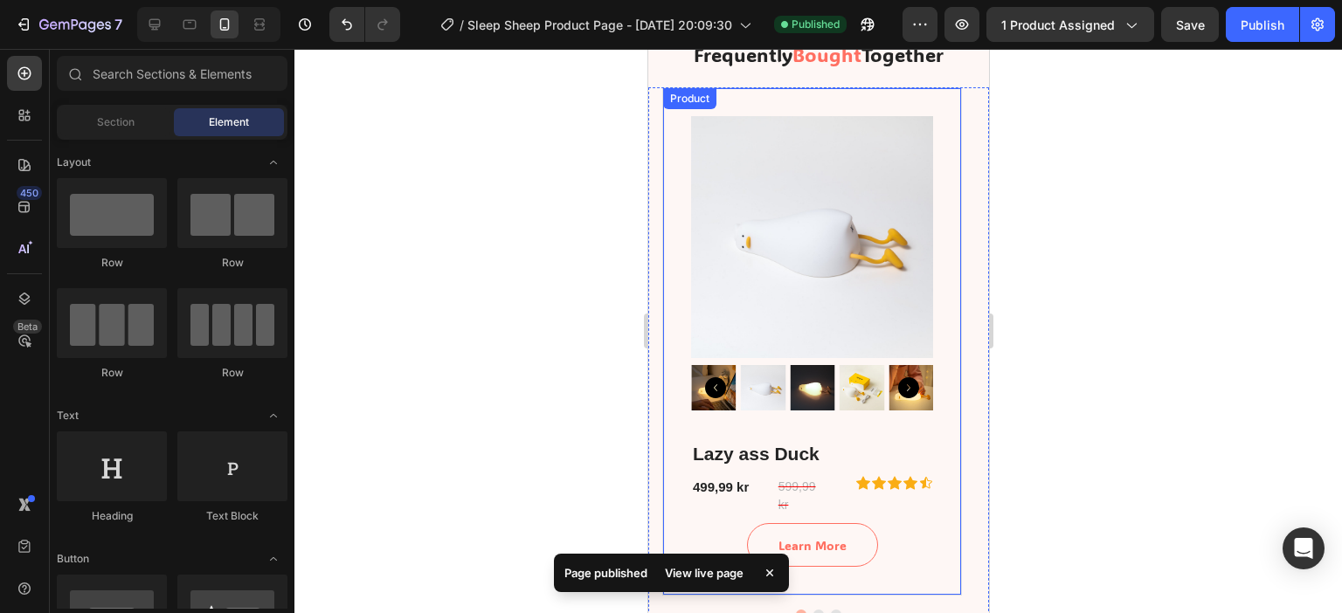
scroll to position [5688, 0]
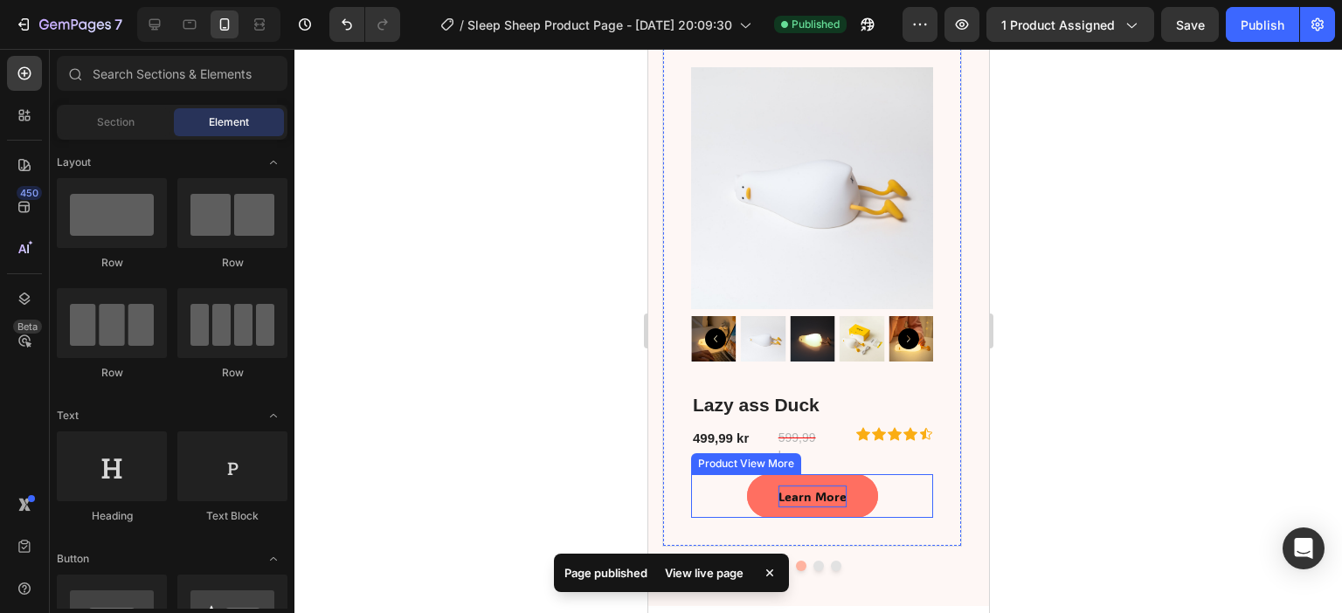
click at [842, 496] on div "Learn More" at bounding box center [811, 497] width 68 height 22
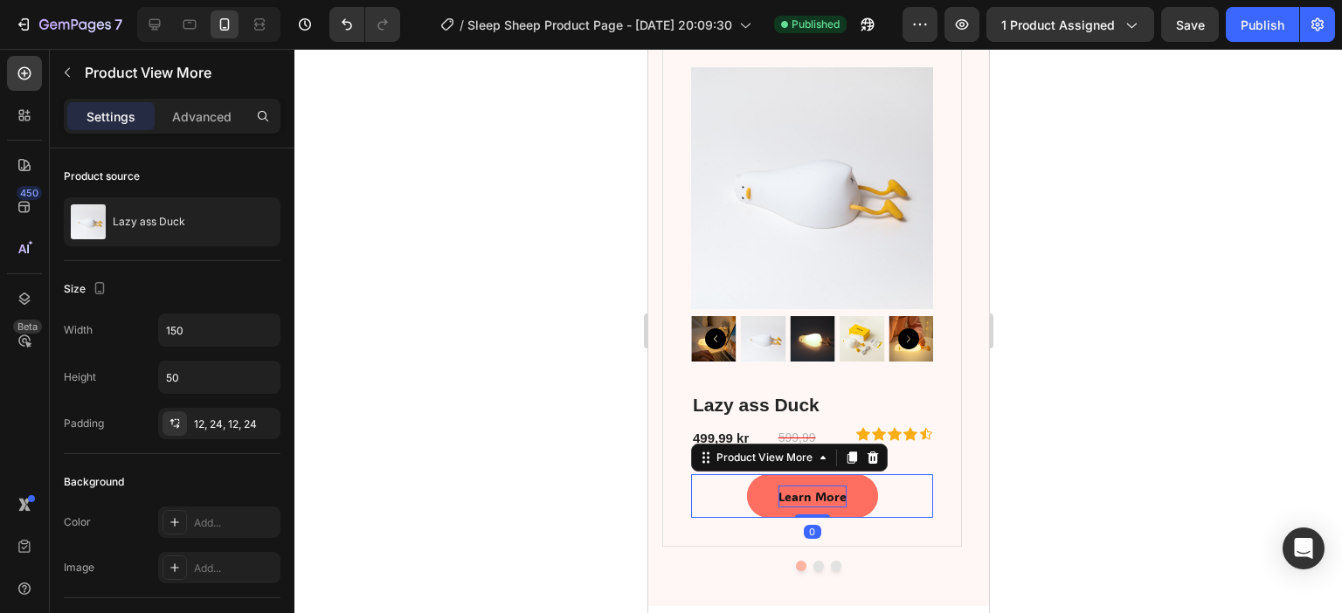
click at [839, 497] on div "Learn More" at bounding box center [811, 497] width 68 height 22
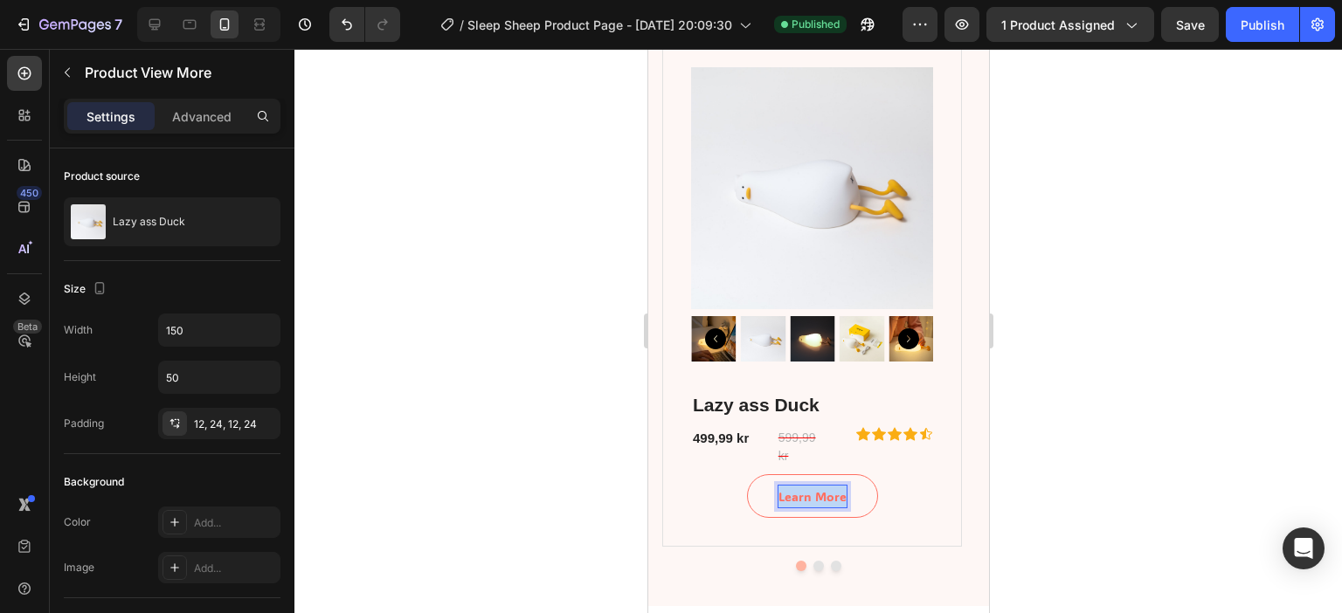
drag, startPoint x: 843, startPoint y: 496, endPoint x: 751, endPoint y: 513, distance: 93.2
click at [751, 513] on div "Learn More" at bounding box center [811, 496] width 242 height 44
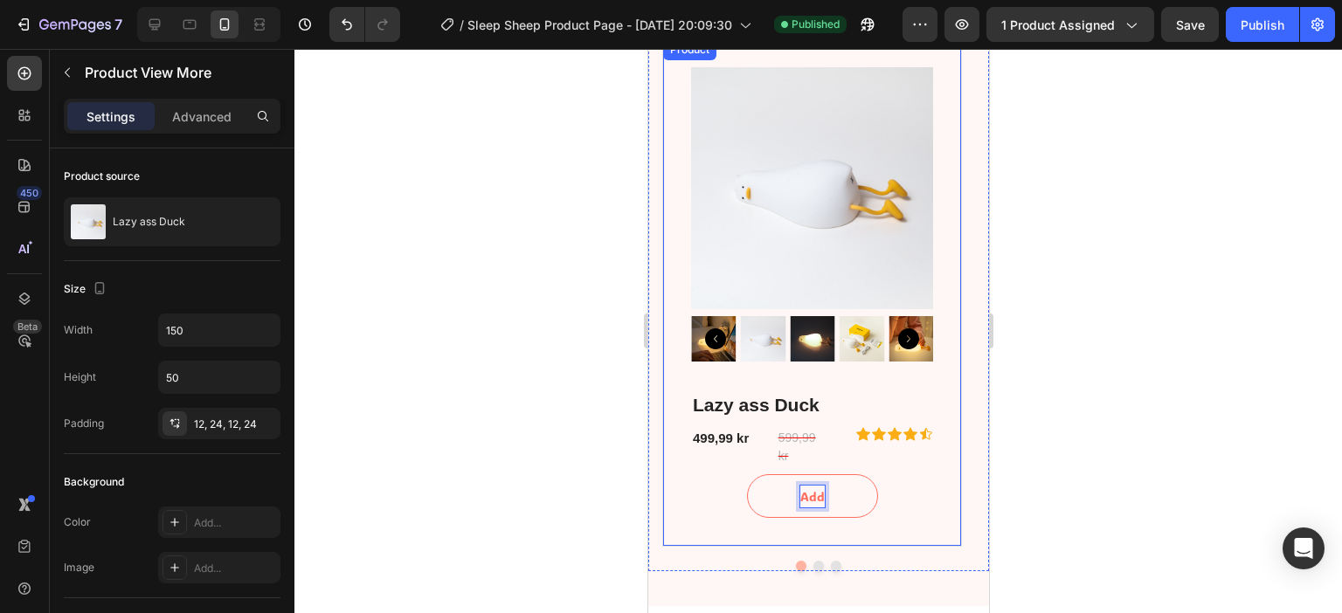
click at [746, 474] on button "Add" at bounding box center [811, 496] width 131 height 44
click at [746, 474] on button "Add To" at bounding box center [811, 496] width 131 height 44
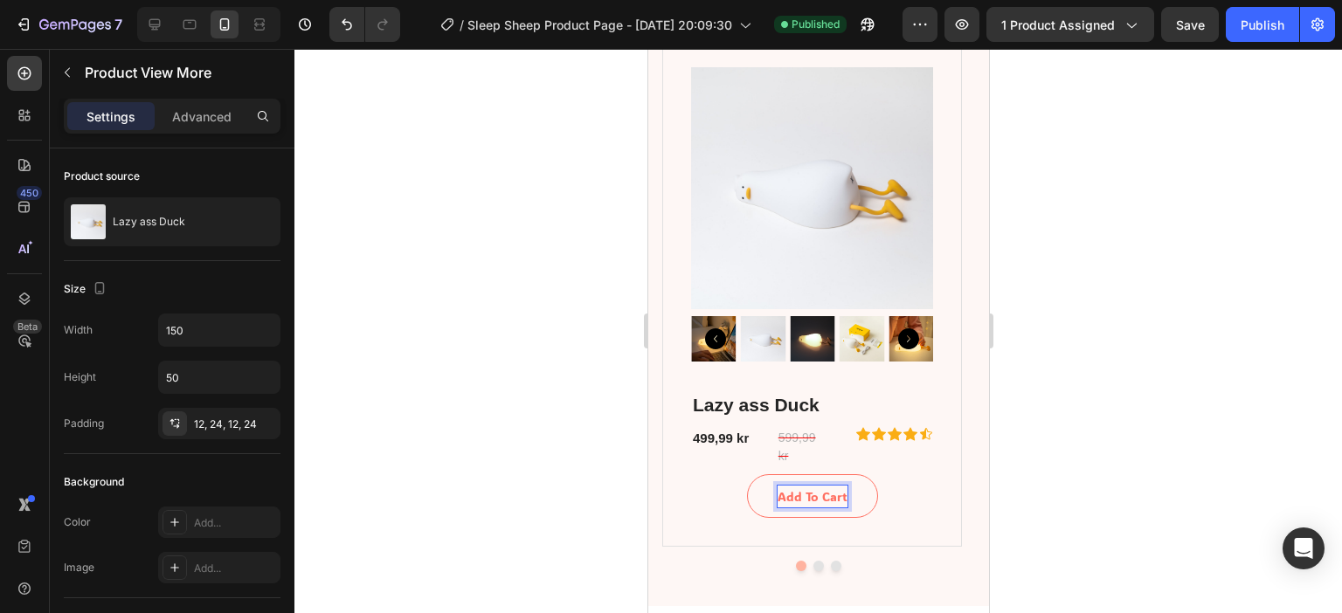
click at [1064, 362] on div at bounding box center [817, 331] width 1047 height 564
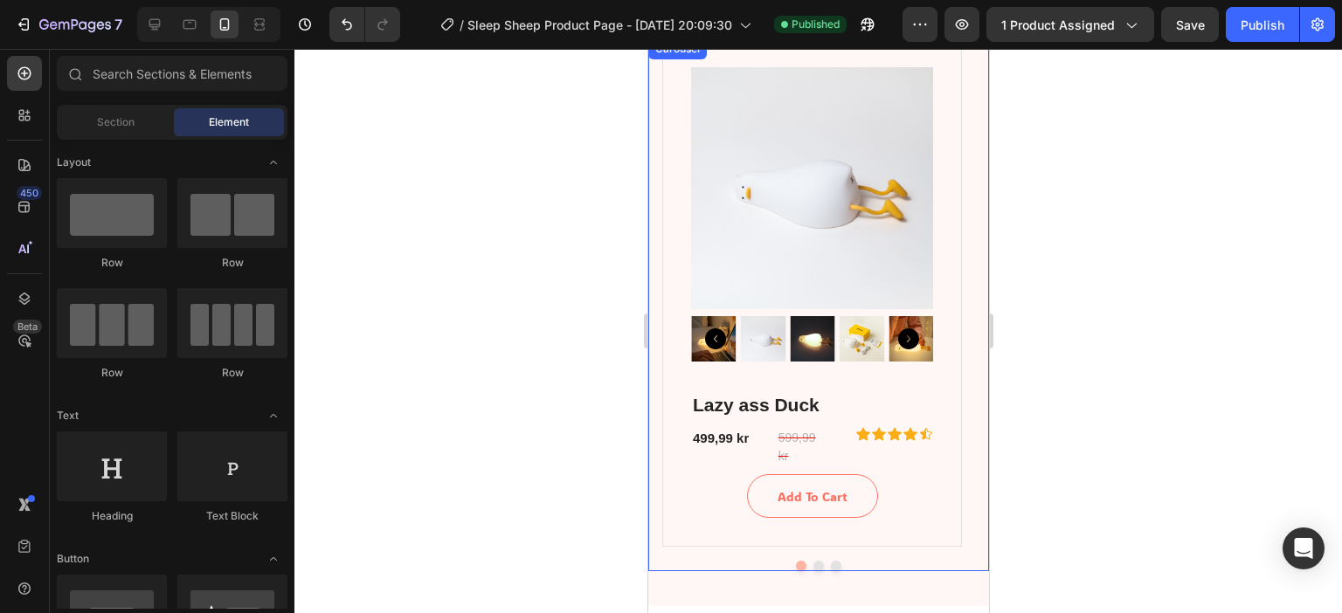
click at [812, 542] on button "Dot" at bounding box center [817, 566] width 10 height 10
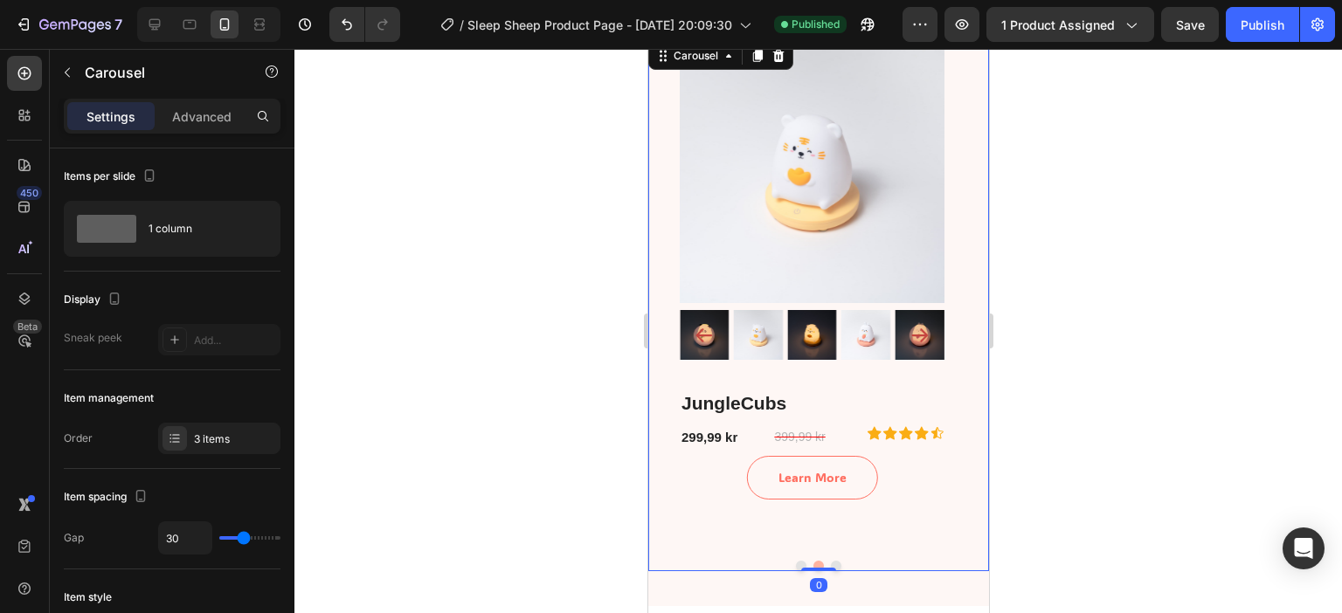
click at [795, 542] on button "Dot" at bounding box center [800, 566] width 10 height 10
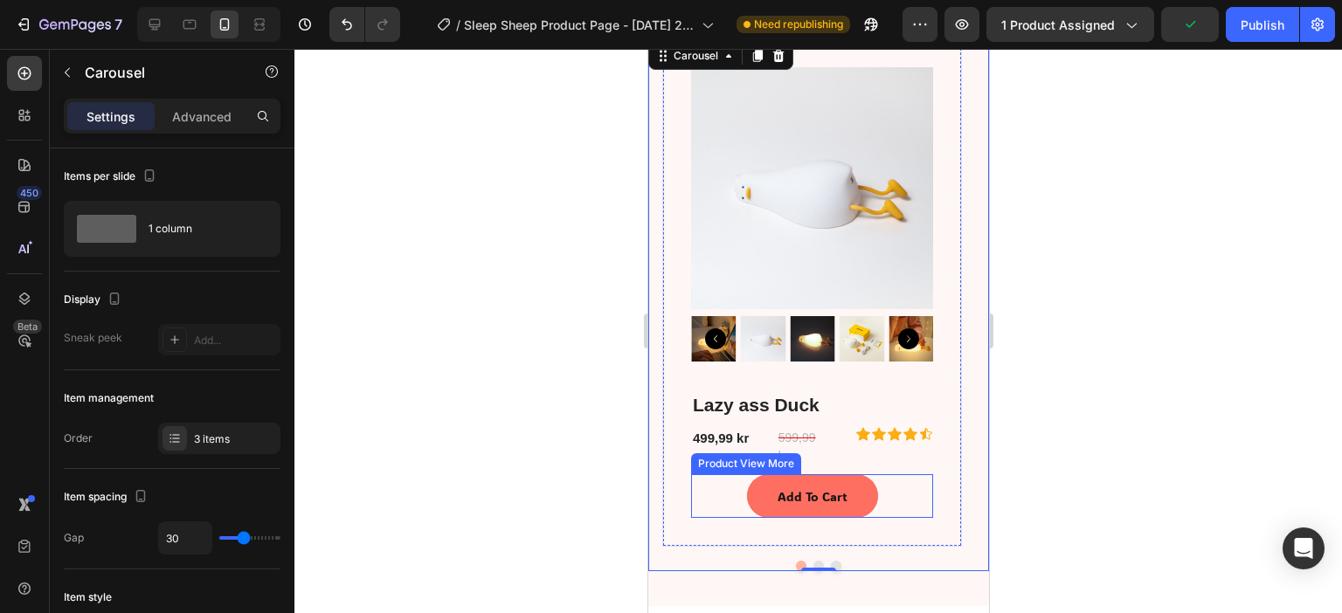
click at [857, 491] on button "Add To Cart" at bounding box center [811, 496] width 131 height 44
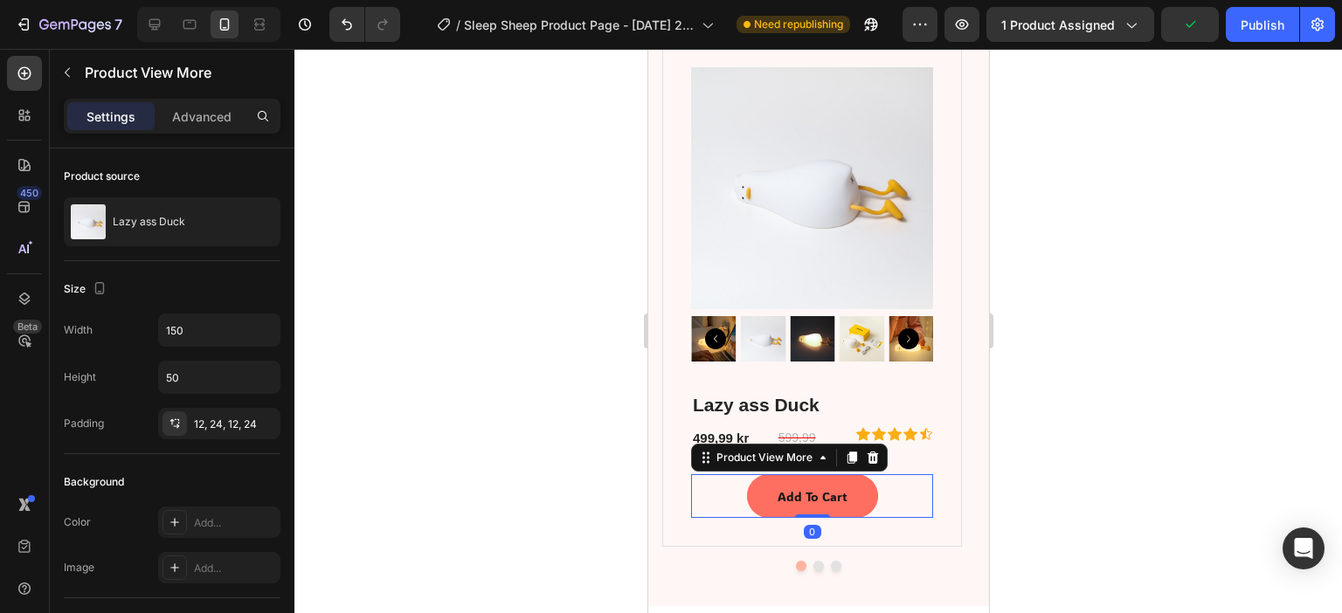
click at [847, 496] on button "Add To Cart" at bounding box center [811, 496] width 131 height 44
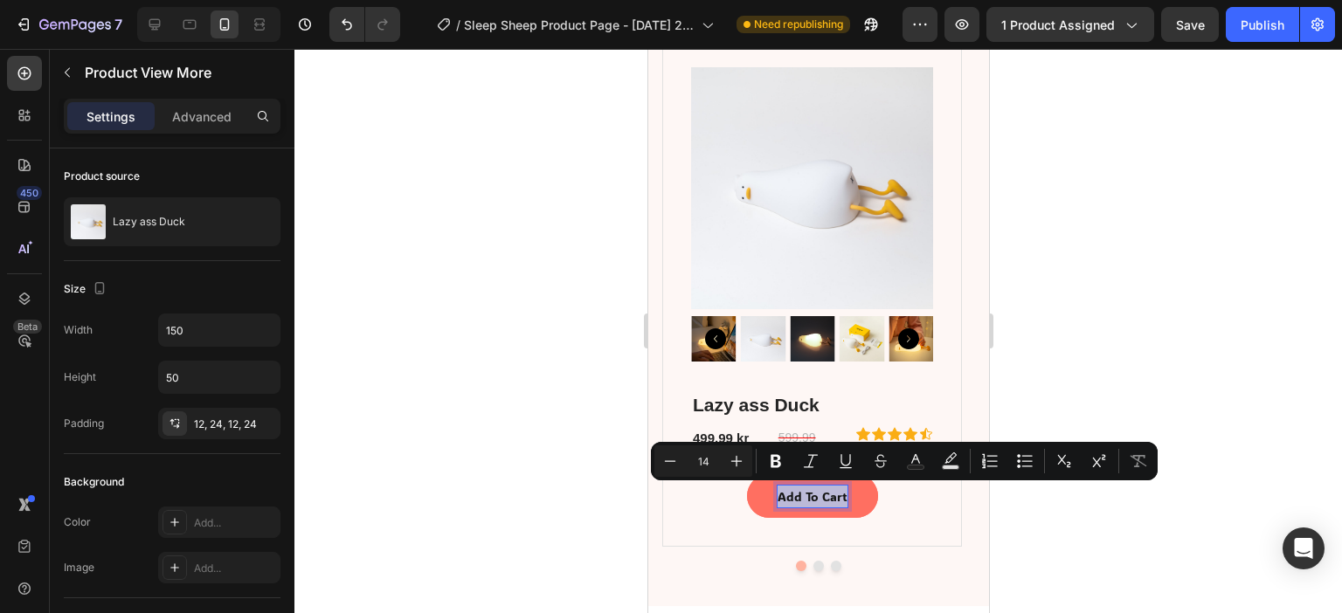
copy p "Add To Cart"
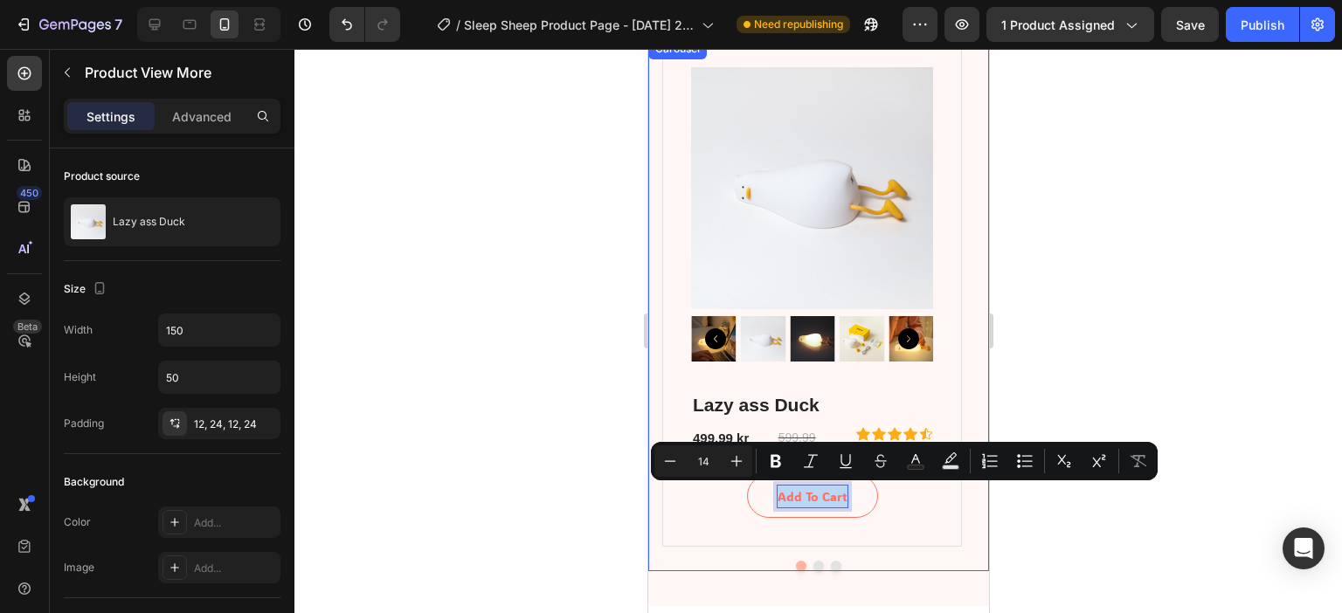
click at [812, 542] on button "Dot" at bounding box center [817, 566] width 10 height 10
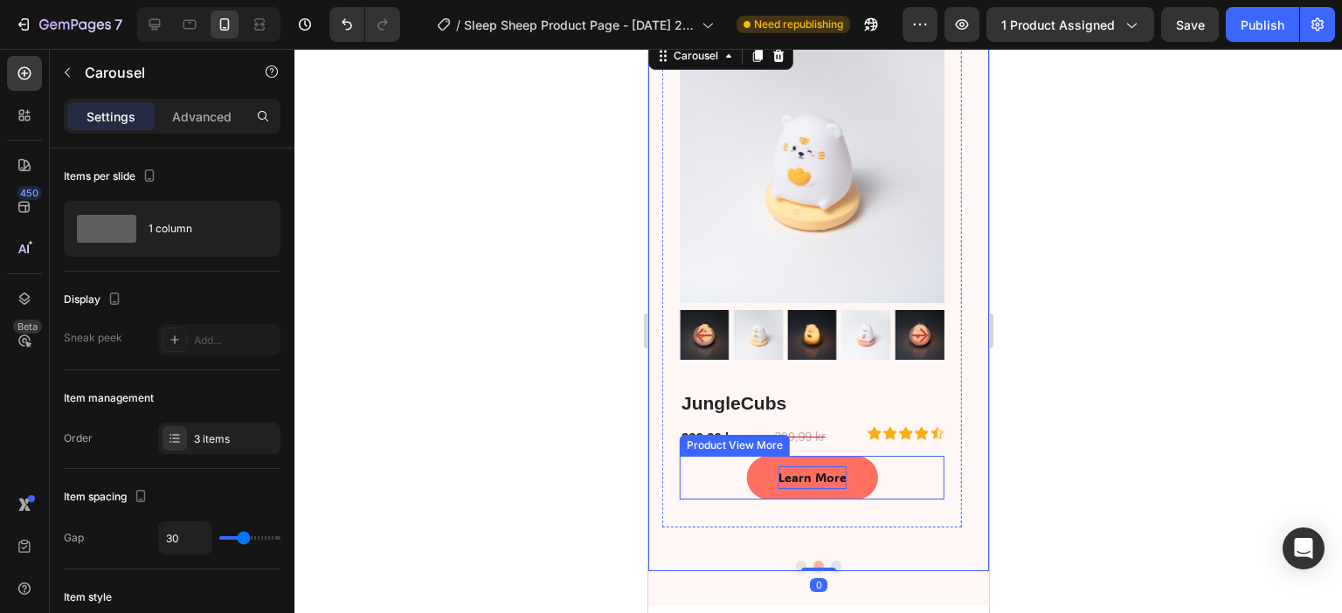
click at [817, 480] on div "Learn More" at bounding box center [811, 477] width 68 height 22
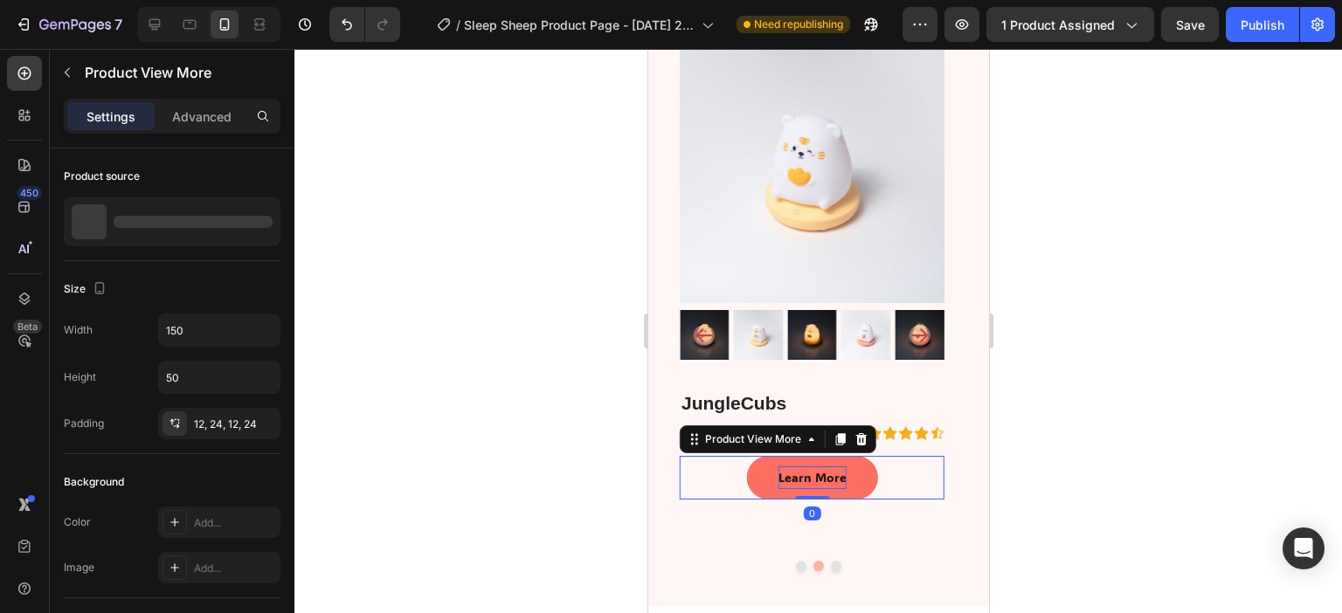
click at [830, 479] on div "Learn More" at bounding box center [811, 477] width 68 height 22
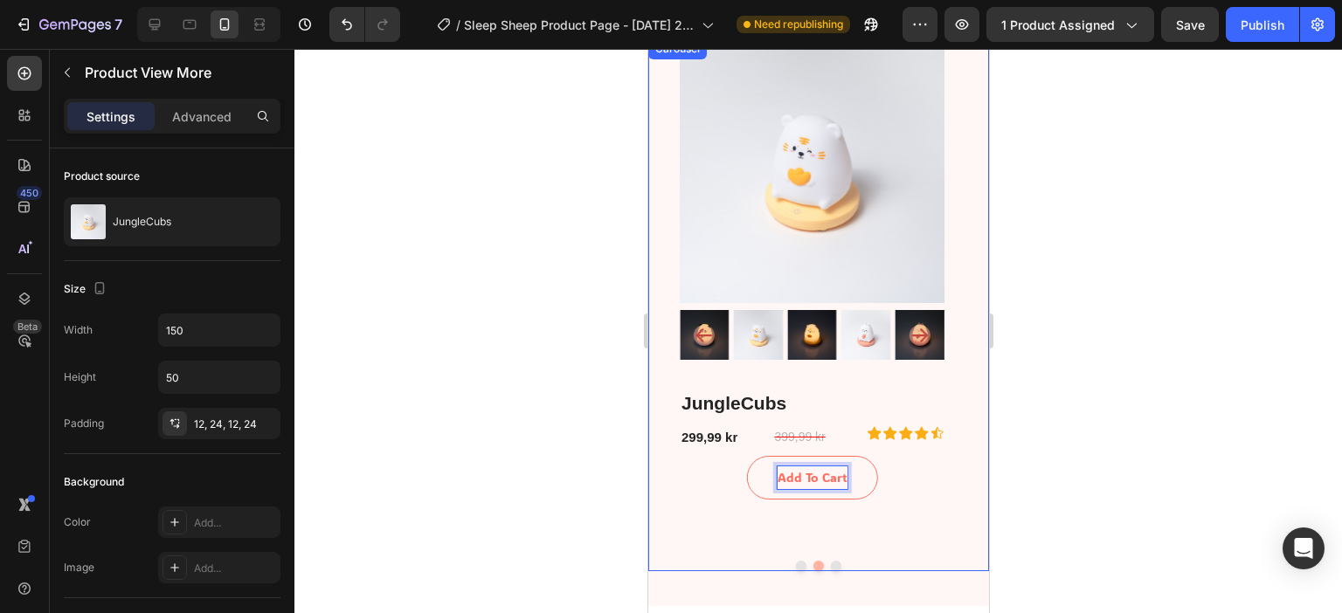
click at [830, 542] on button "Dot" at bounding box center [835, 566] width 10 height 10
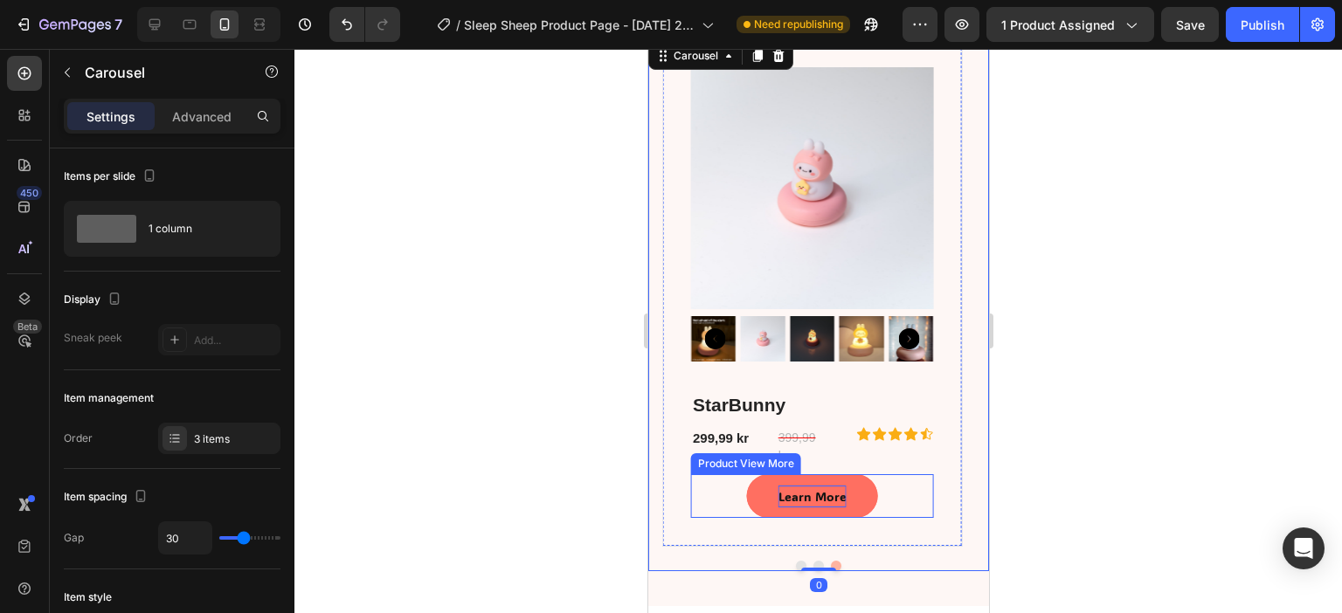
click at [818, 491] on div "Learn More" at bounding box center [811, 497] width 68 height 22
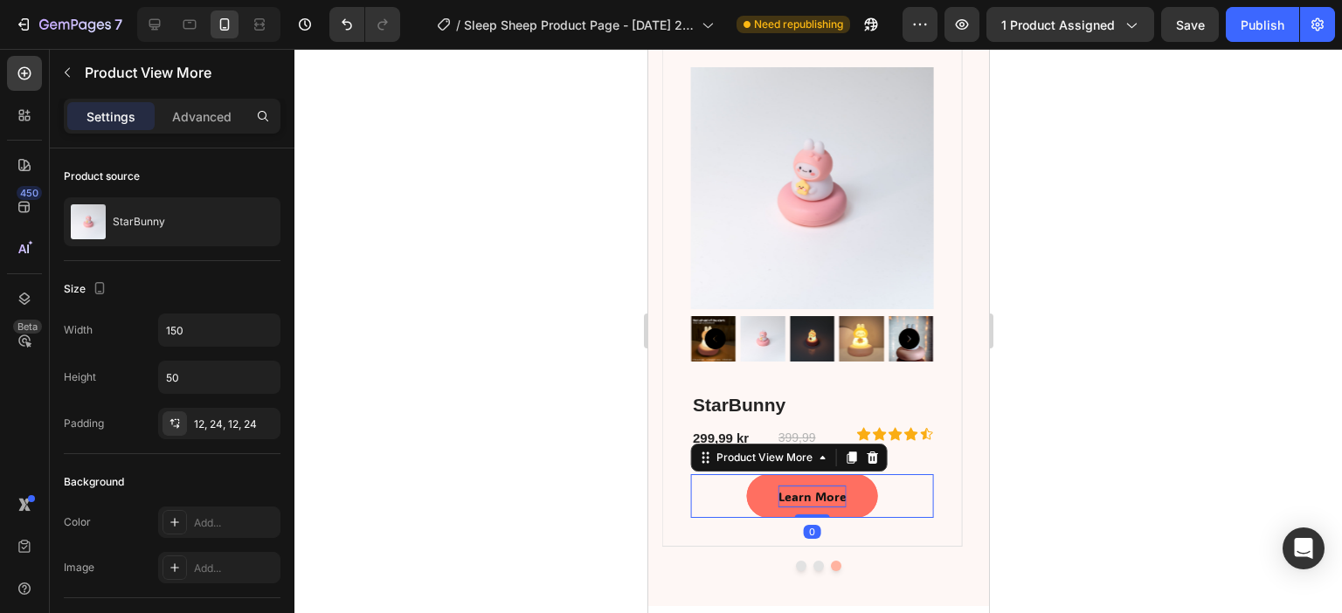
click at [822, 498] on div "Learn More" at bounding box center [811, 497] width 68 height 22
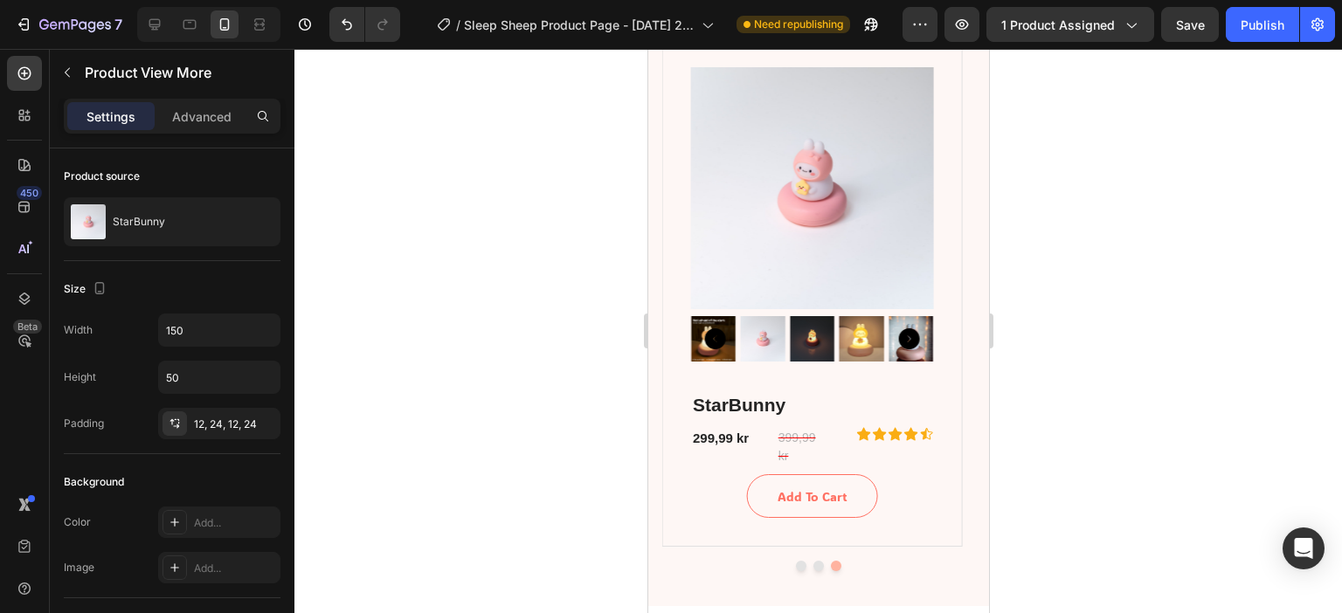
click at [904, 507] on div "Add To Cart" at bounding box center [811, 496] width 242 height 44
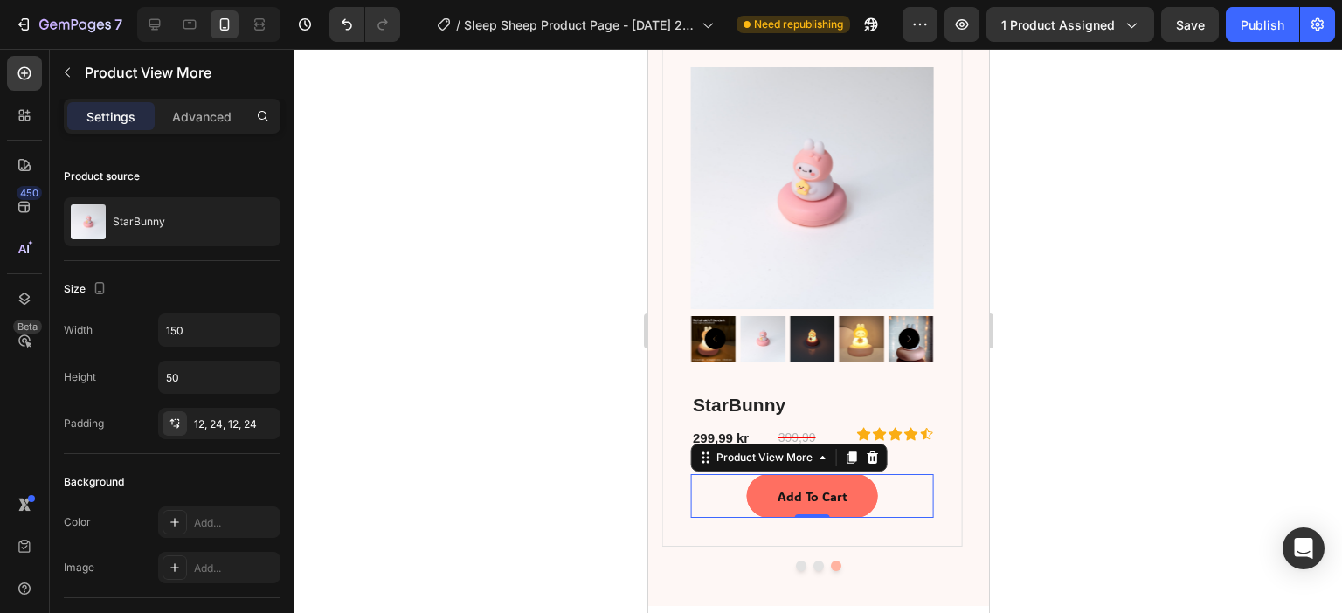
click at [868, 492] on button "Add To Cart" at bounding box center [811, 496] width 131 height 44
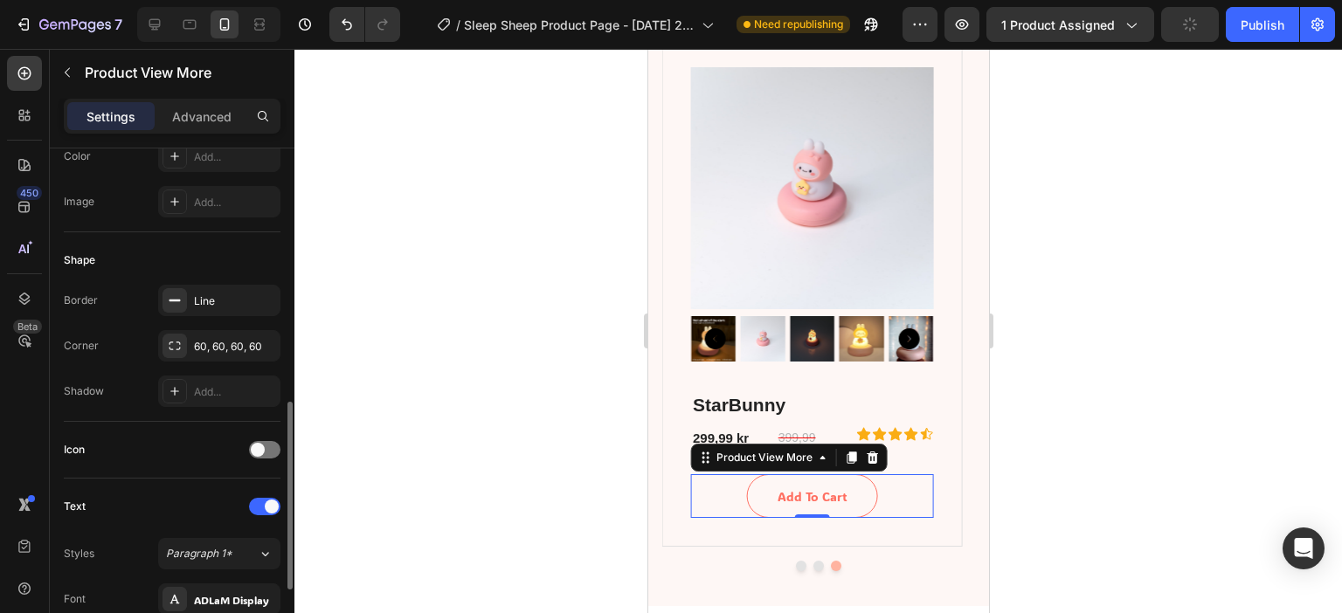
scroll to position [279, 0]
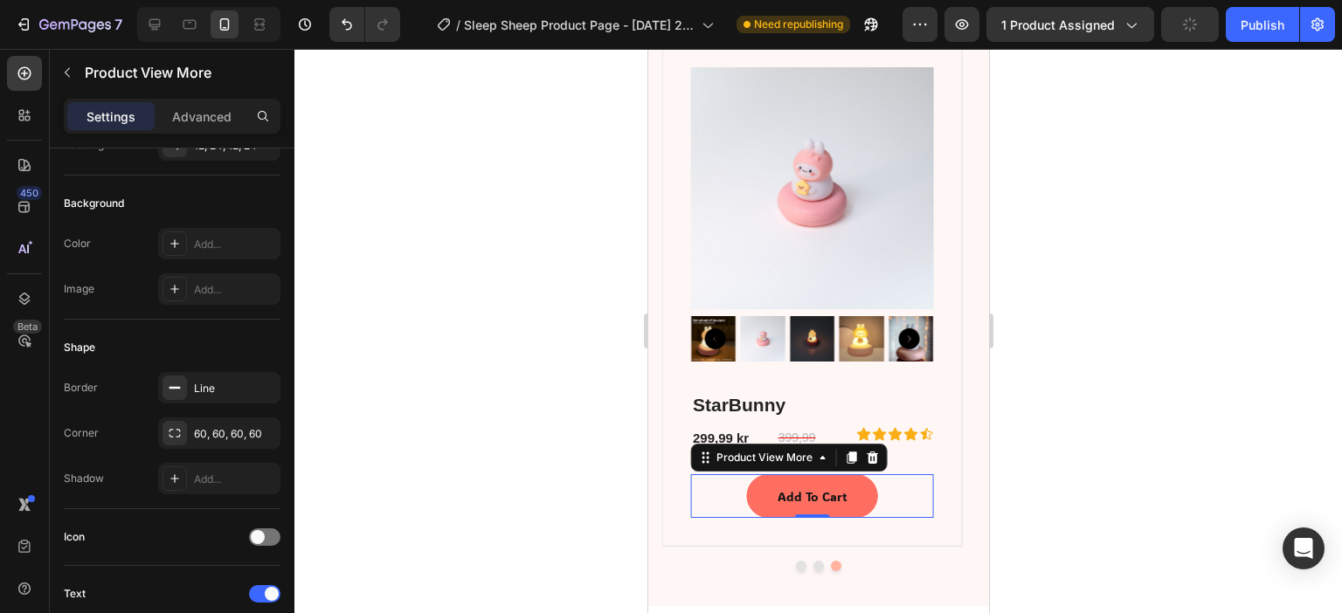
click at [865, 505] on button "Add To Cart" at bounding box center [811, 496] width 131 height 44
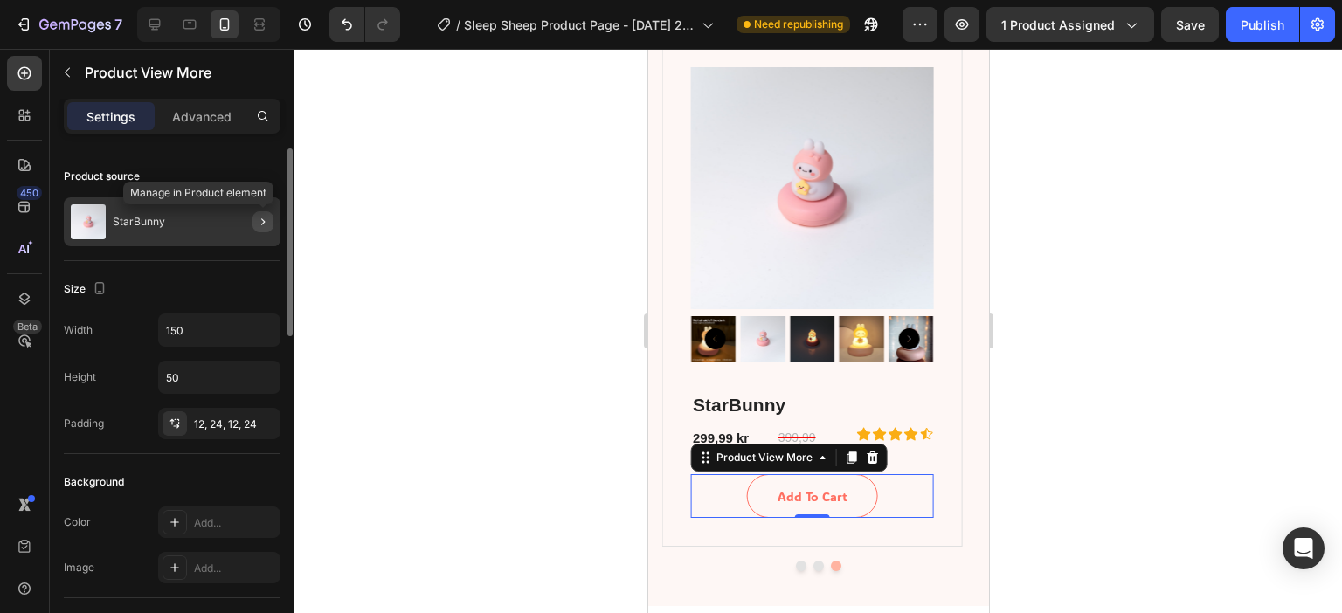
click at [268, 228] on button "button" at bounding box center [262, 221] width 21 height 21
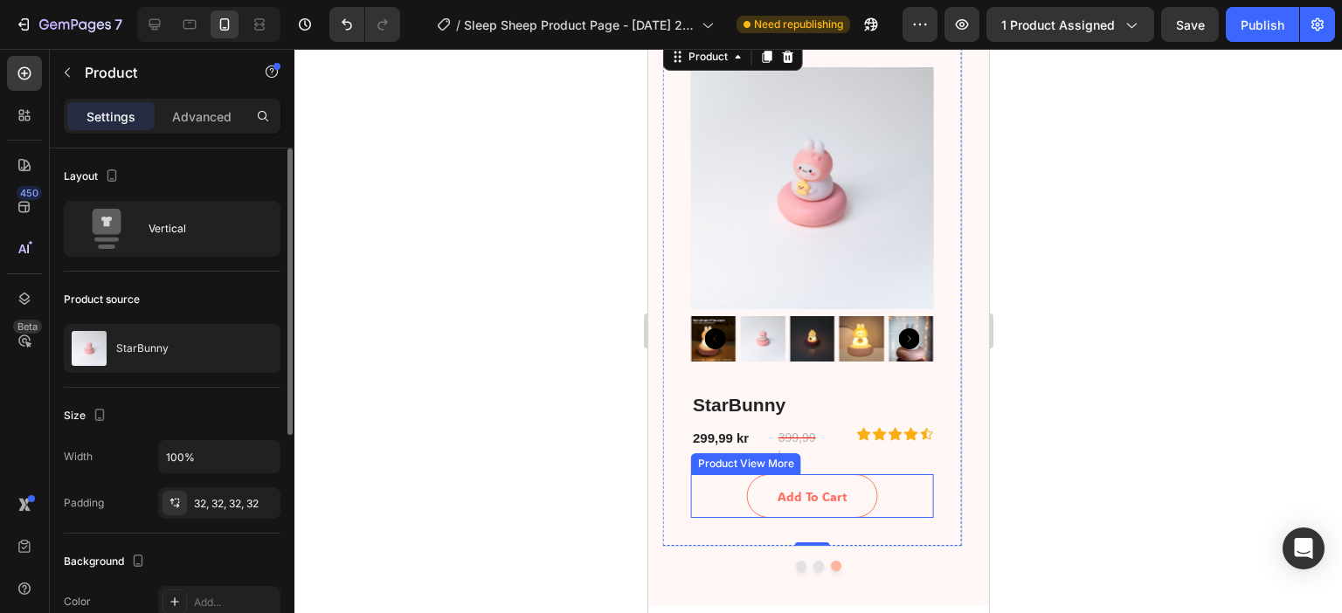
click at [749, 469] on div "Product View More" at bounding box center [745, 463] width 110 height 21
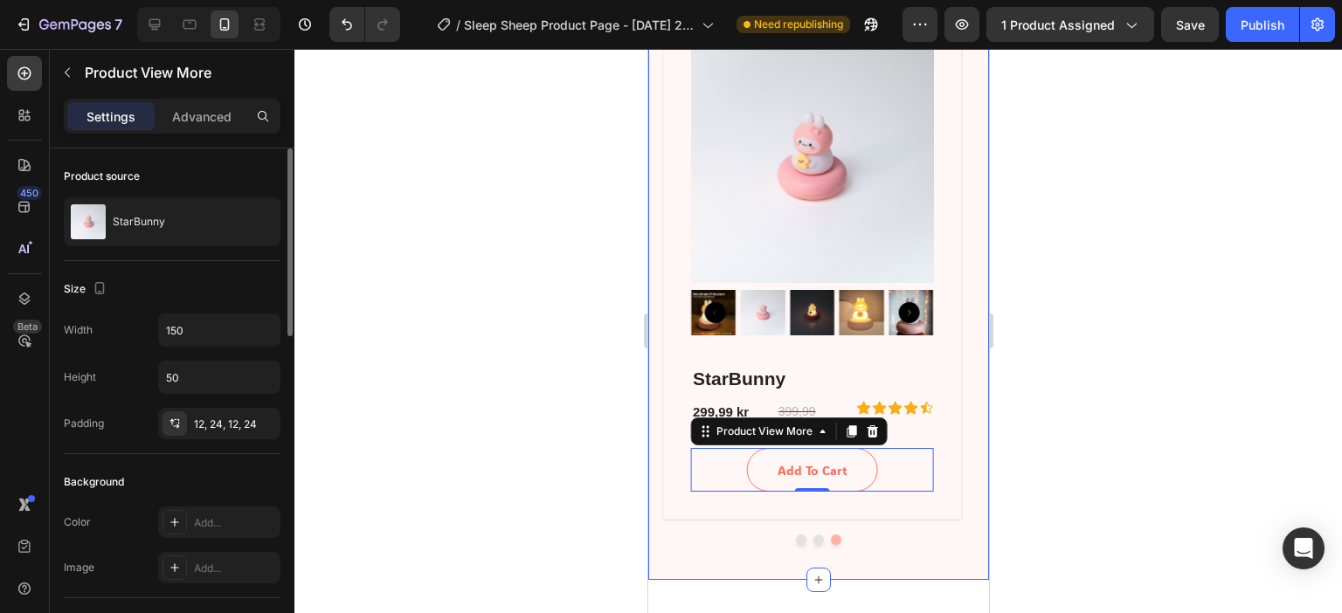
scroll to position [5950, 0]
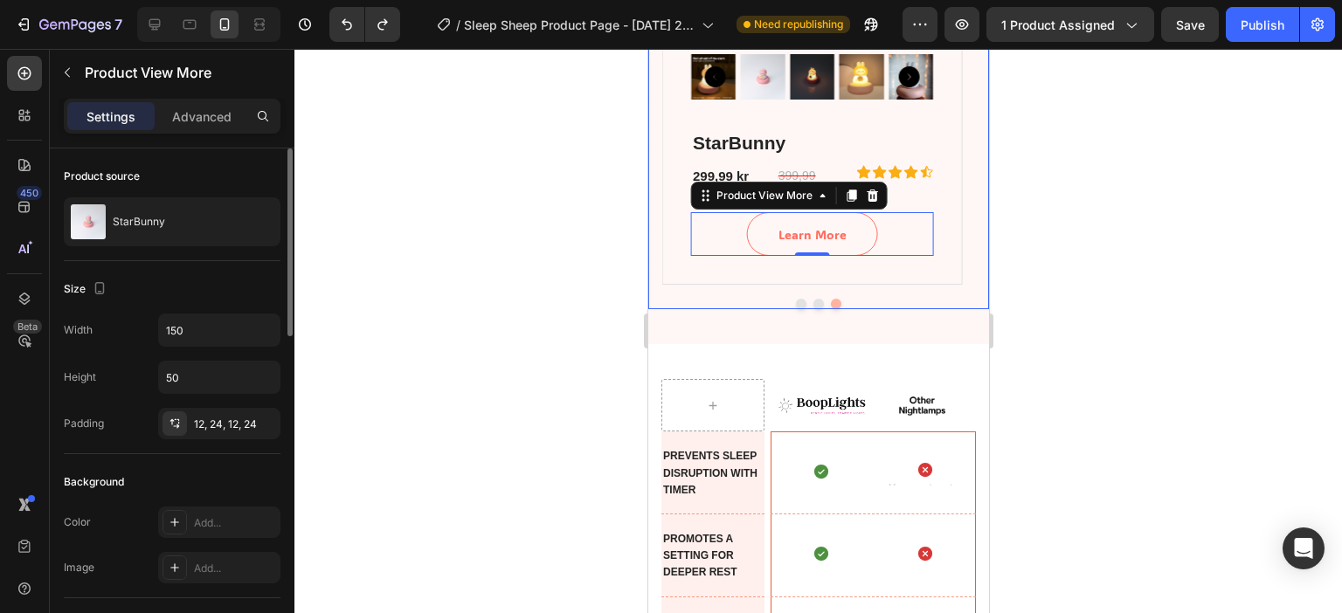
click at [812, 299] on button "Dot" at bounding box center [817, 304] width 10 height 10
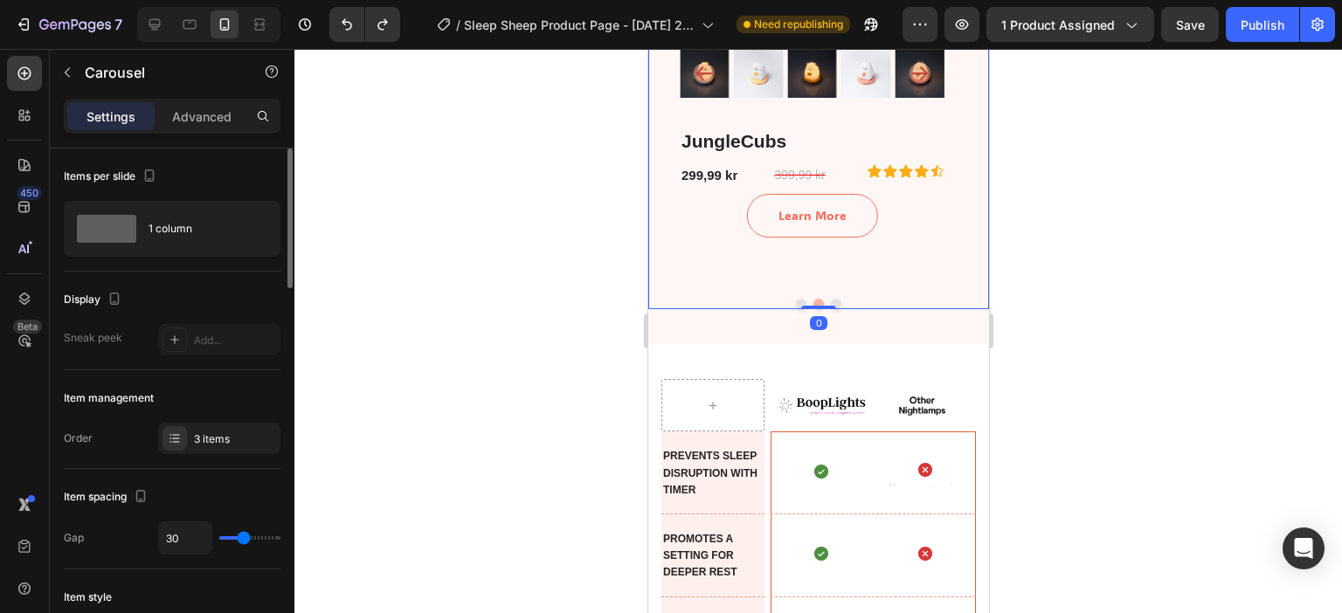
click at [795, 301] on button "Dot" at bounding box center [800, 304] width 10 height 10
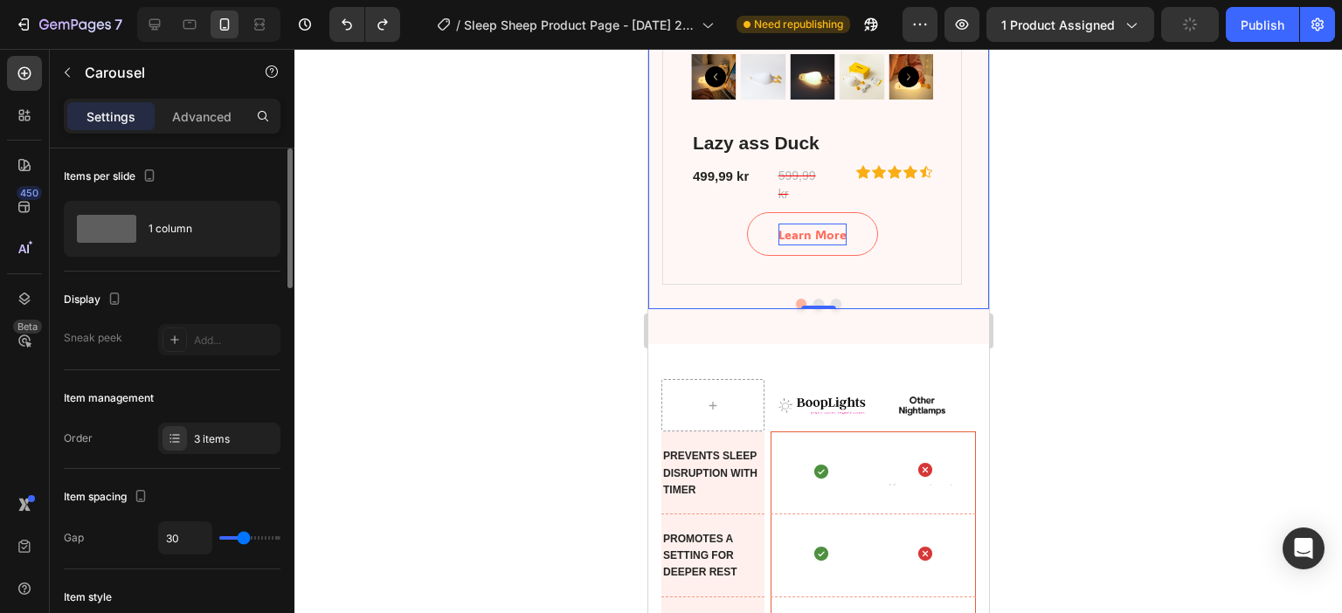
click at [1086, 249] on div at bounding box center [817, 331] width 1047 height 564
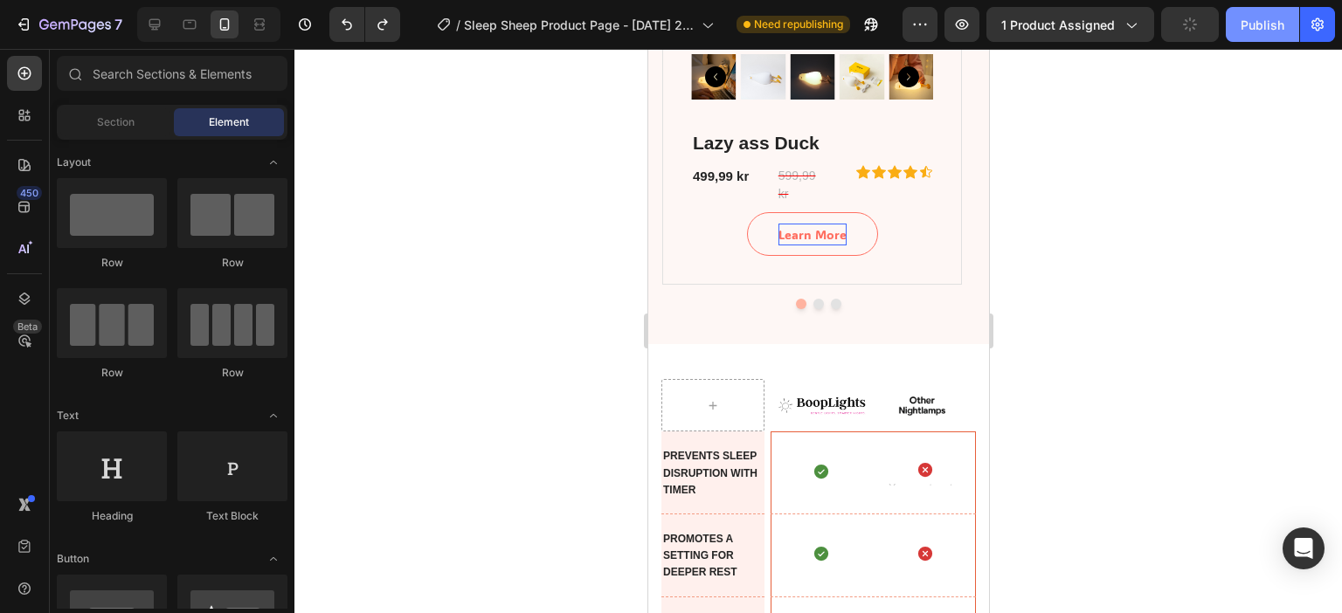
click at [1261, 25] on div "Publish" at bounding box center [1262, 25] width 44 height 18
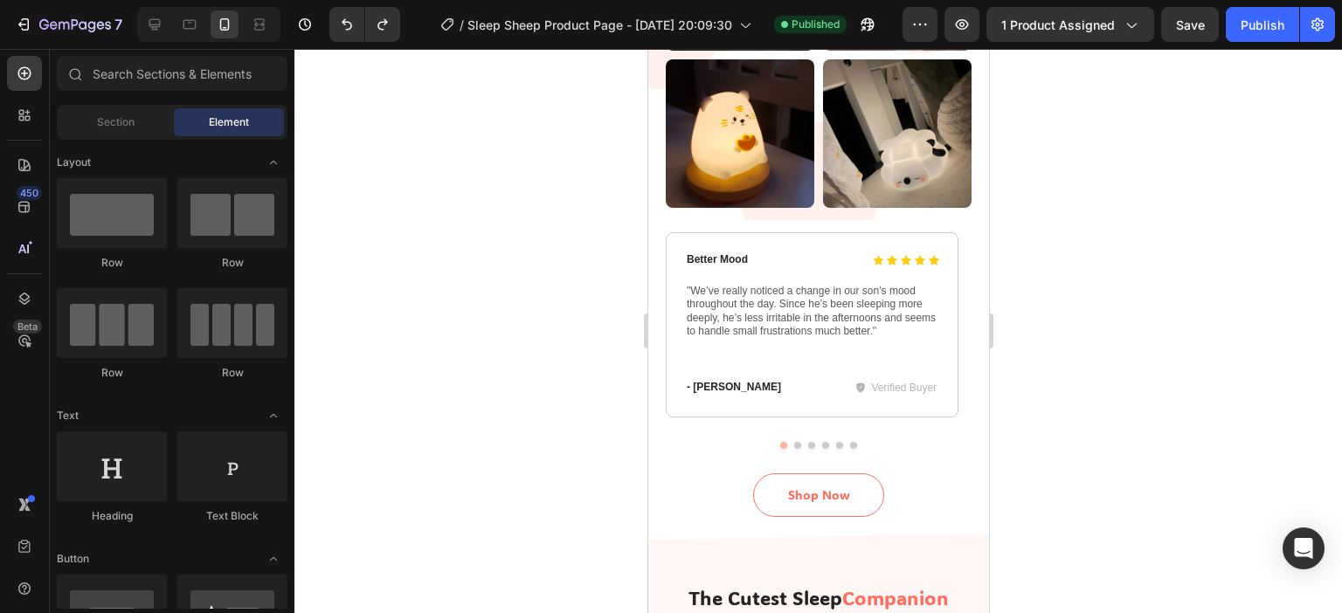
scroll to position [4570, 0]
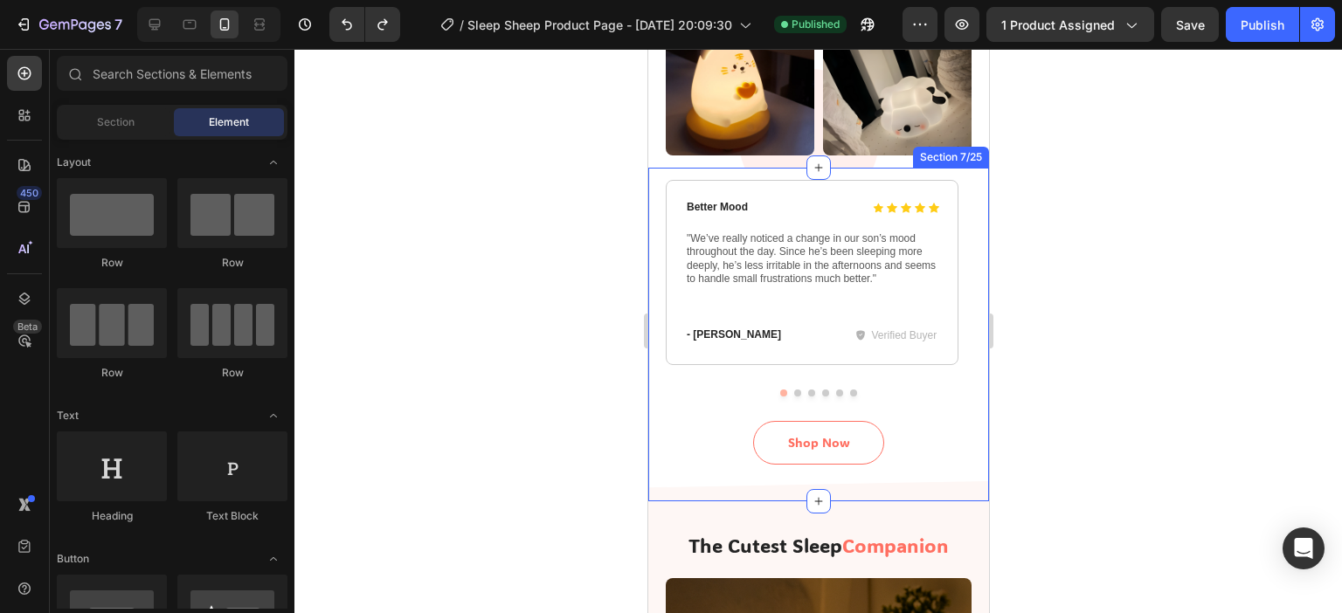
click at [967, 389] on div "Icon Icon Icon Icon Icon Icon List Better Mood Text Block Row "We’ve really not…" at bounding box center [817, 335] width 341 height 334
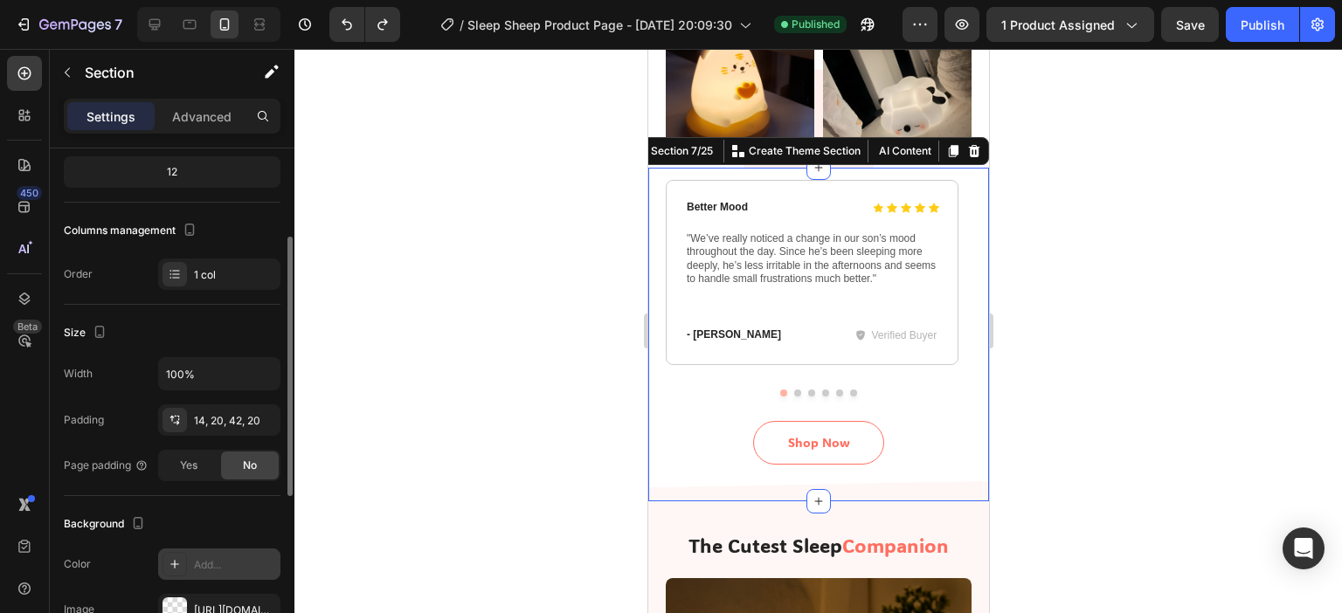
scroll to position [262, 0]
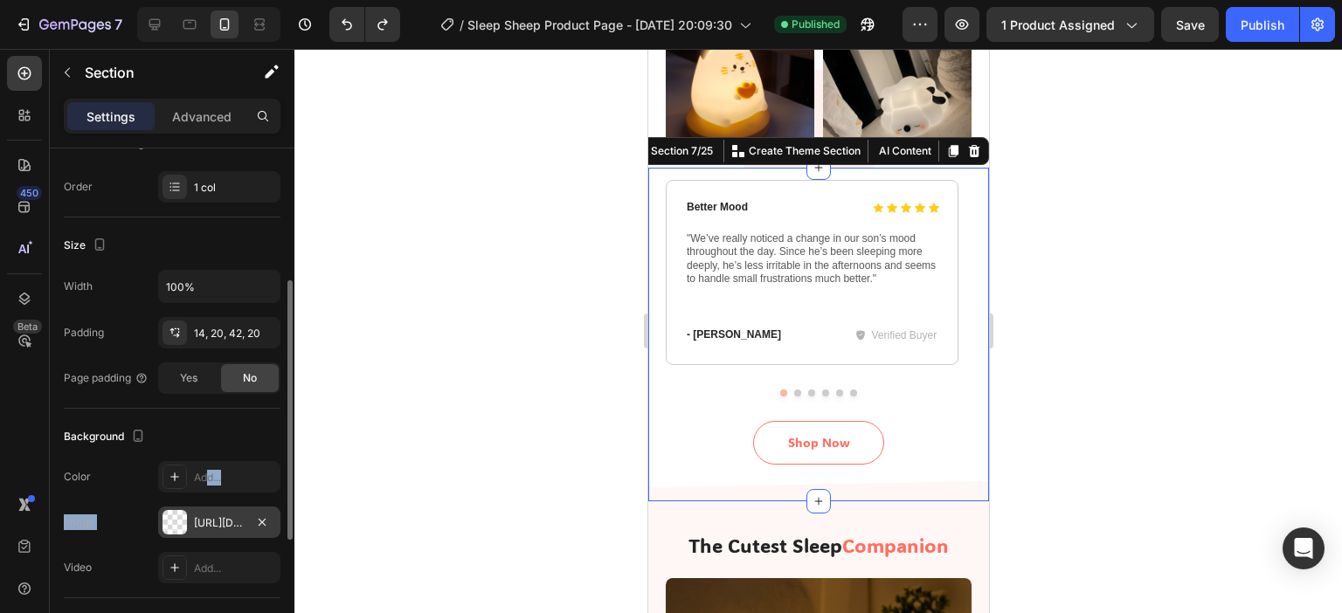
drag, startPoint x: 204, startPoint y: 464, endPoint x: 214, endPoint y: 521, distance: 58.4
click at [214, 521] on div "The changes might be hidden by the video. Color Add... Image [URL][DOMAIN_NAME]…" at bounding box center [172, 522] width 217 height 122
click at [213, 520] on div "[URL][DOMAIN_NAME]" at bounding box center [219, 523] width 51 height 16
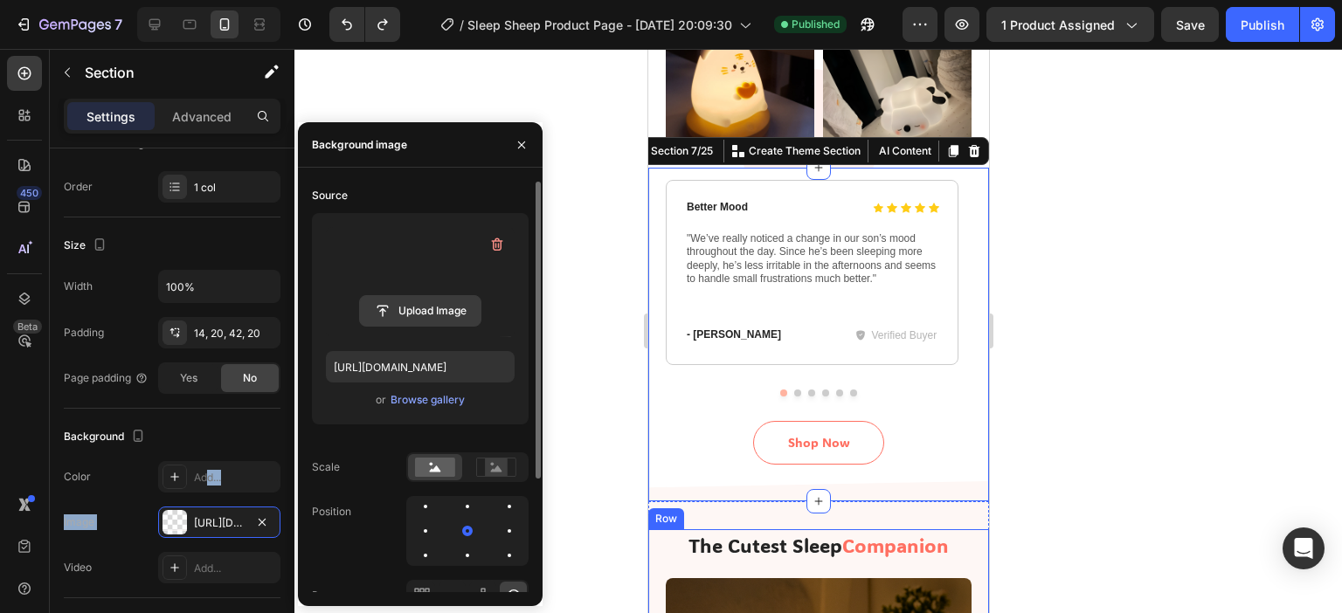
click at [404, 321] on input "file" at bounding box center [420, 311] width 121 height 30
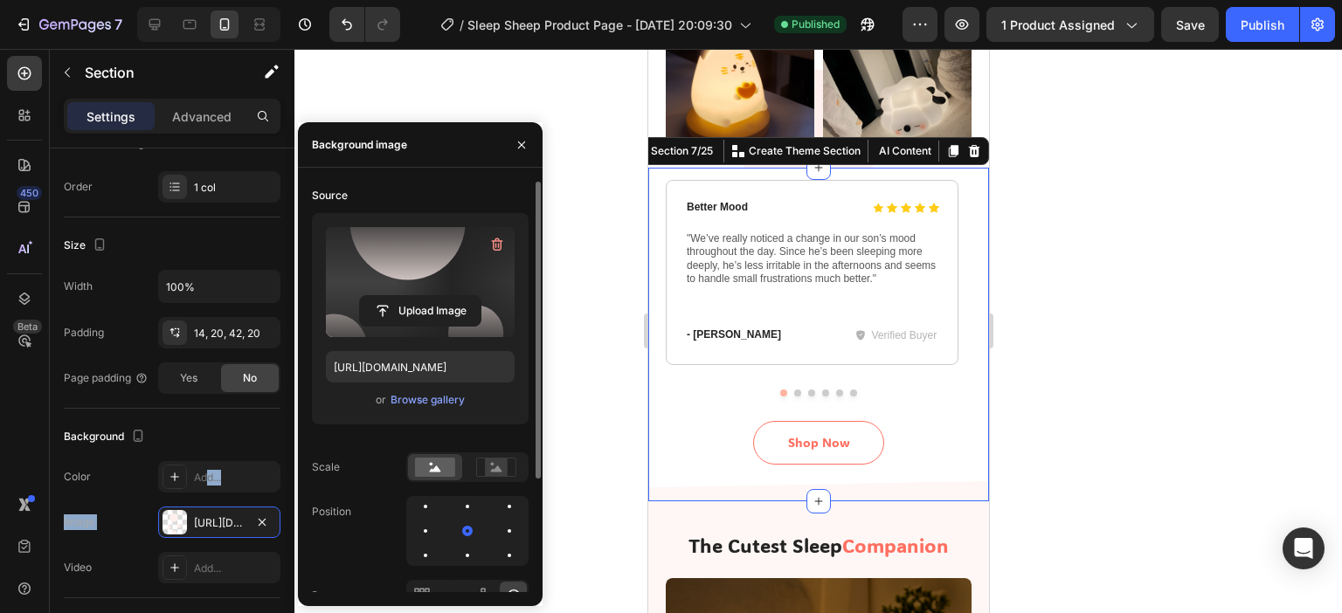
type input "[URL][DOMAIN_NAME]"
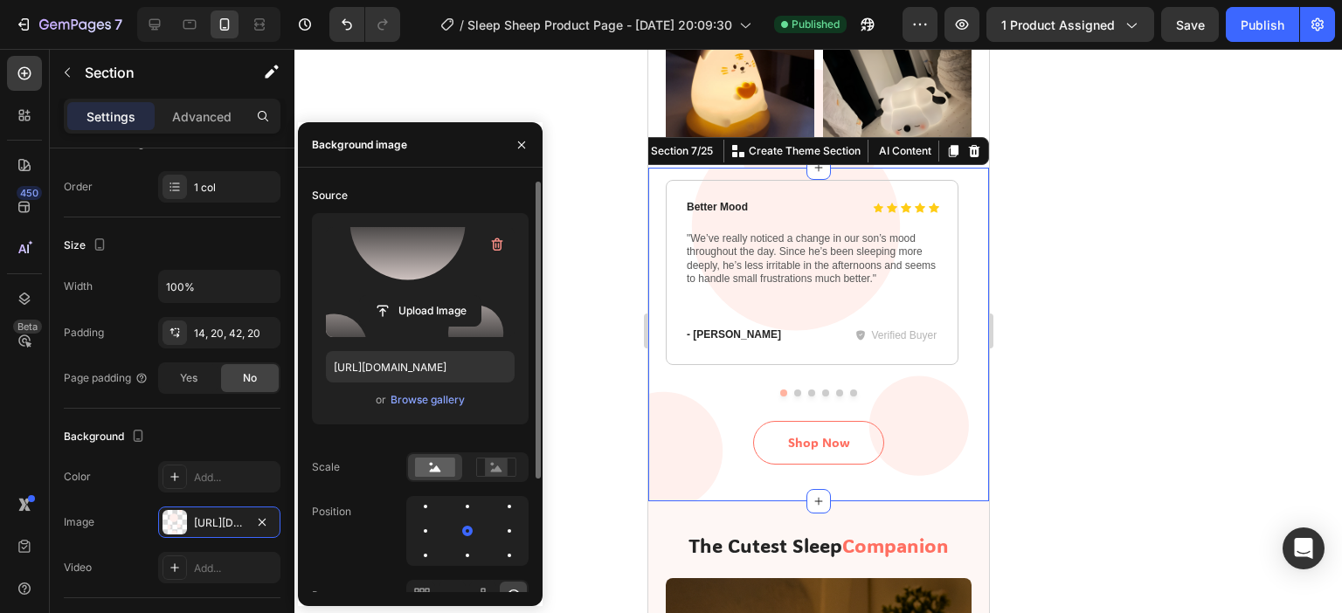
click at [1329, 351] on div at bounding box center [817, 331] width 1047 height 564
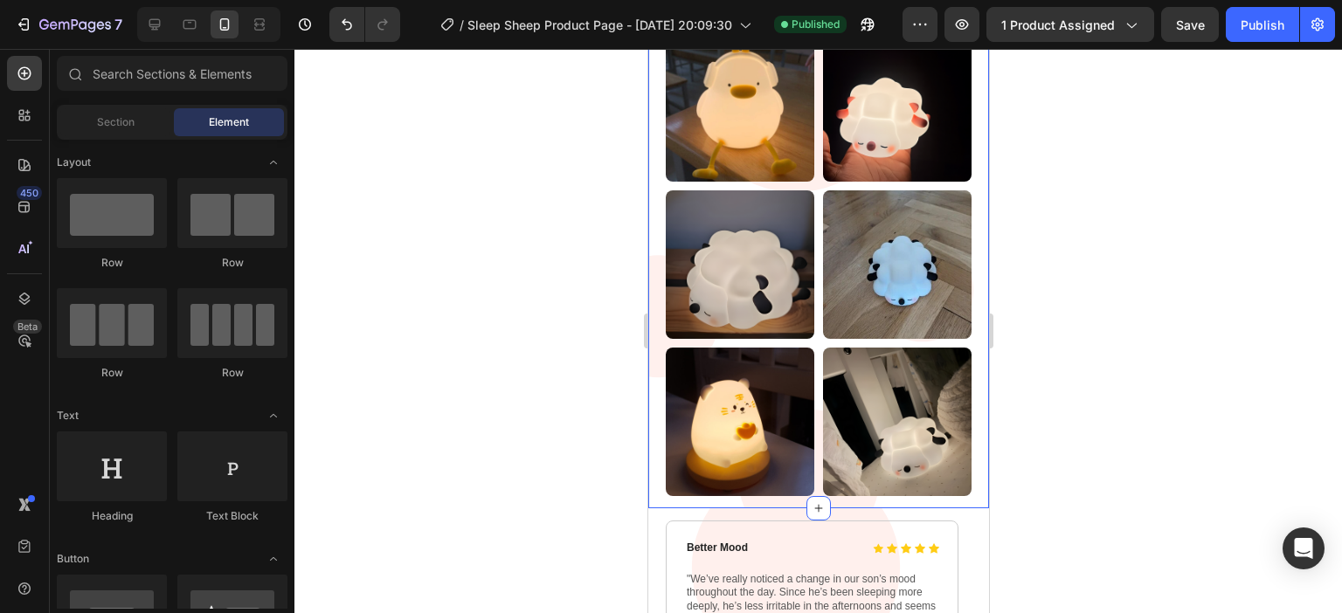
scroll to position [4221, 0]
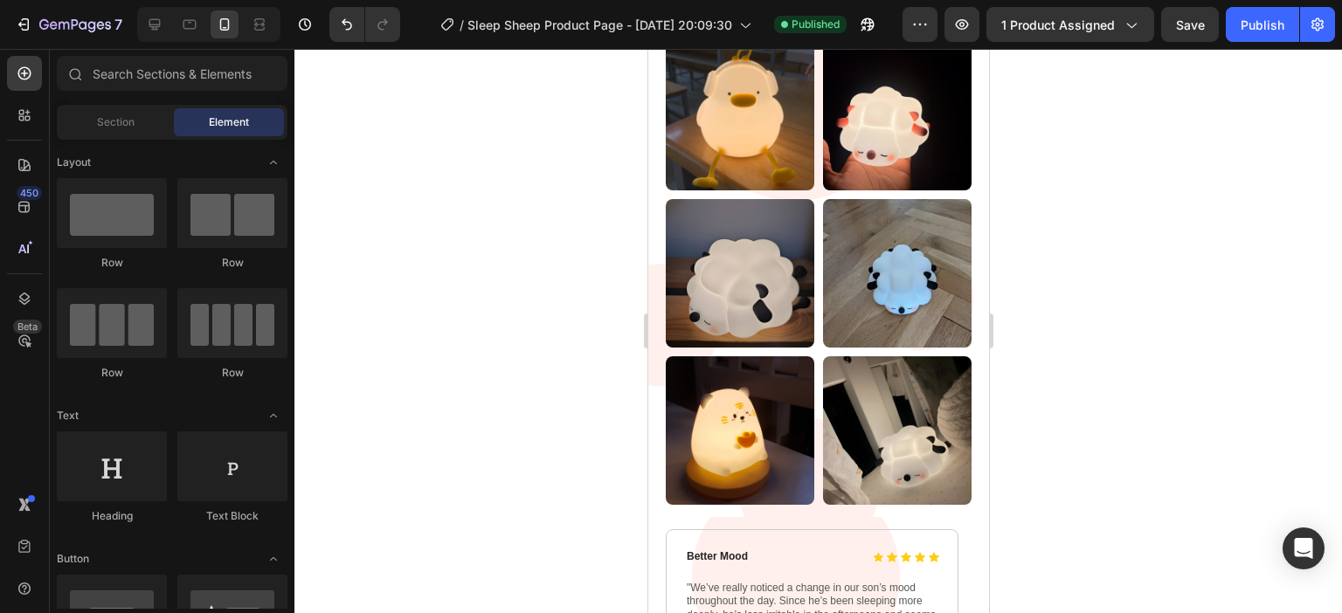
click at [1174, 293] on div at bounding box center [817, 331] width 1047 height 564
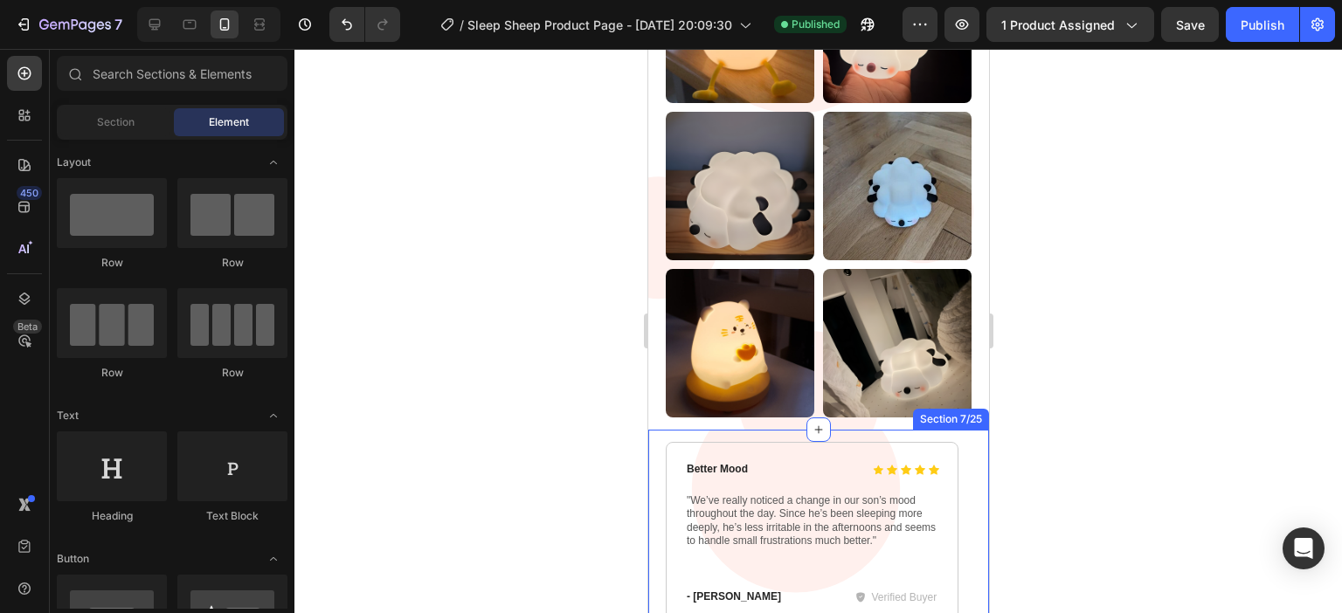
scroll to position [4483, 0]
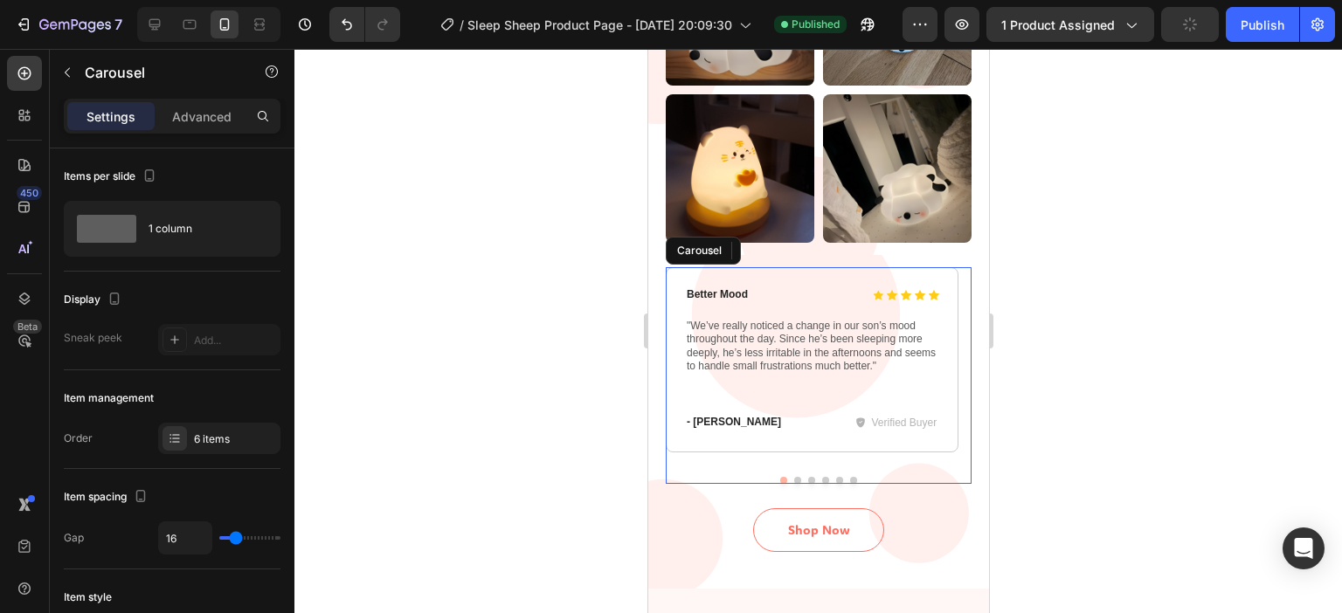
click at [790, 477] on div at bounding box center [818, 480] width 306 height 7
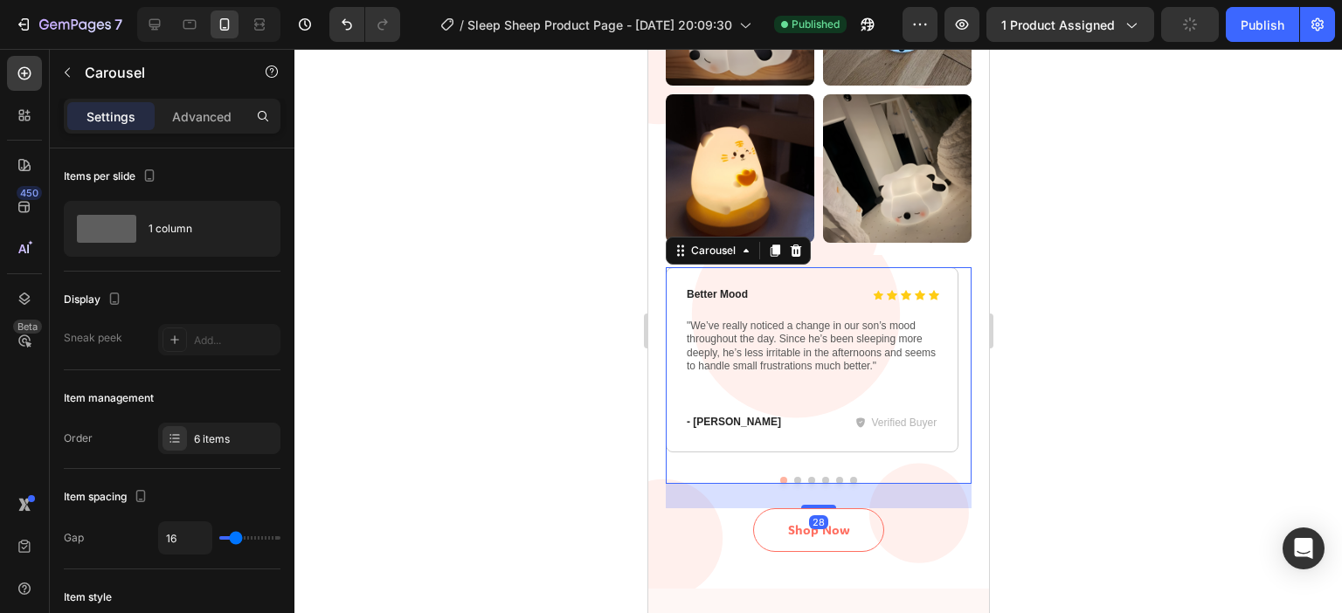
click at [793, 477] on button "Dot" at bounding box center [796, 480] width 7 height 7
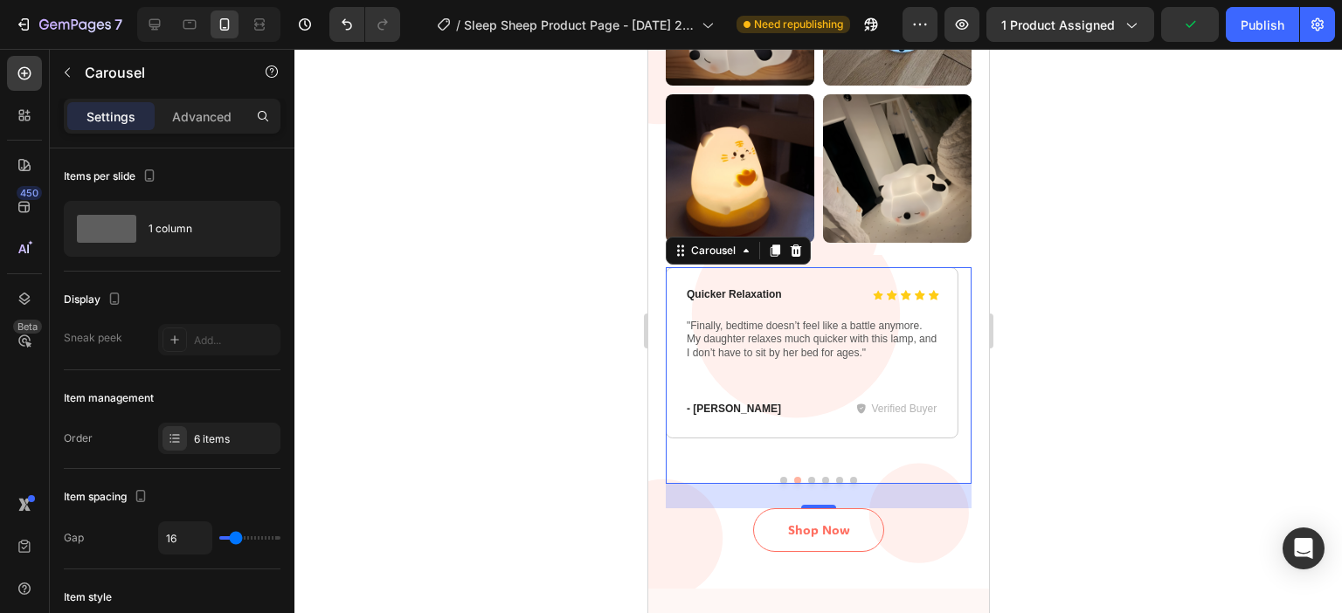
click at [1202, 274] on div at bounding box center [817, 331] width 1047 height 564
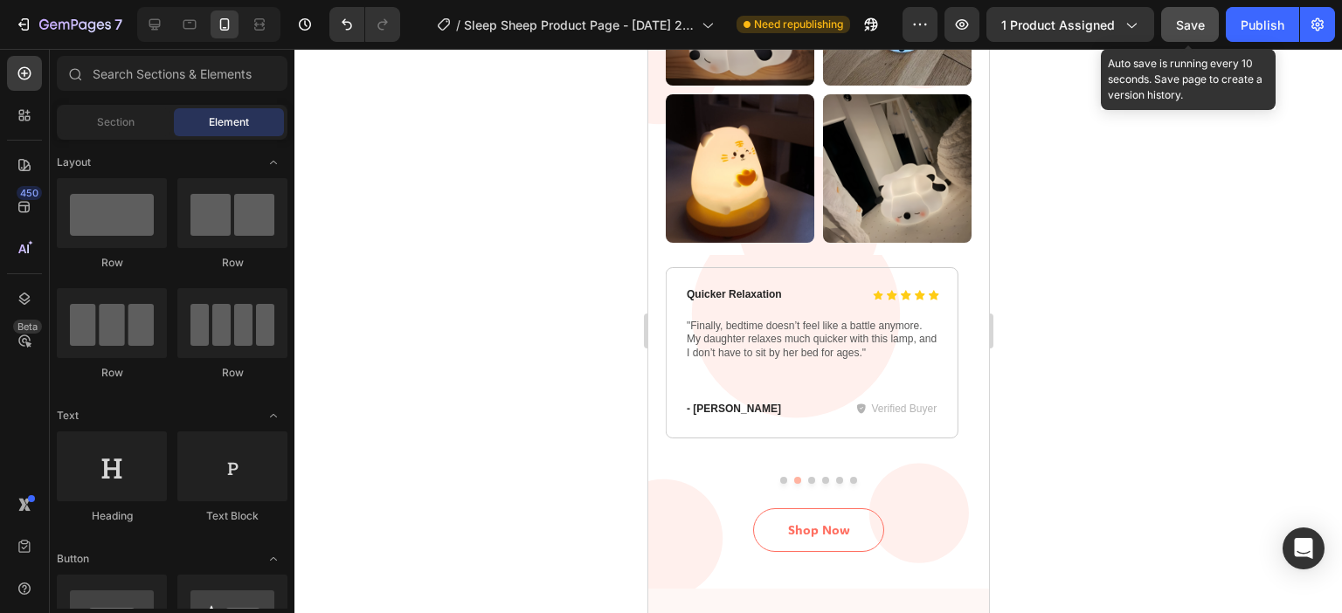
click at [1207, 17] on button "Save" at bounding box center [1190, 24] width 58 height 35
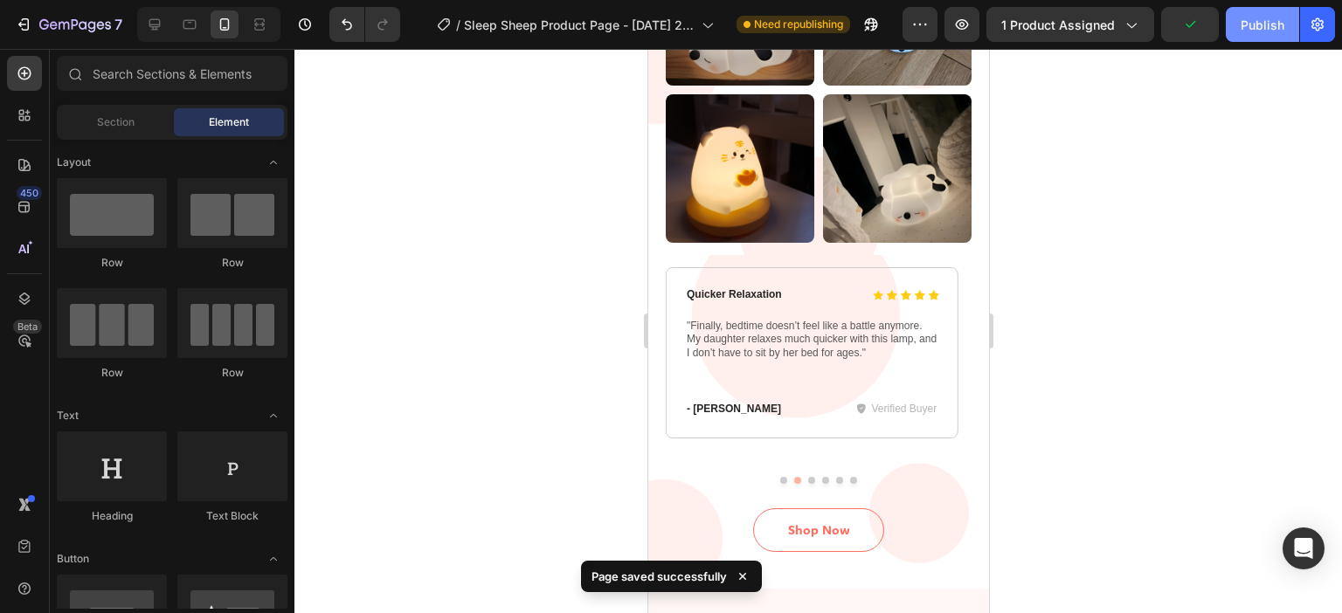
click at [1238, 23] on button "Publish" at bounding box center [1261, 24] width 73 height 35
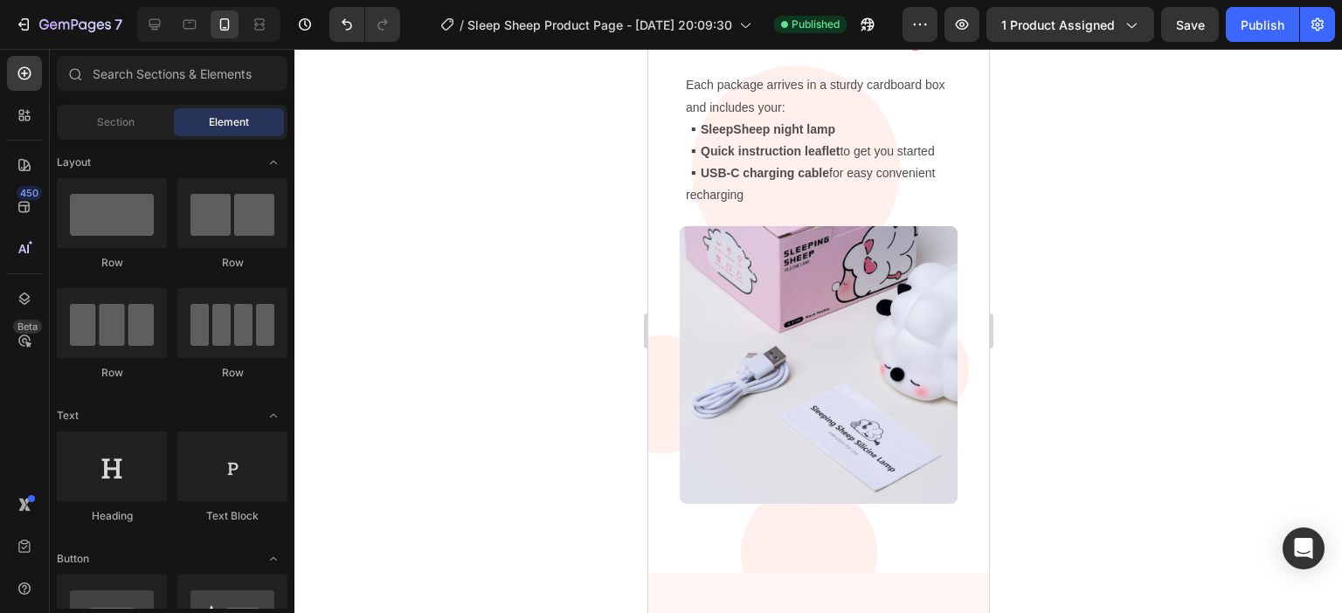
scroll to position [1527, 0]
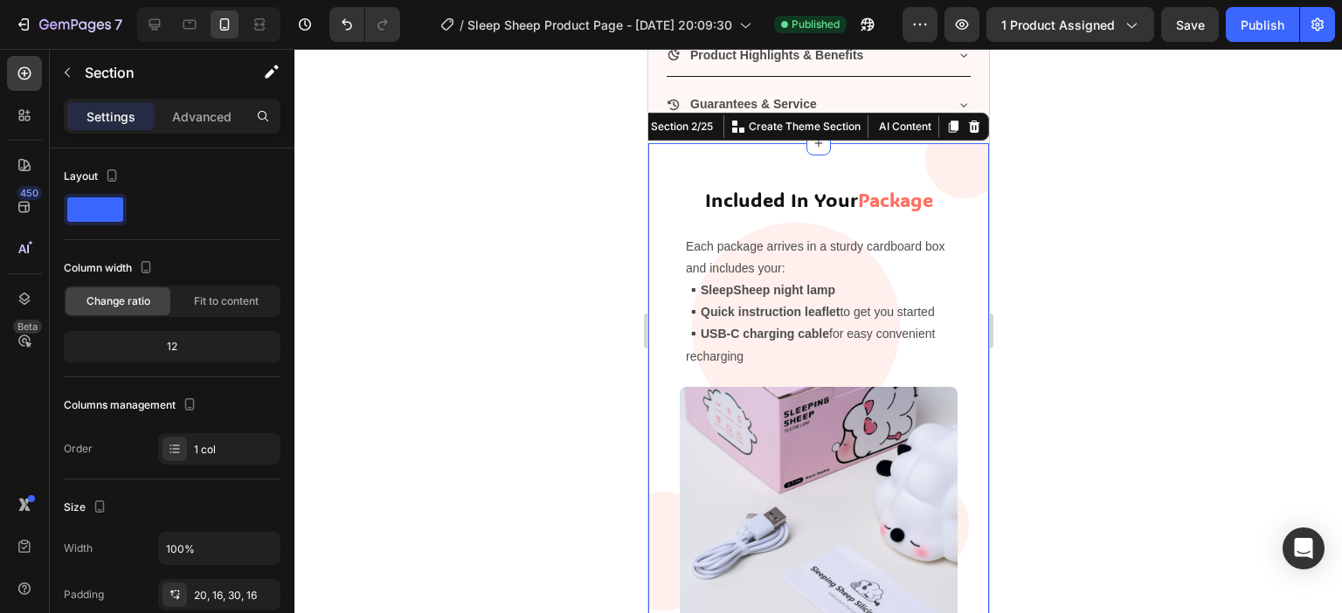
click at [956, 169] on div "Included In Your Package Heading Each package arrives in a sturdy cardboard box…" at bounding box center [817, 430] width 313 height 539
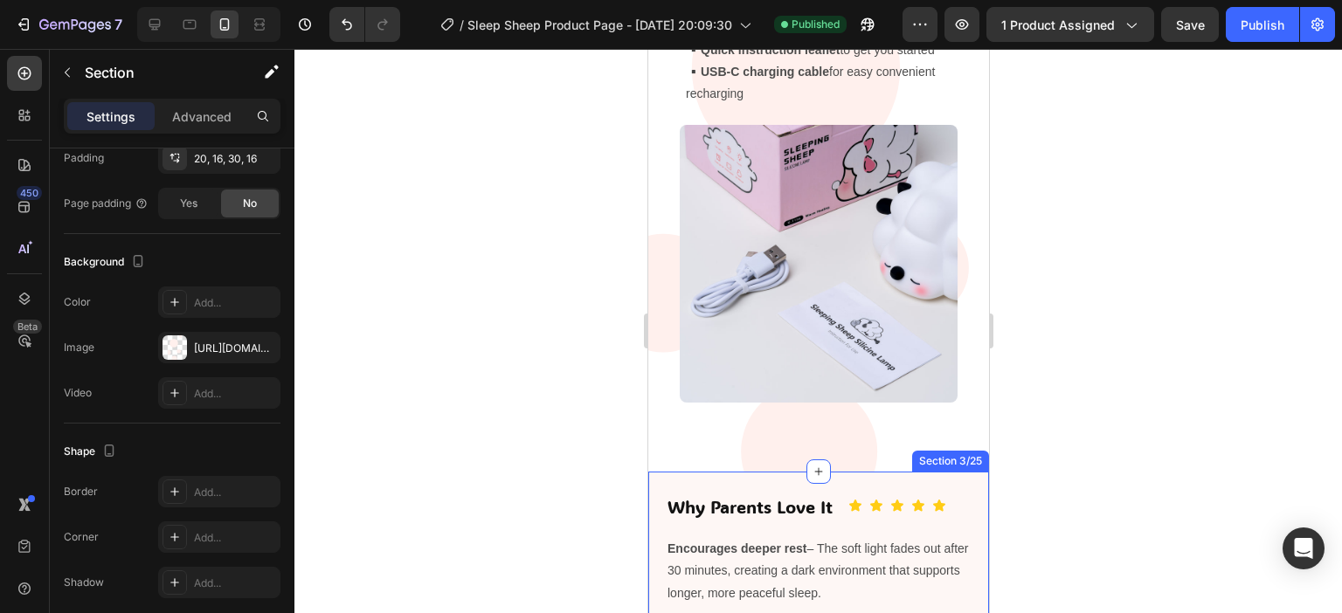
scroll to position [2051, 0]
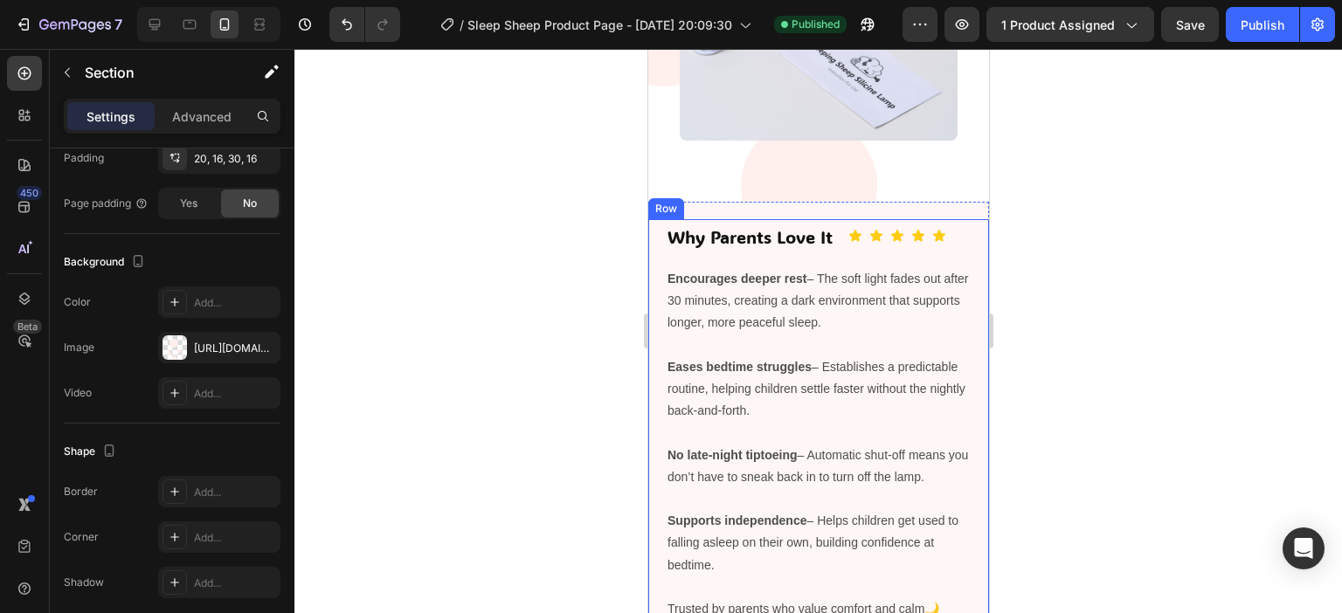
click at [965, 328] on div "Why Parents Love It Heading Icon Icon Icon Icon Icon Icon List Row Encourages d…" at bounding box center [817, 453] width 341 height 469
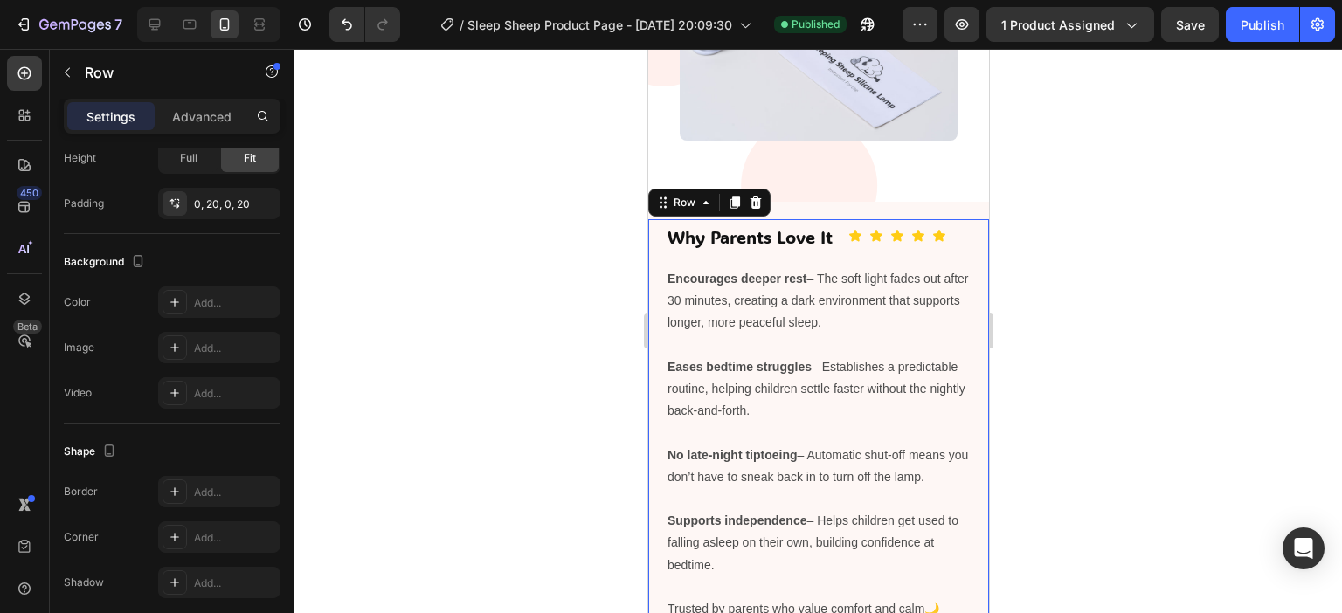
scroll to position [0, 0]
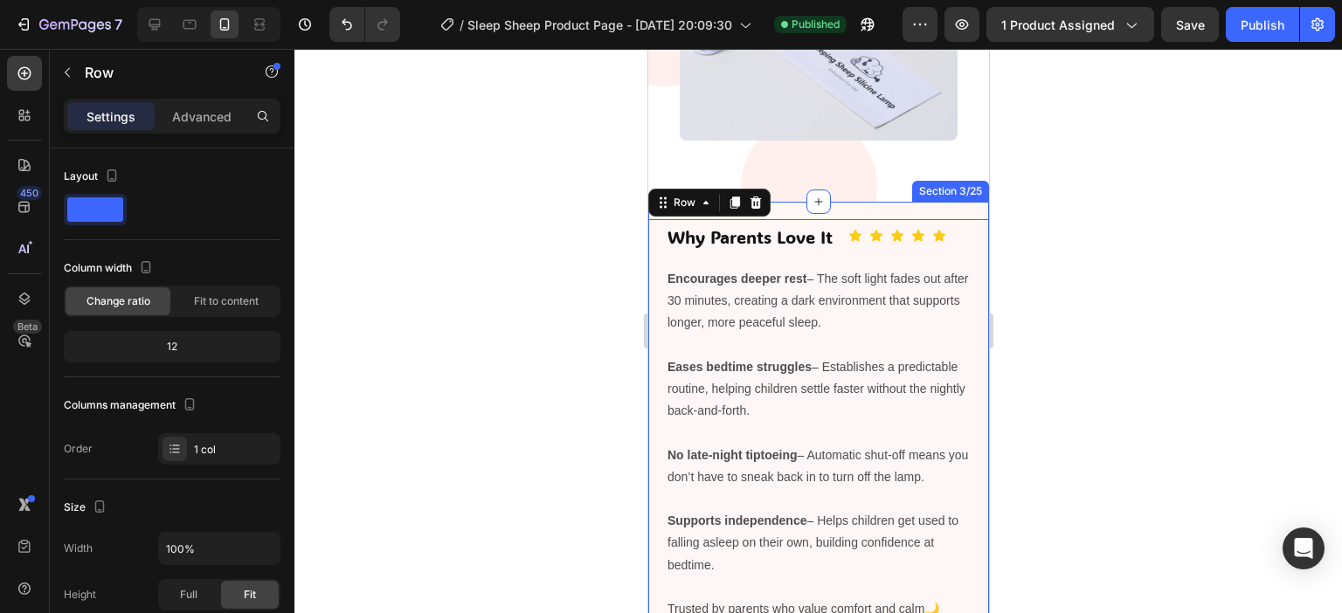
click at [962, 217] on div "Why Parents Love It Heading Icon Icon Icon Icon Icon Icon List Row Encourages d…" at bounding box center [817, 458] width 341 height 513
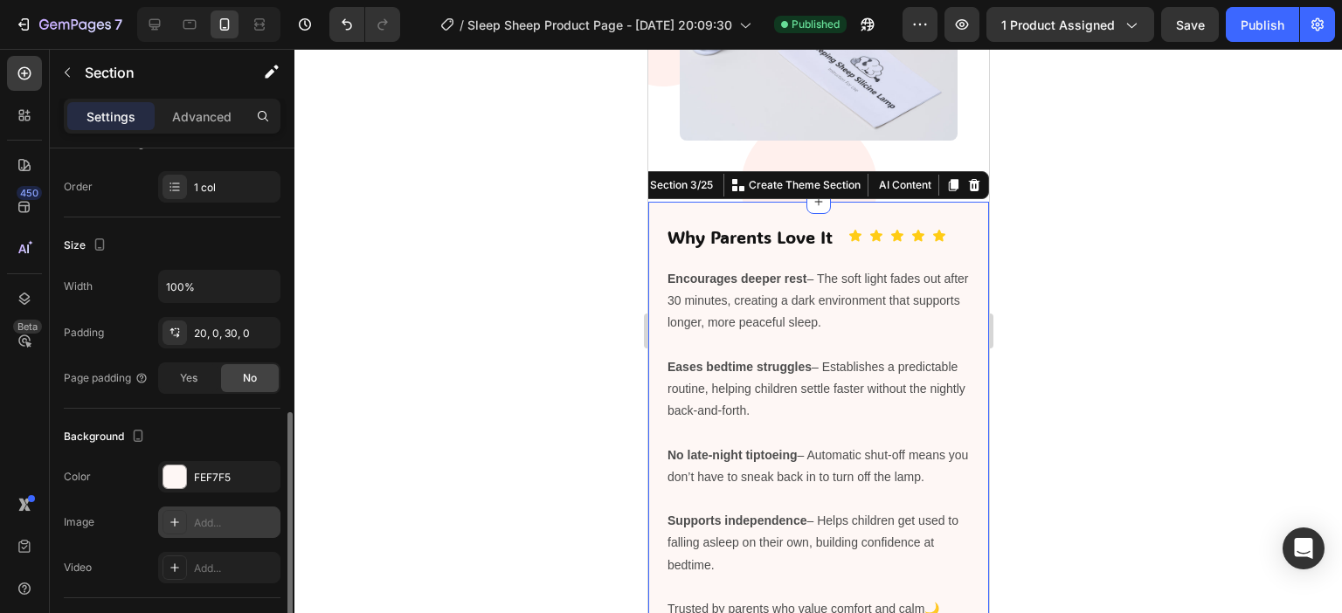
scroll to position [349, 0]
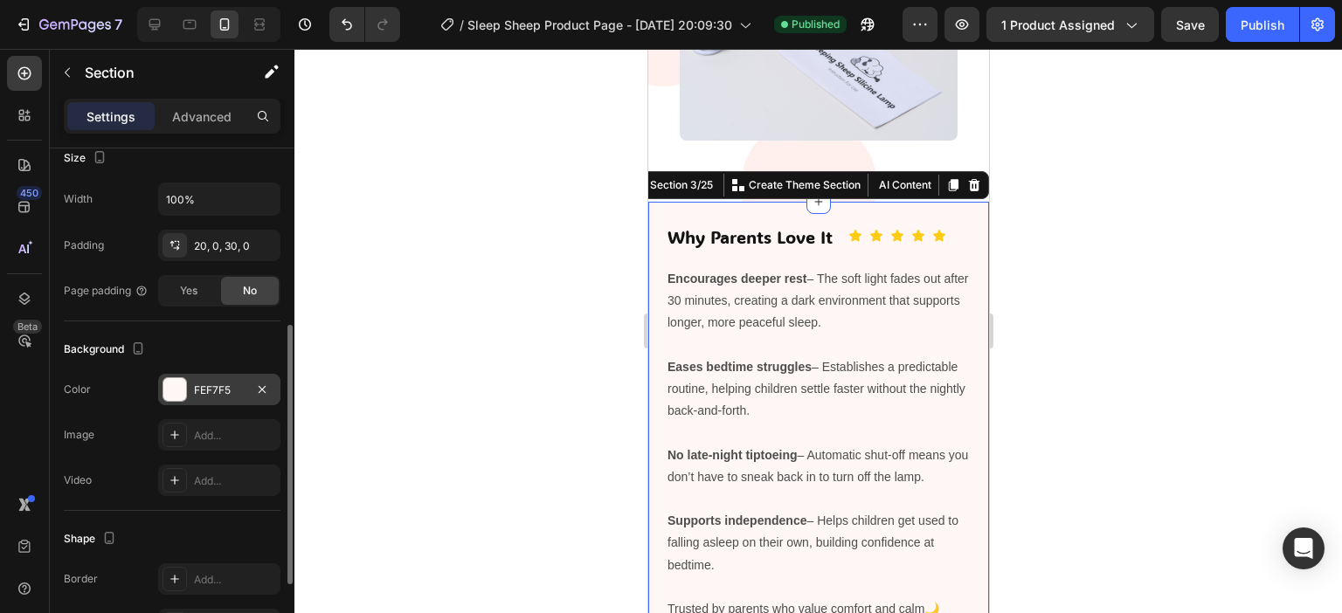
click at [197, 374] on div "FEF7F5" at bounding box center [219, 389] width 122 height 31
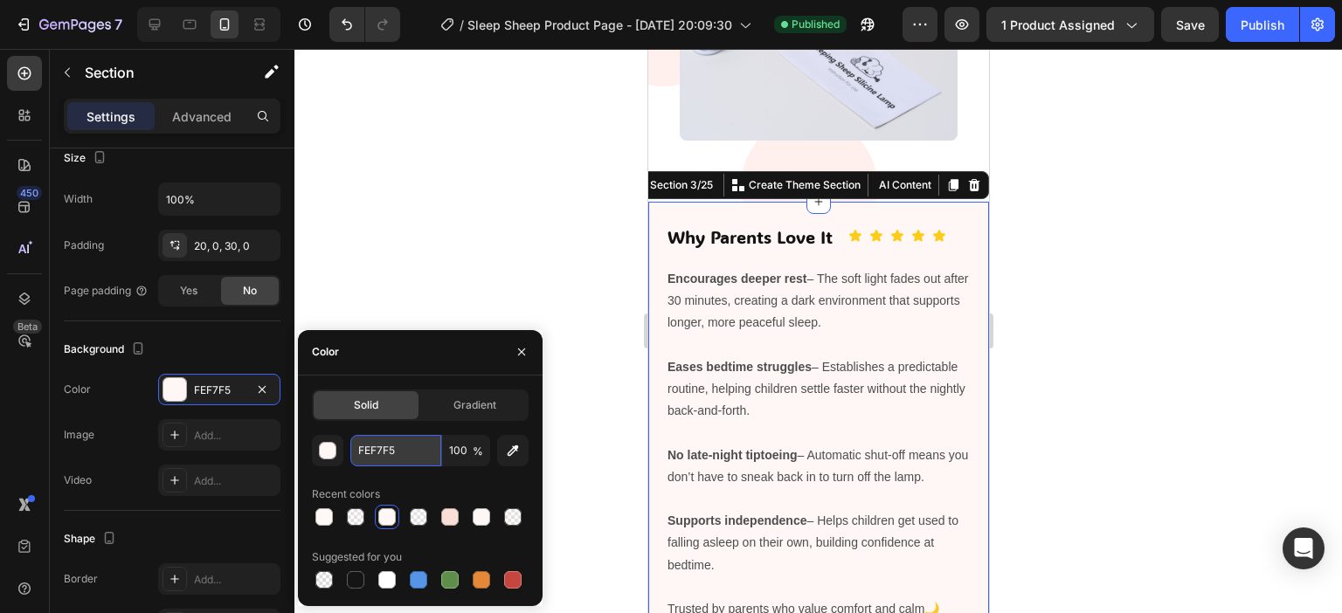
click at [387, 451] on input "FEF7F5" at bounding box center [395, 450] width 91 height 31
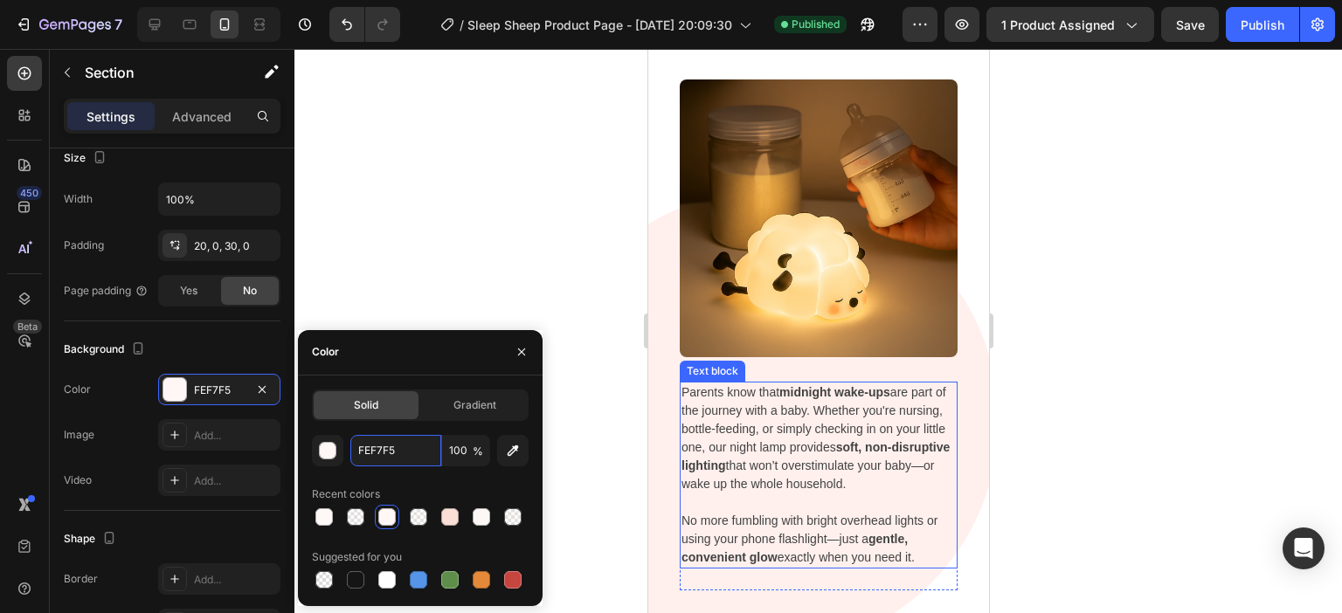
scroll to position [3047, 0]
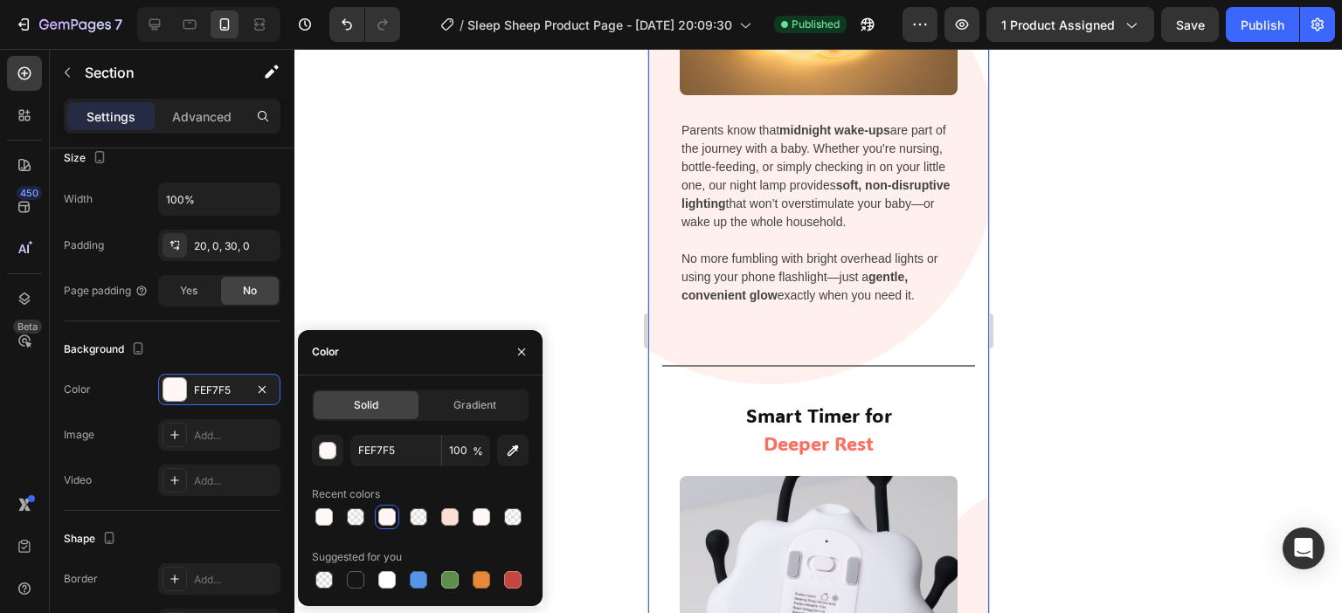
click at [966, 328] on div "Perfect for Late-Night Feedings Heading Image Parents know that midnight wake-u…" at bounding box center [817, 392] width 341 height 1330
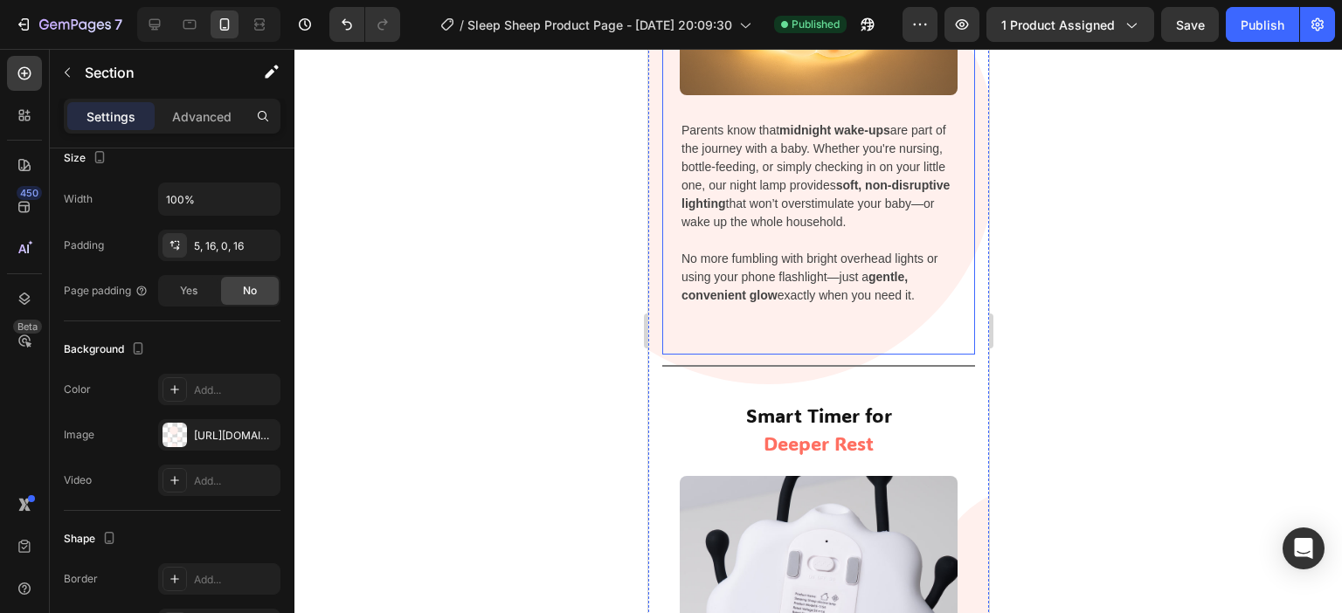
scroll to position [2959, 0]
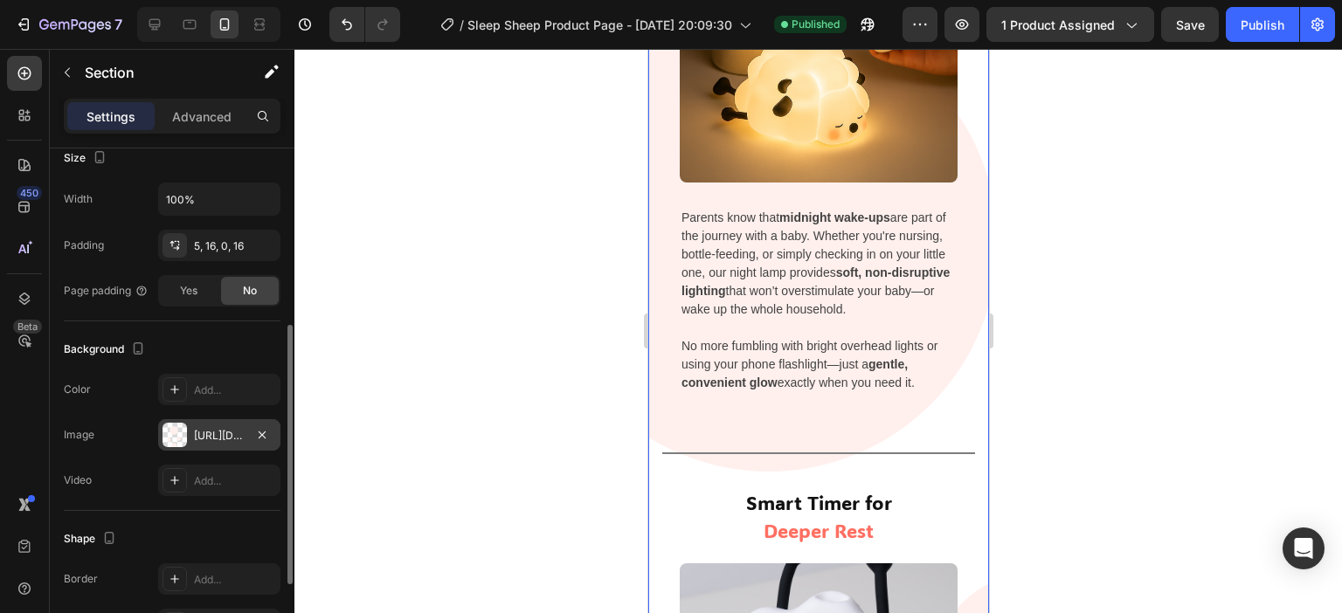
click at [212, 431] on div "[URL][DOMAIN_NAME]" at bounding box center [219, 436] width 51 height 16
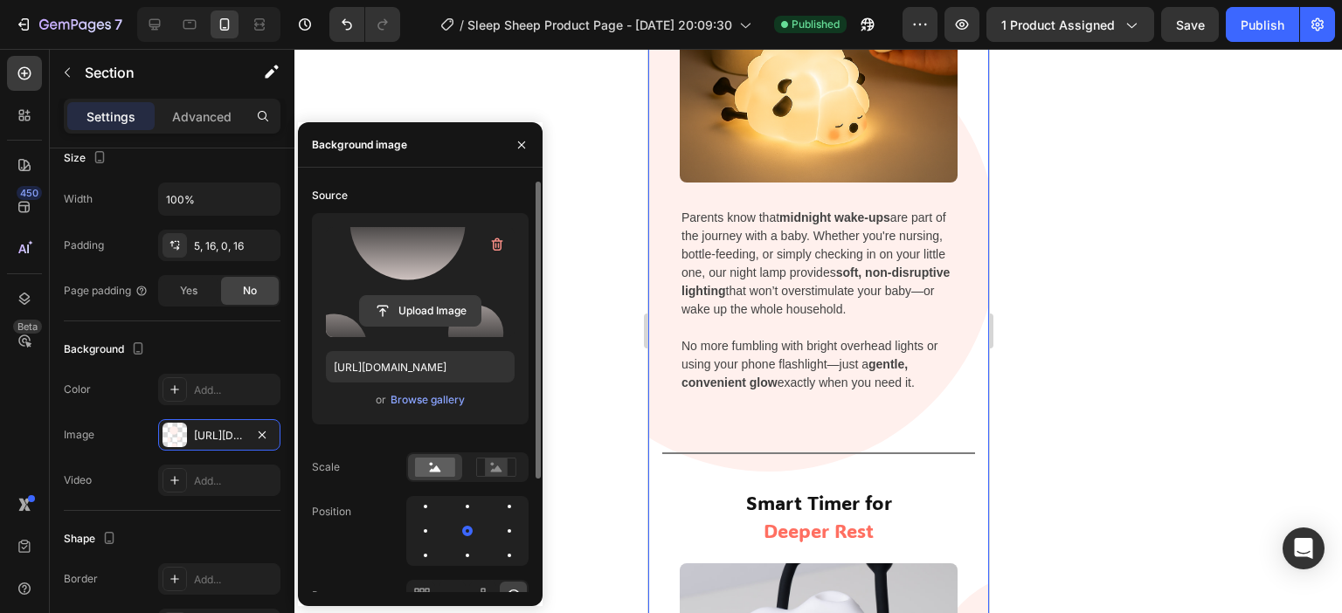
click at [418, 310] on input "file" at bounding box center [420, 311] width 121 height 30
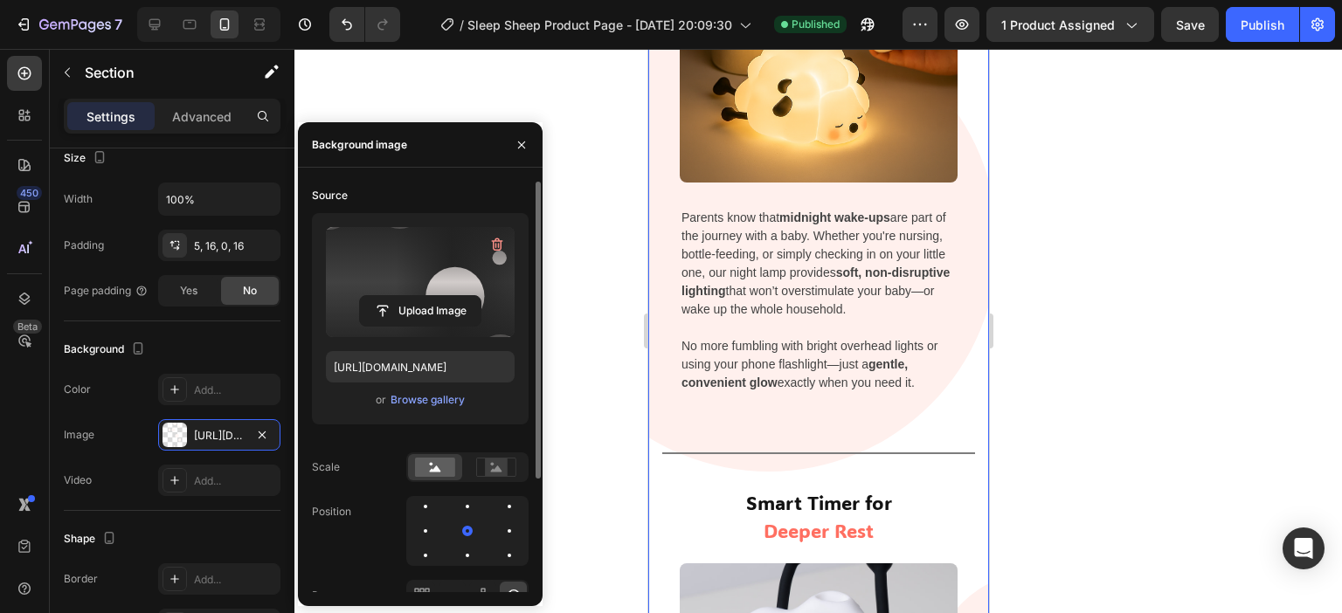
type input "[URL][DOMAIN_NAME]"
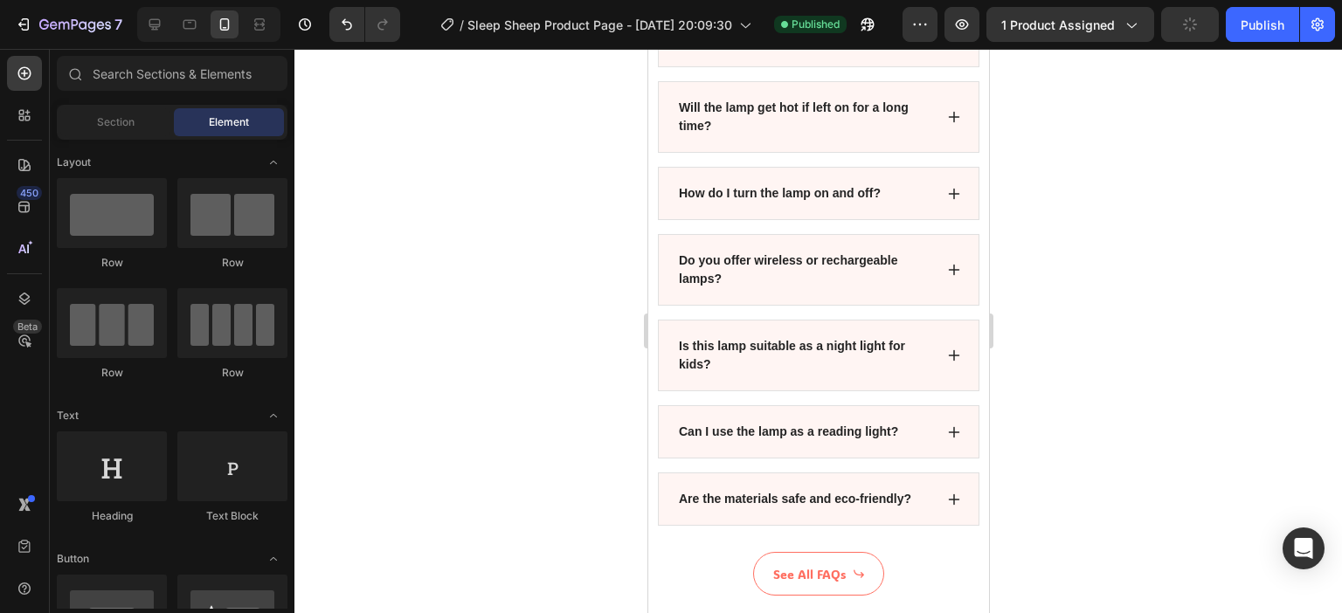
scroll to position [6755, 0]
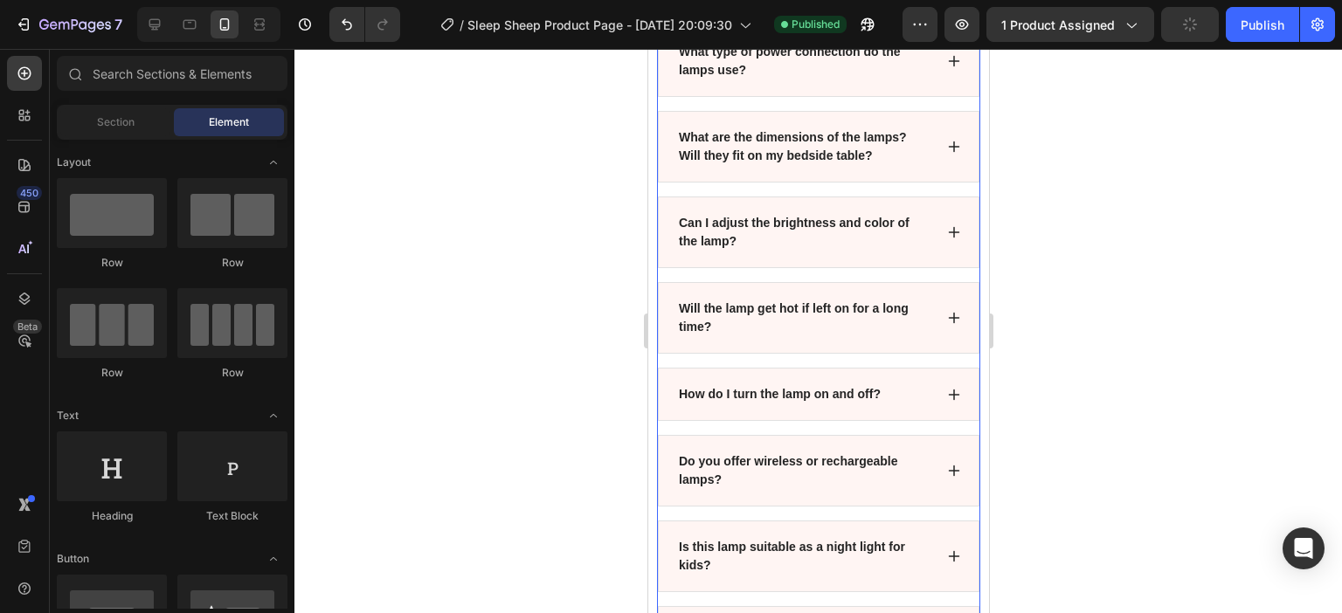
click at [939, 252] on div "Can I adjust the brightness and color of the lamp?" at bounding box center [817, 233] width 321 height 72
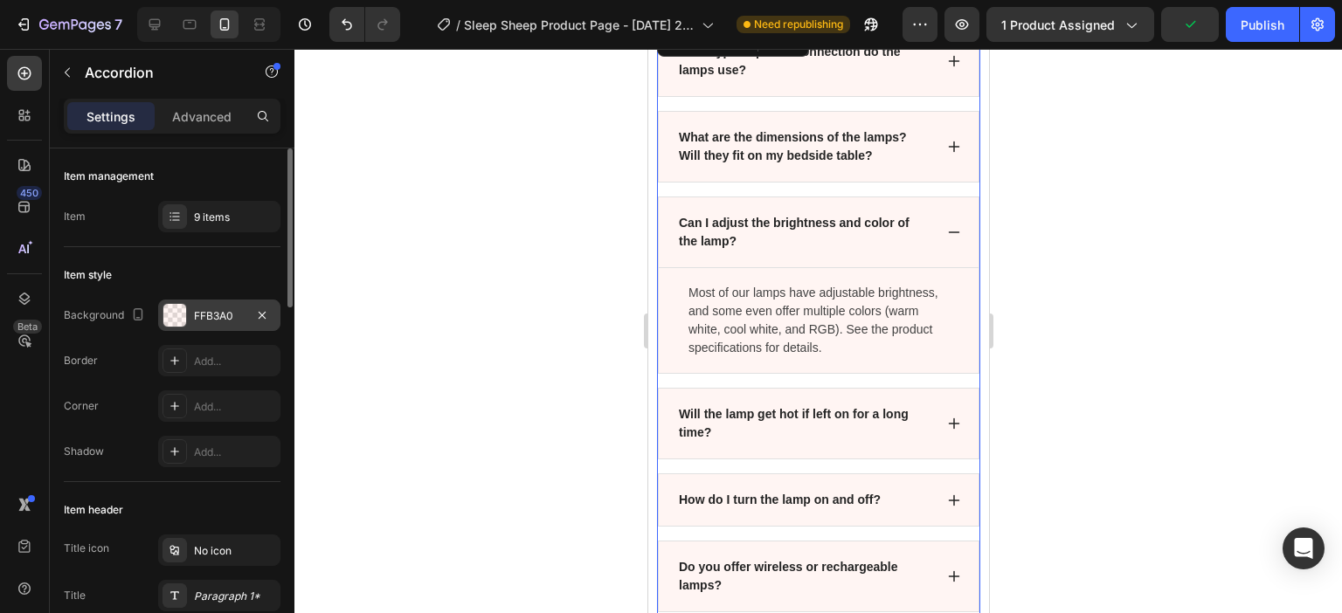
click at [217, 310] on div "FFB3A0" at bounding box center [219, 316] width 51 height 16
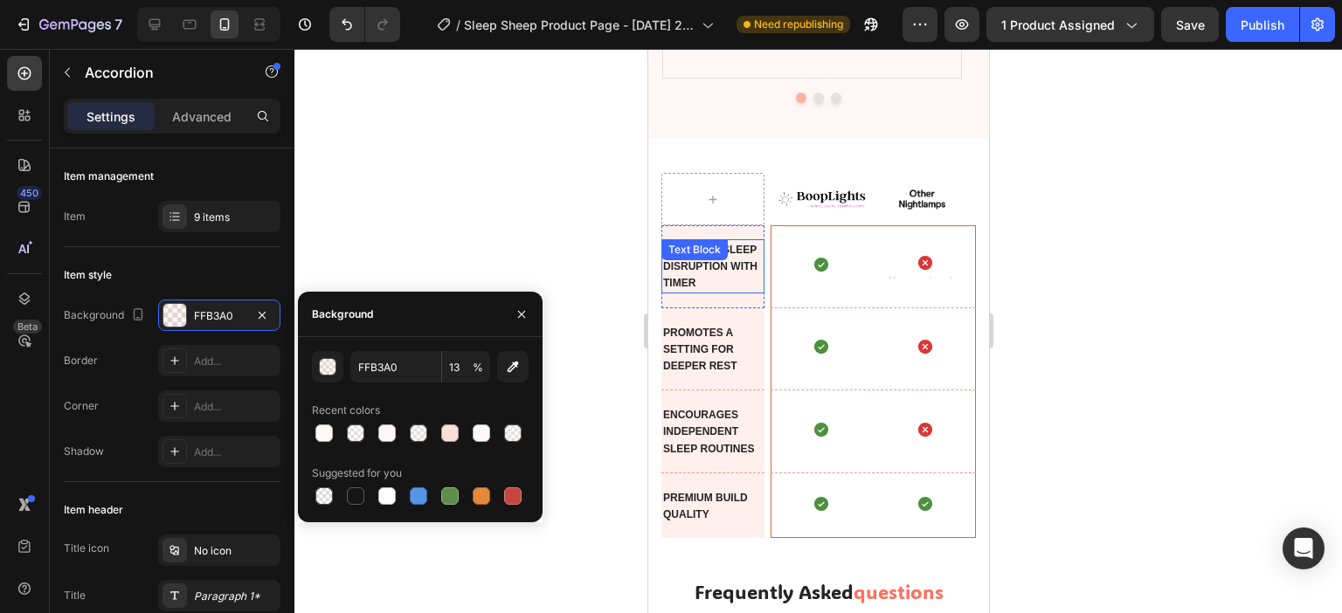
scroll to position [6144, 0]
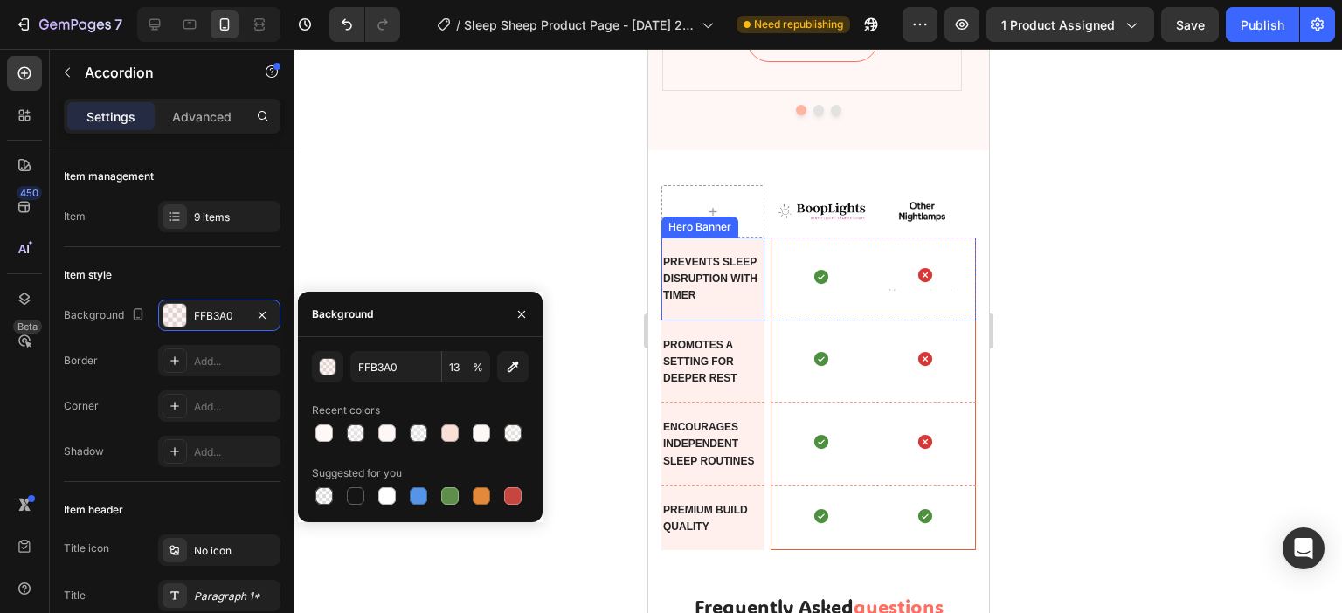
click at [745, 310] on div "Prevents sleep disruption with timer Text Block" at bounding box center [711, 279] width 103 height 82
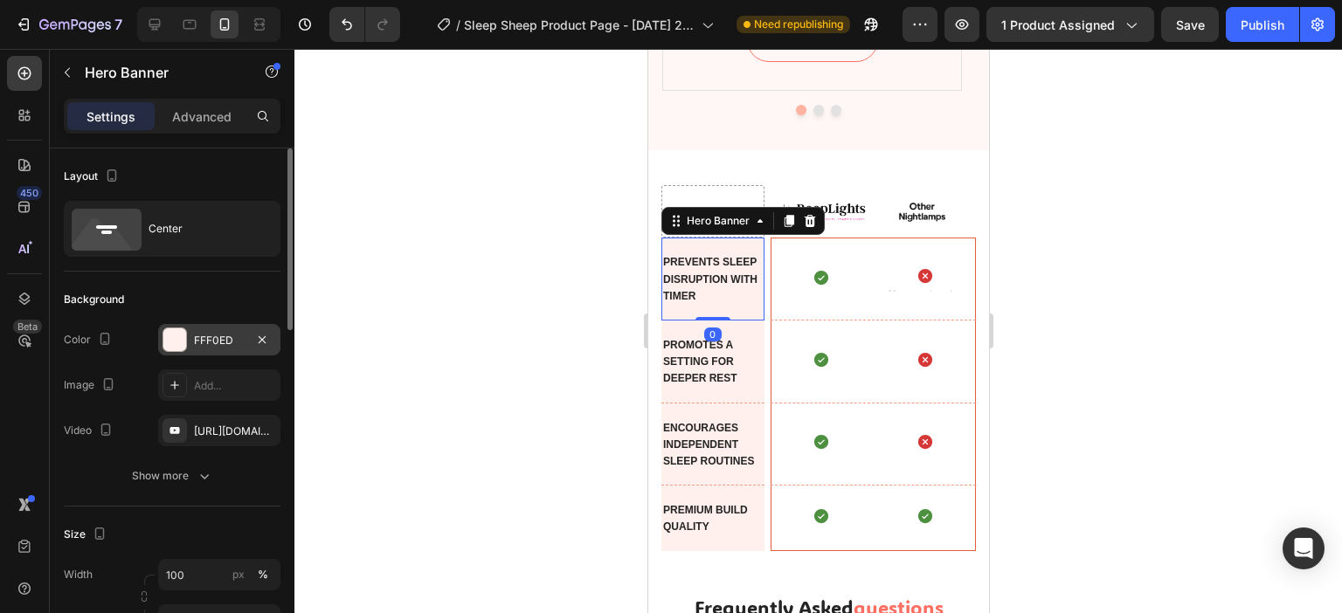
click at [212, 336] on div "FFF0ED" at bounding box center [219, 341] width 51 height 16
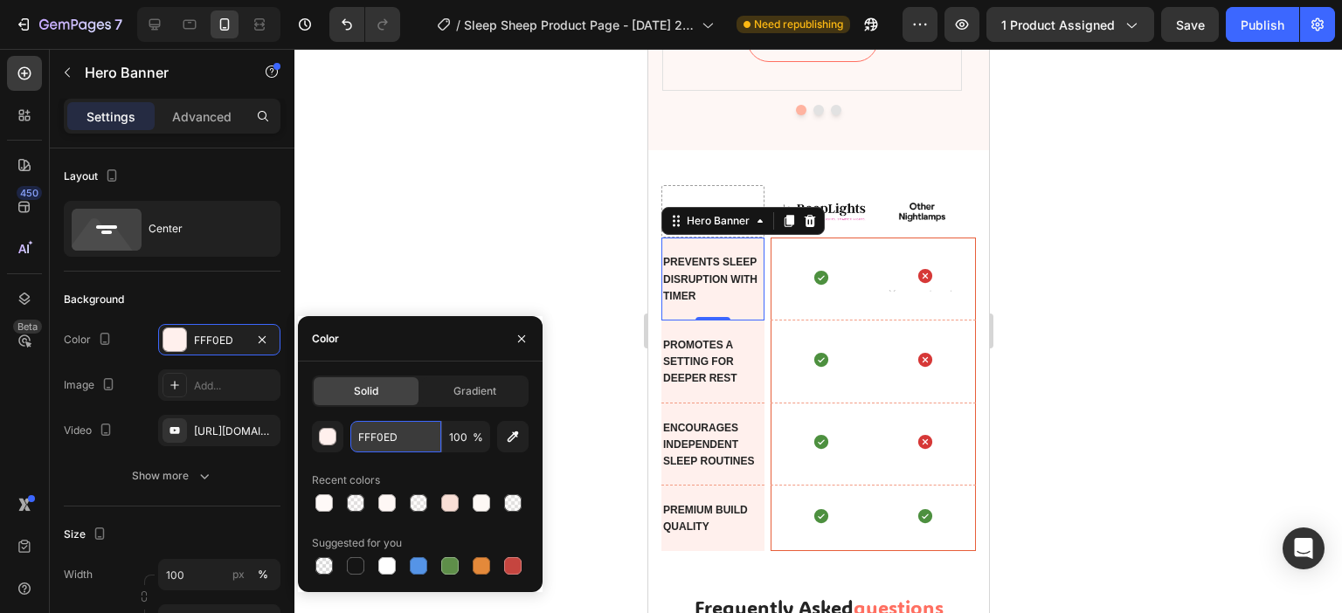
click at [402, 441] on input "FFF0ED" at bounding box center [395, 436] width 91 height 31
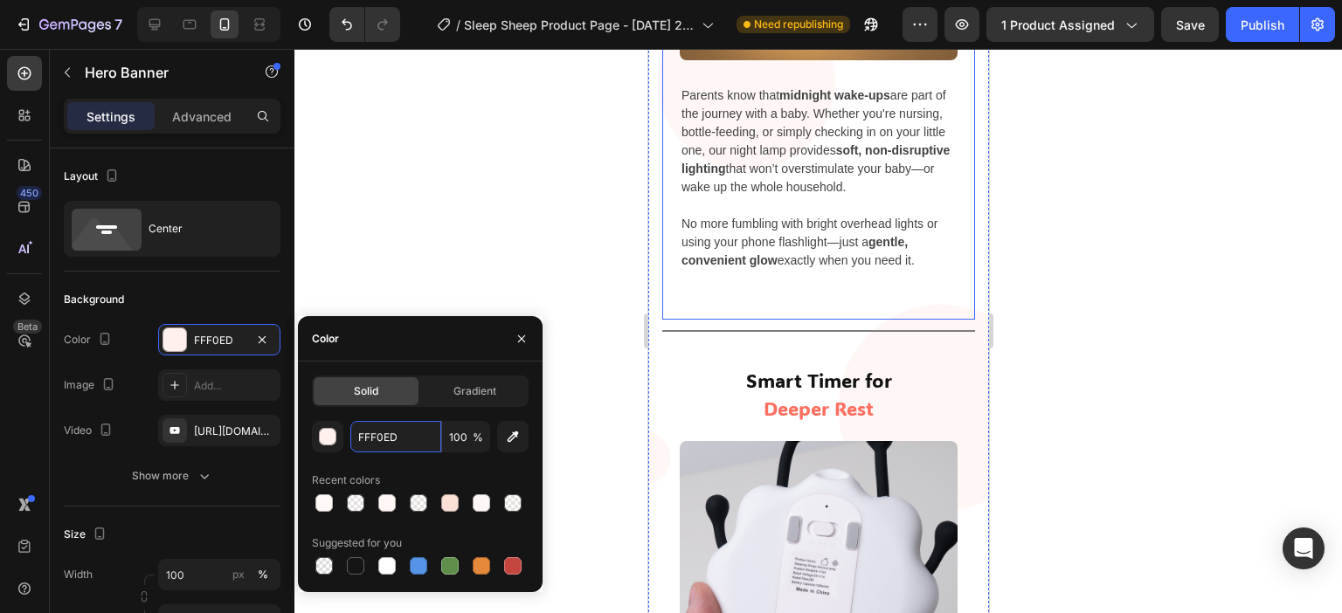
scroll to position [2999, 0]
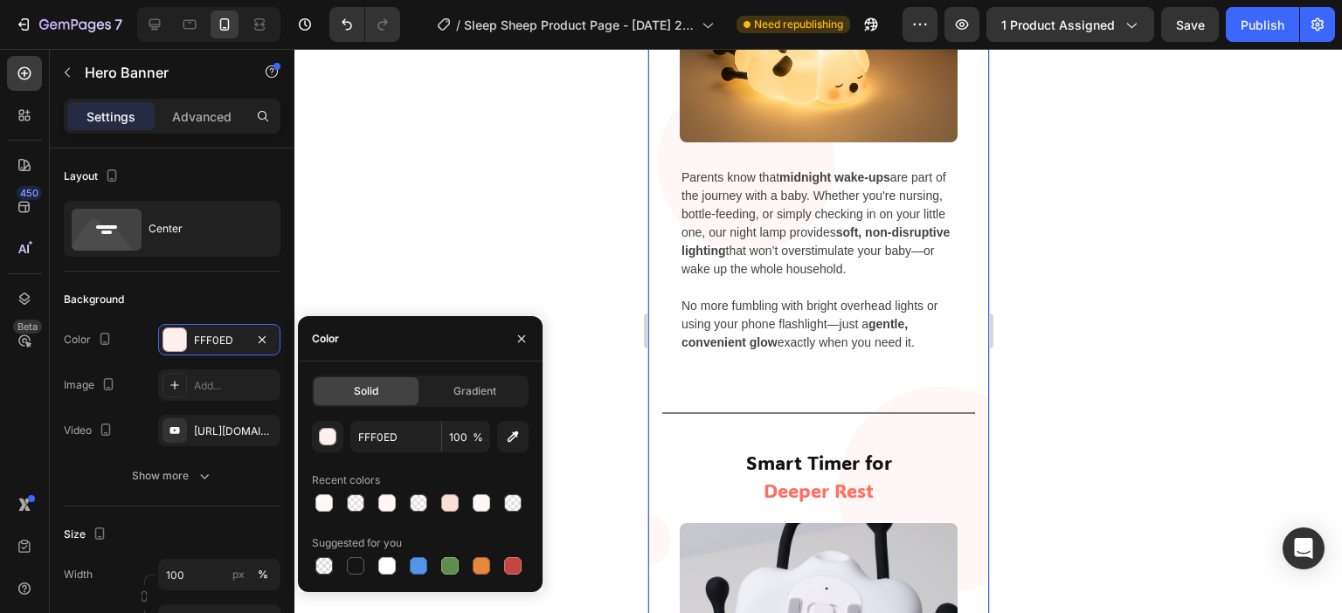
click at [965, 378] on div "Perfect for Late-Night Feedings Heading Image Parents know that midnight wake-u…" at bounding box center [817, 440] width 341 height 1330
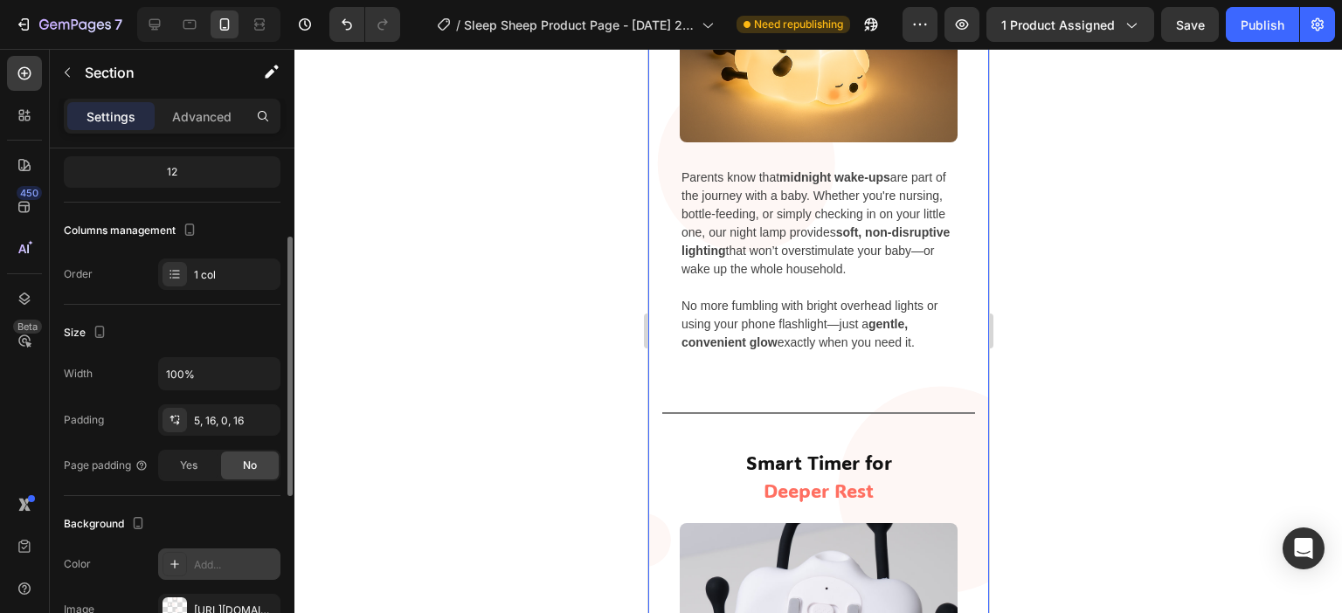
scroll to position [262, 0]
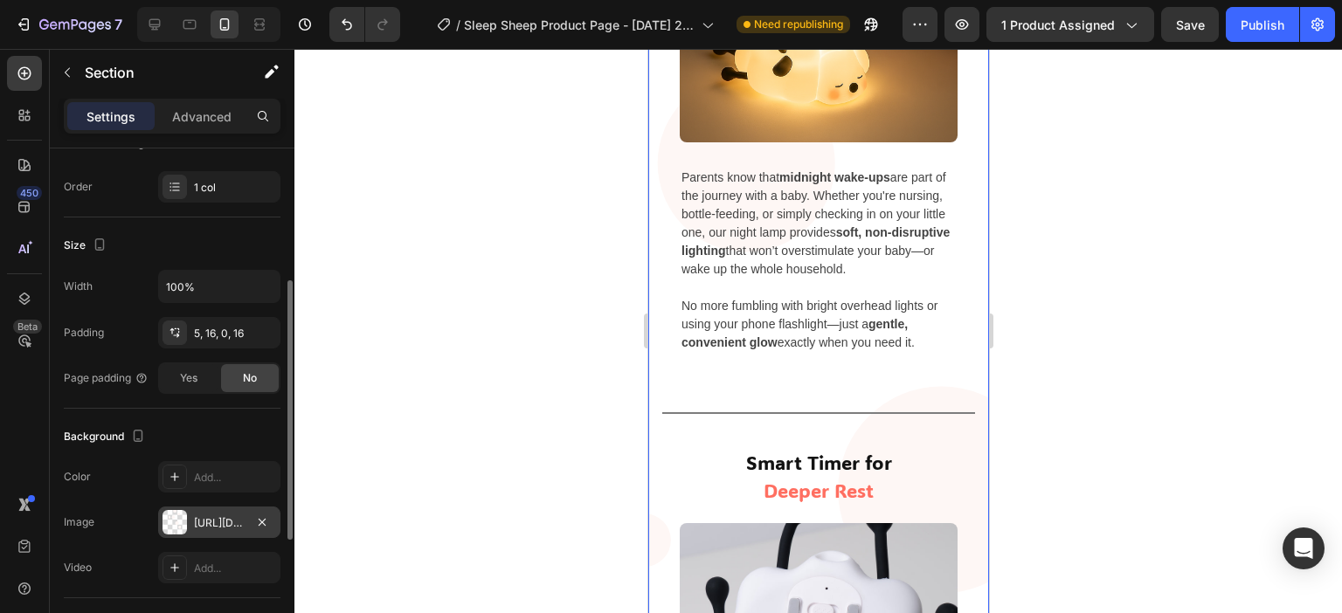
click at [213, 515] on div "[URL][DOMAIN_NAME]" at bounding box center [219, 523] width 51 height 16
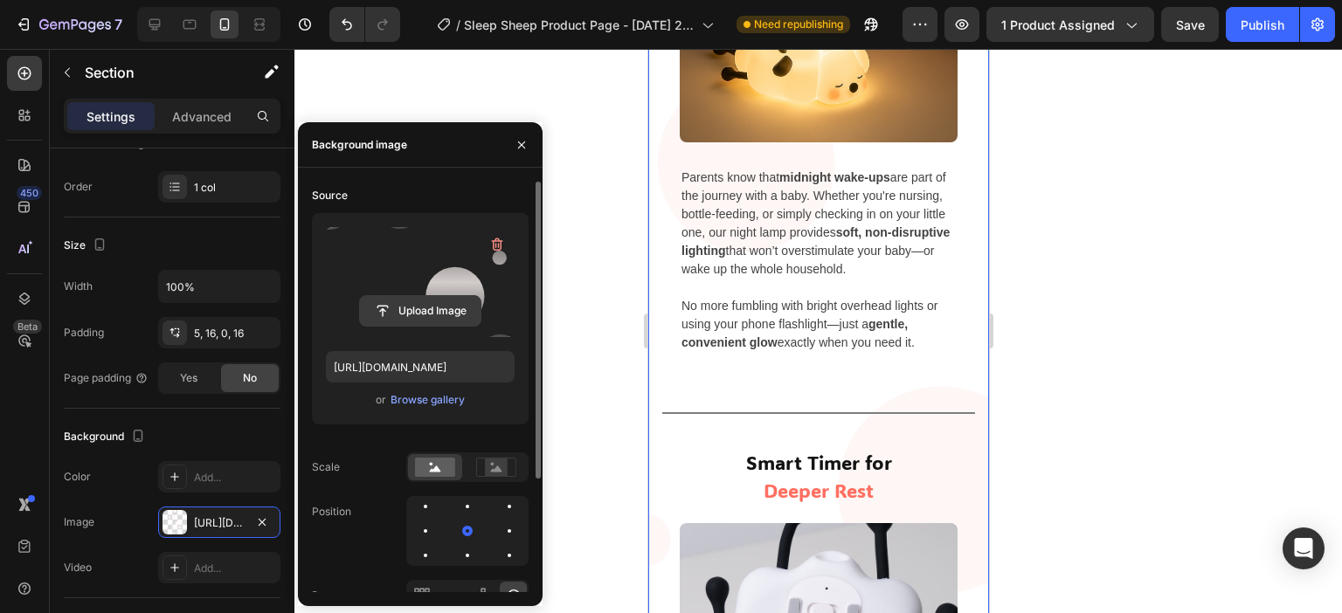
click at [411, 312] on input "file" at bounding box center [420, 311] width 121 height 30
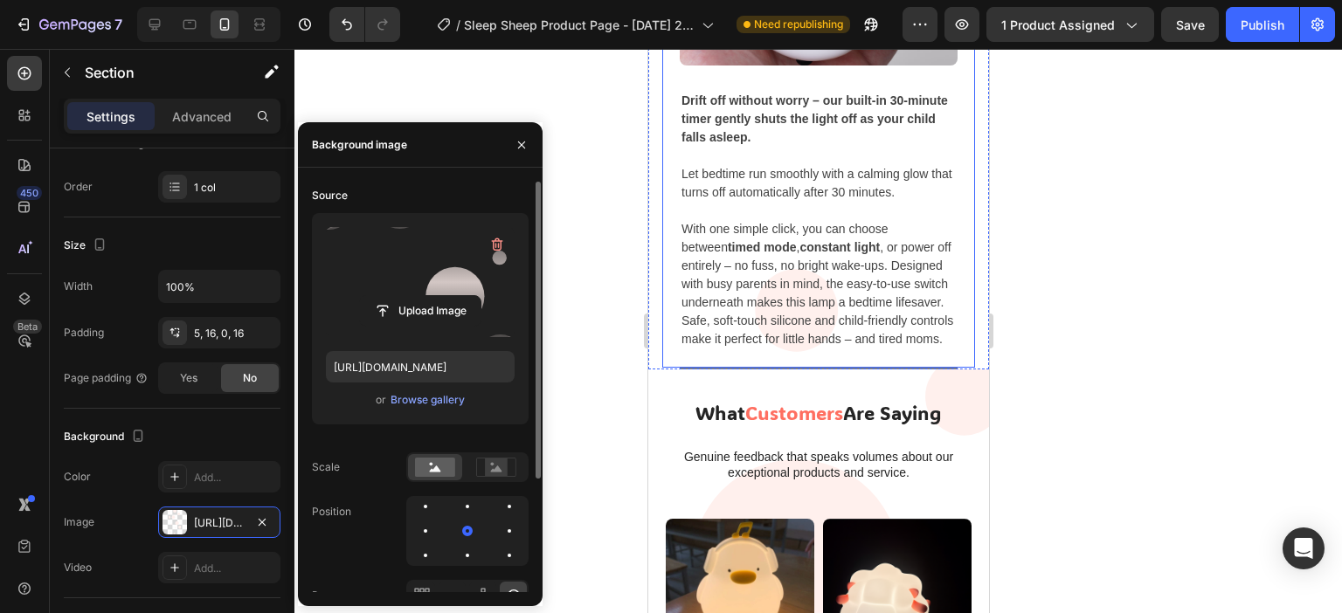
scroll to position [3822, 0]
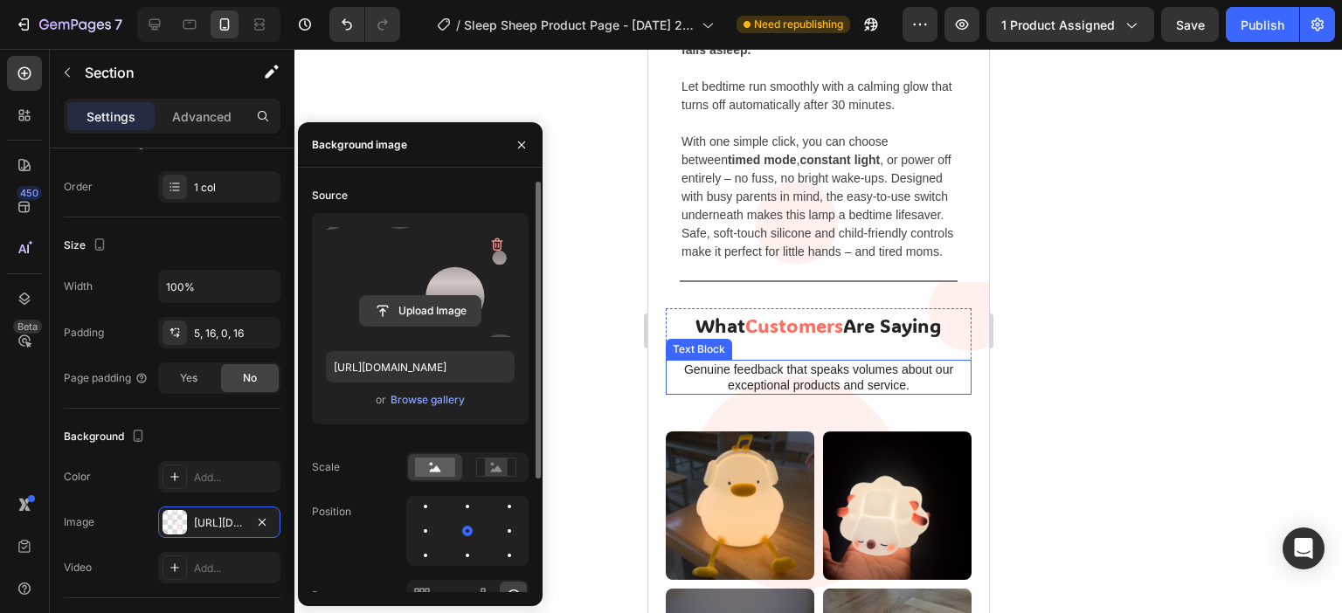
click at [422, 306] on input "file" at bounding box center [420, 311] width 121 height 30
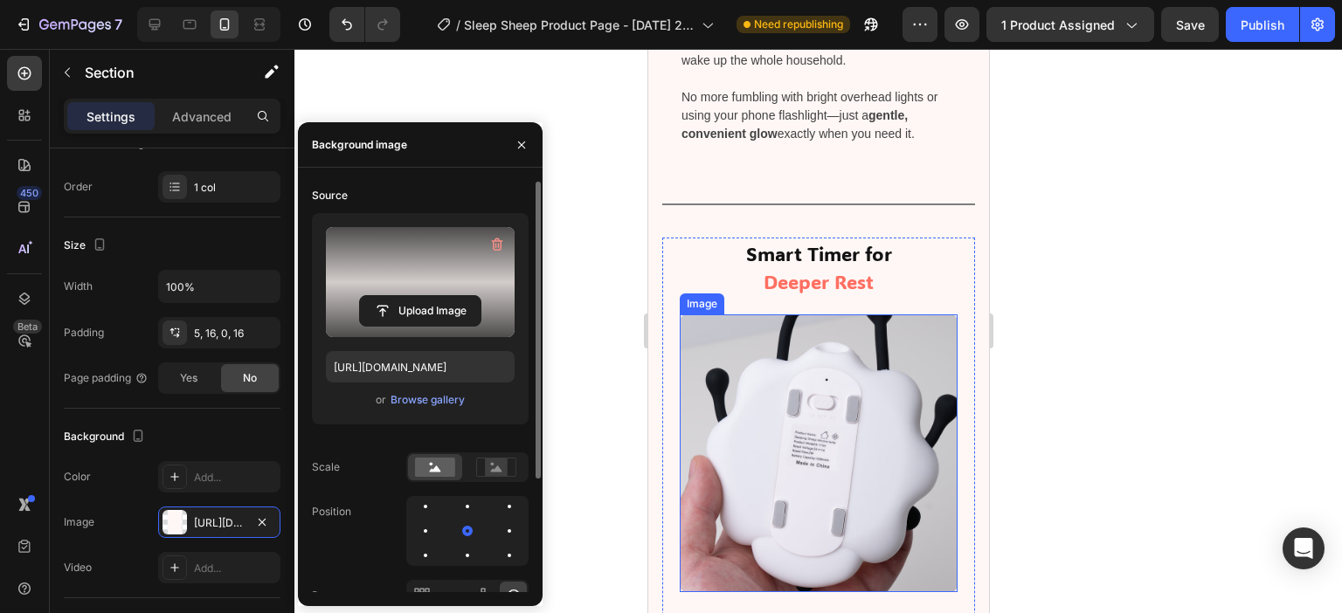
scroll to position [3211, 0]
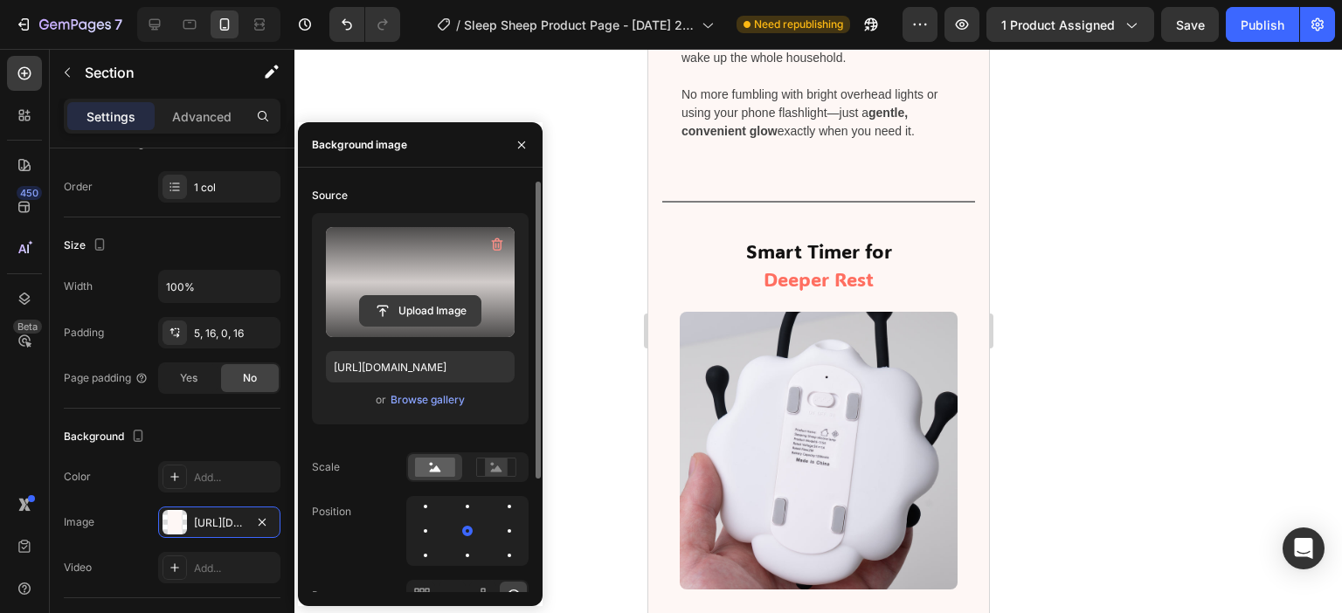
click at [421, 308] on input "file" at bounding box center [420, 311] width 121 height 30
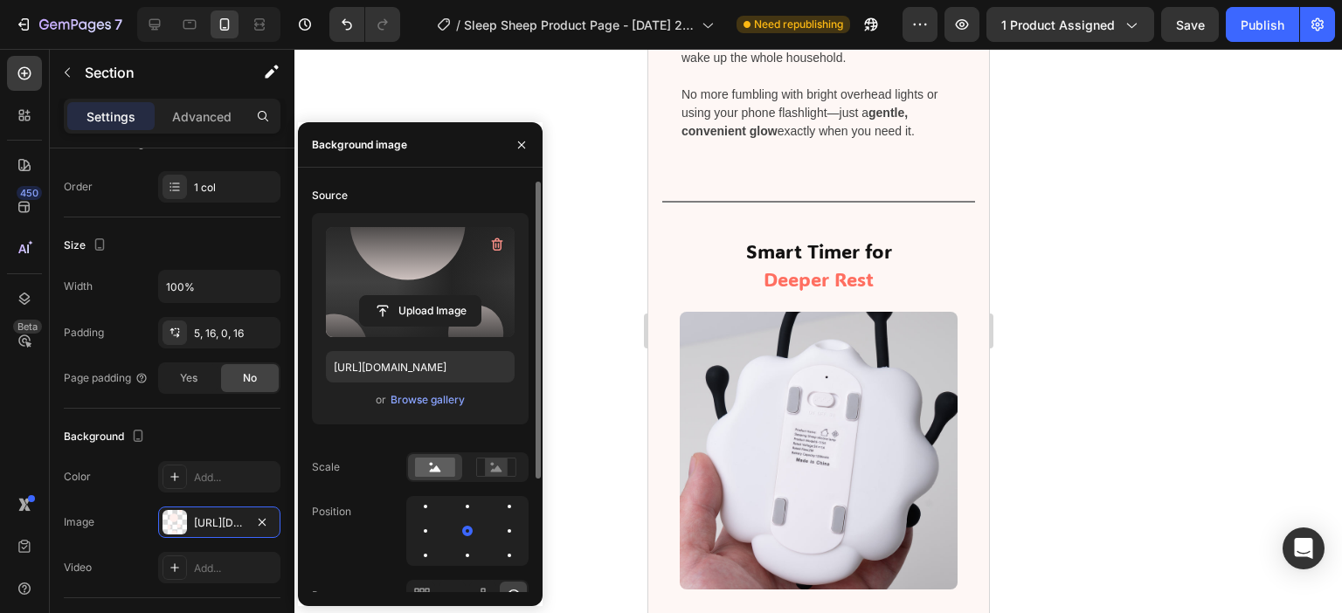
type input "[URL][DOMAIN_NAME]"
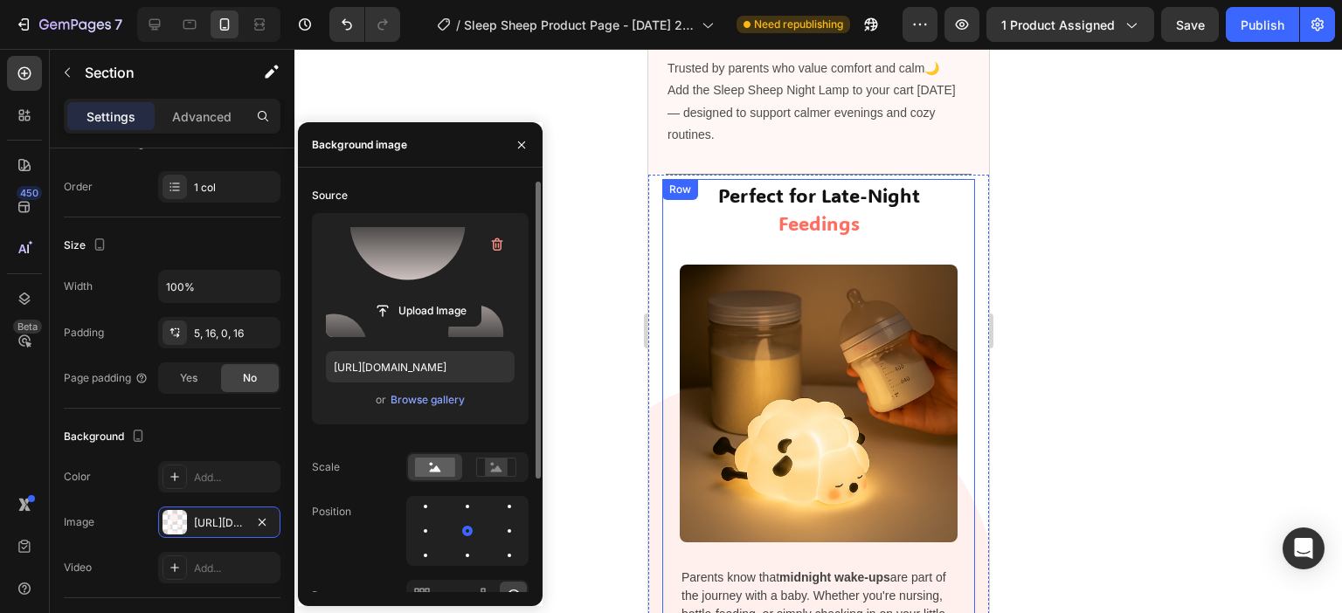
scroll to position [2425, 0]
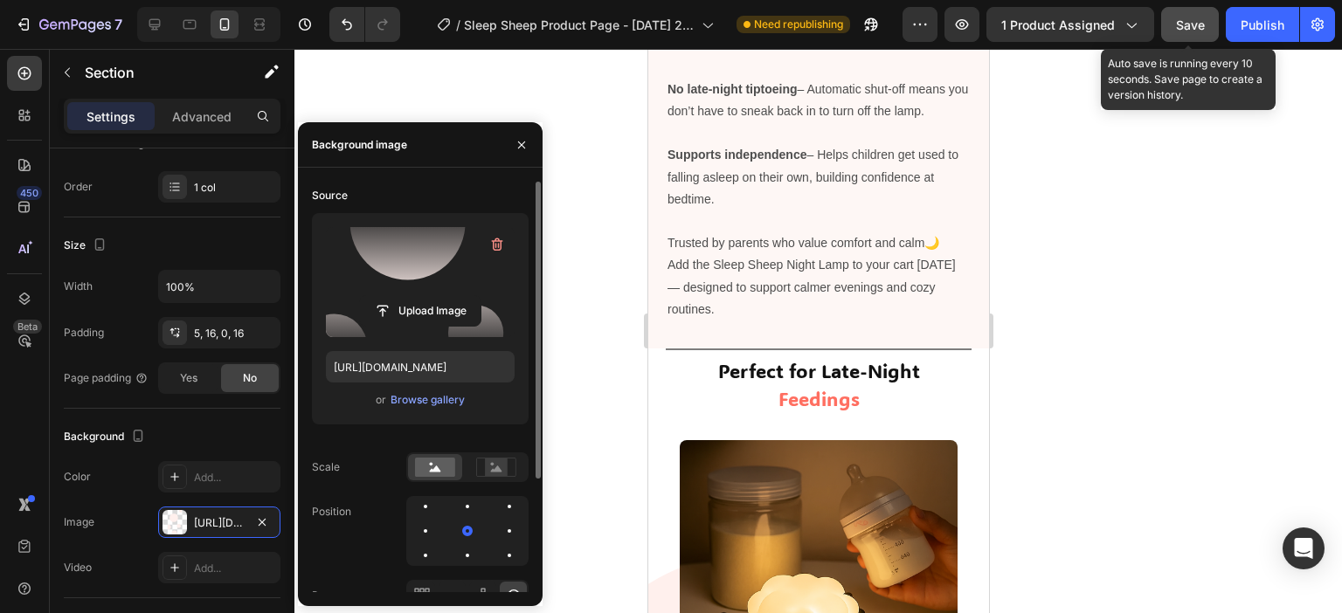
click at [1191, 19] on span "Save" at bounding box center [1190, 24] width 29 height 15
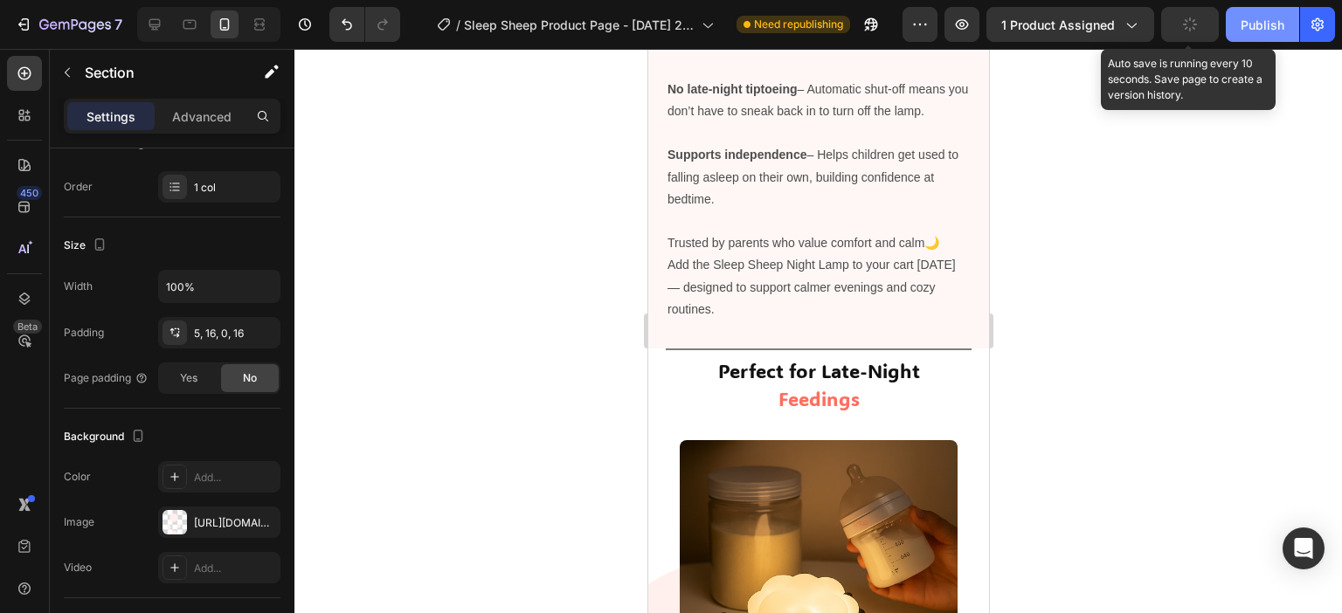
click at [1254, 23] on div "Publish" at bounding box center [1262, 25] width 44 height 18
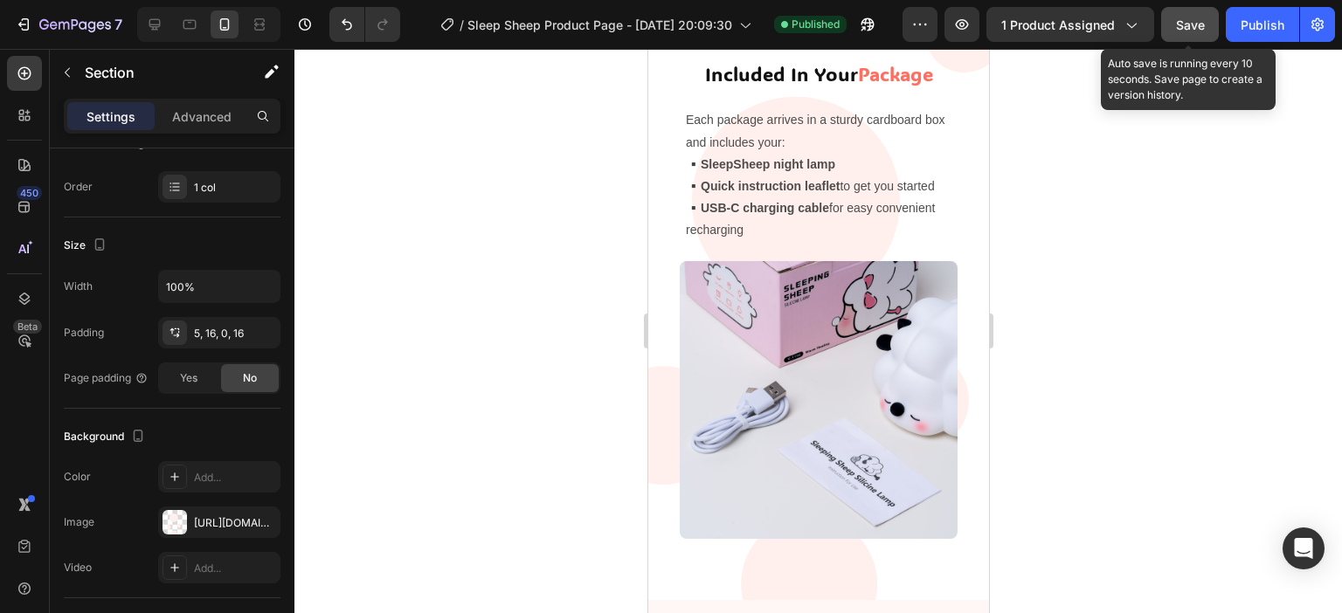
scroll to position [1834, 0]
